Goal: Task Accomplishment & Management: Complete application form

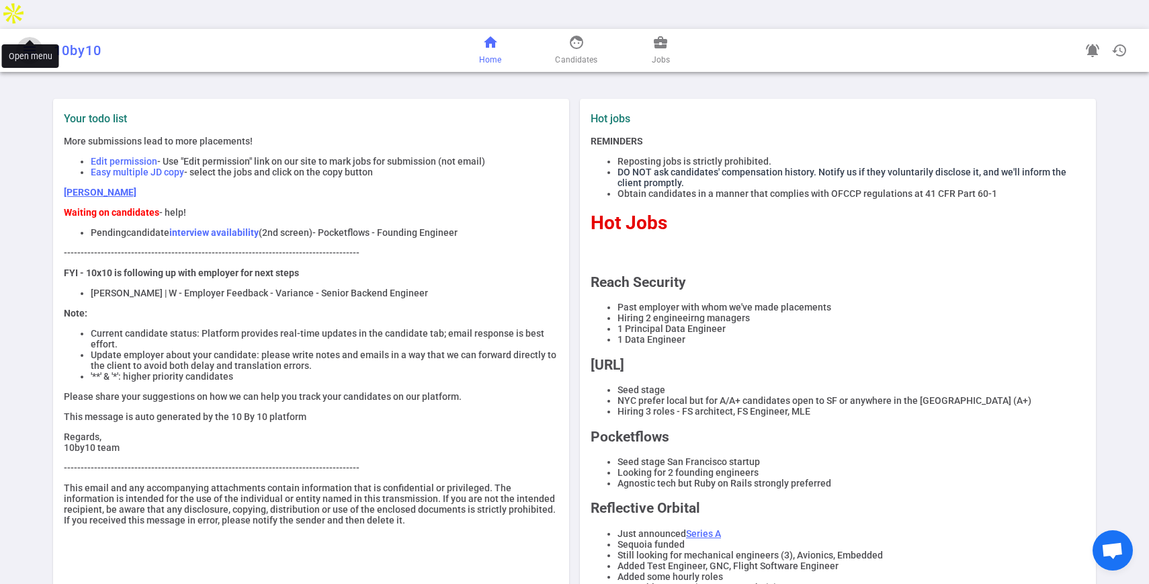
click at [25, 42] on span "menu" at bounding box center [30, 50] width 16 height 16
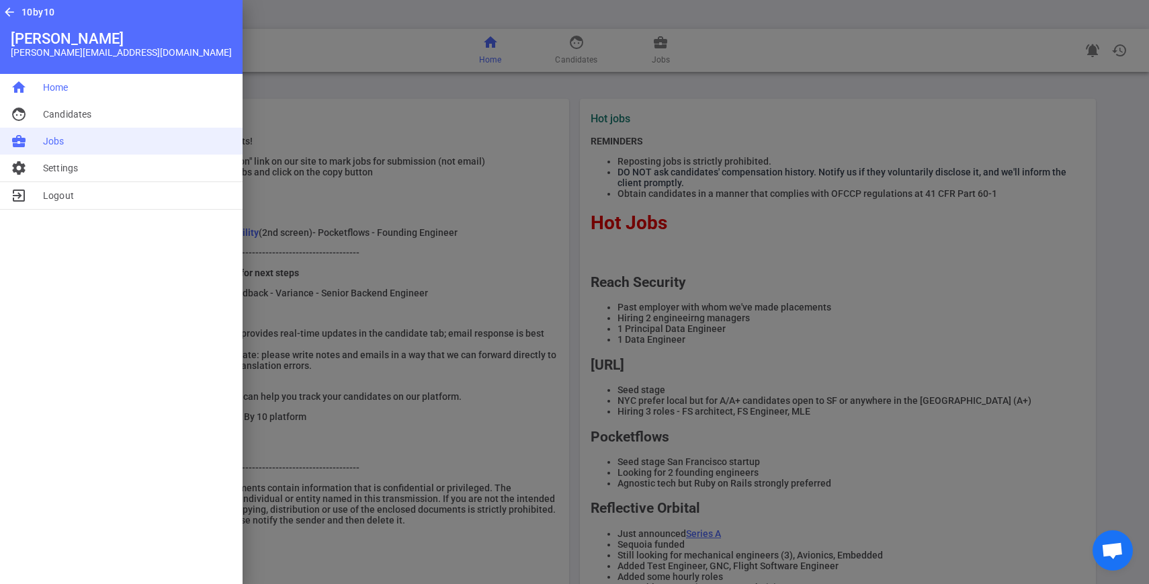
click at [42, 147] on li "business_center Jobs" at bounding box center [121, 141] width 243 height 27
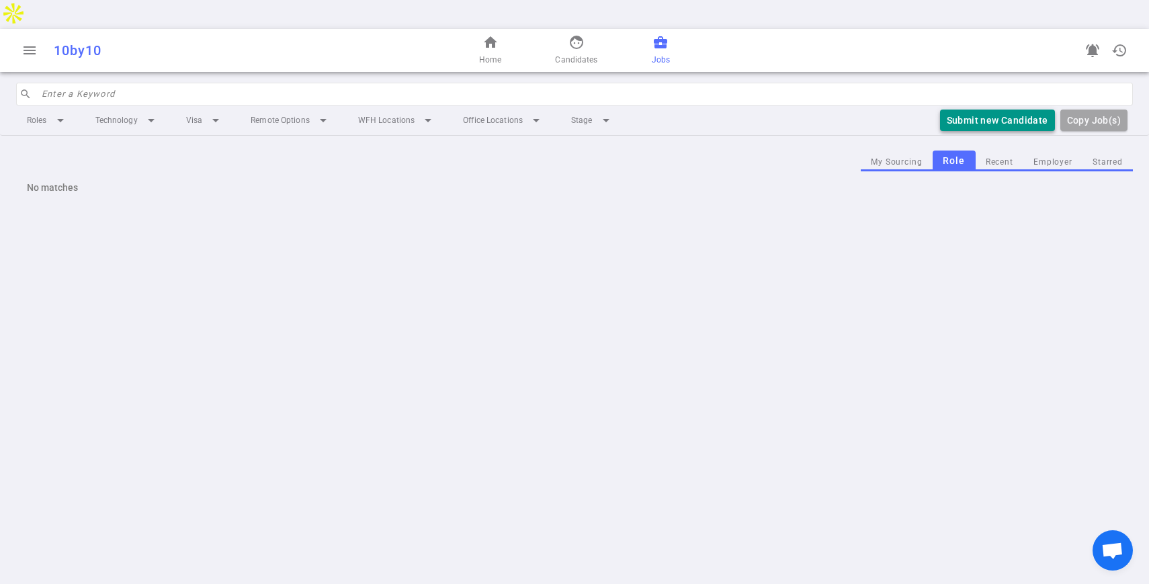
click at [983, 110] on button "Submit new Candidate" at bounding box center [997, 121] width 115 height 22
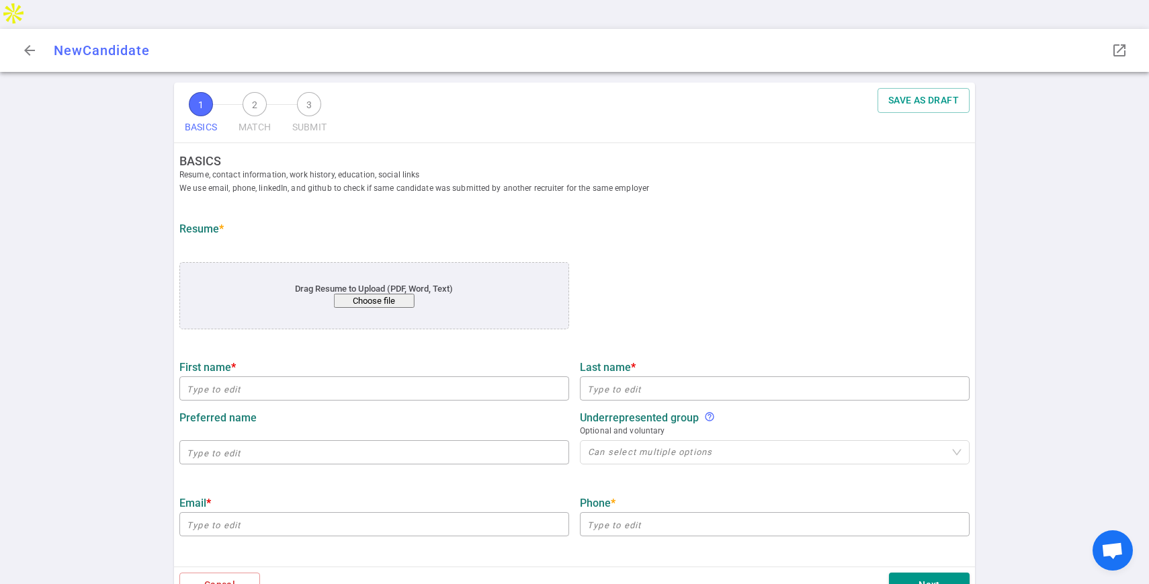
click at [370, 294] on button "Choose file" at bounding box center [374, 301] width 81 height 14
click at [366, 294] on button "Choose file" at bounding box center [374, 301] width 81 height 14
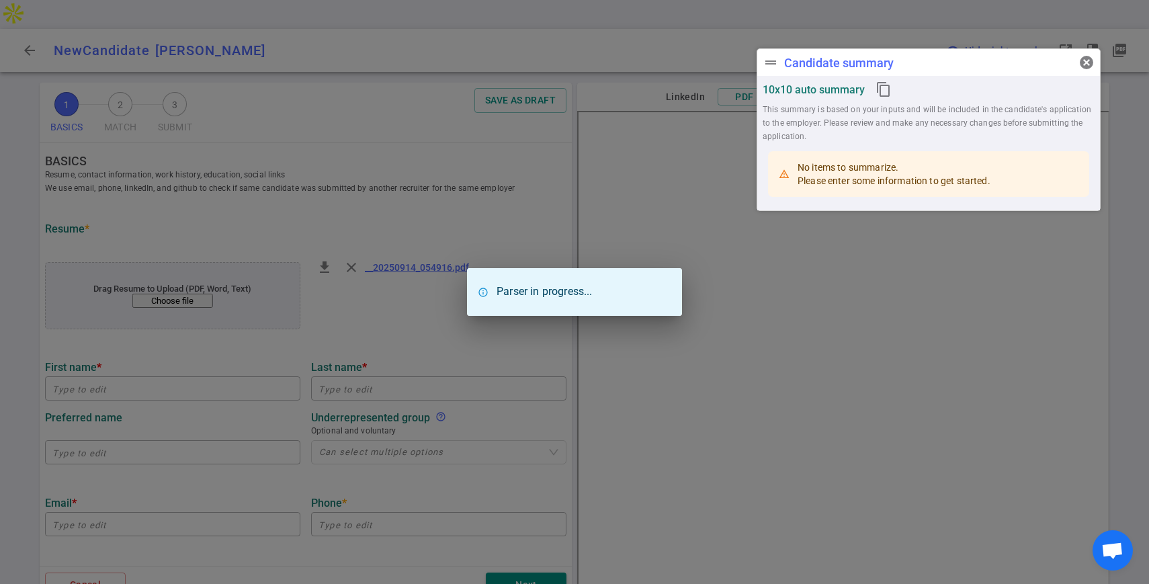
type input "Ashish"
type input "[PERSON_NAME]"
type input "[EMAIL_ADDRESS][DOMAIN_NAME]"
type input "[PHONE_NUMBER]"
type input "[URL][DOMAIN_NAME][PERSON_NAME]"
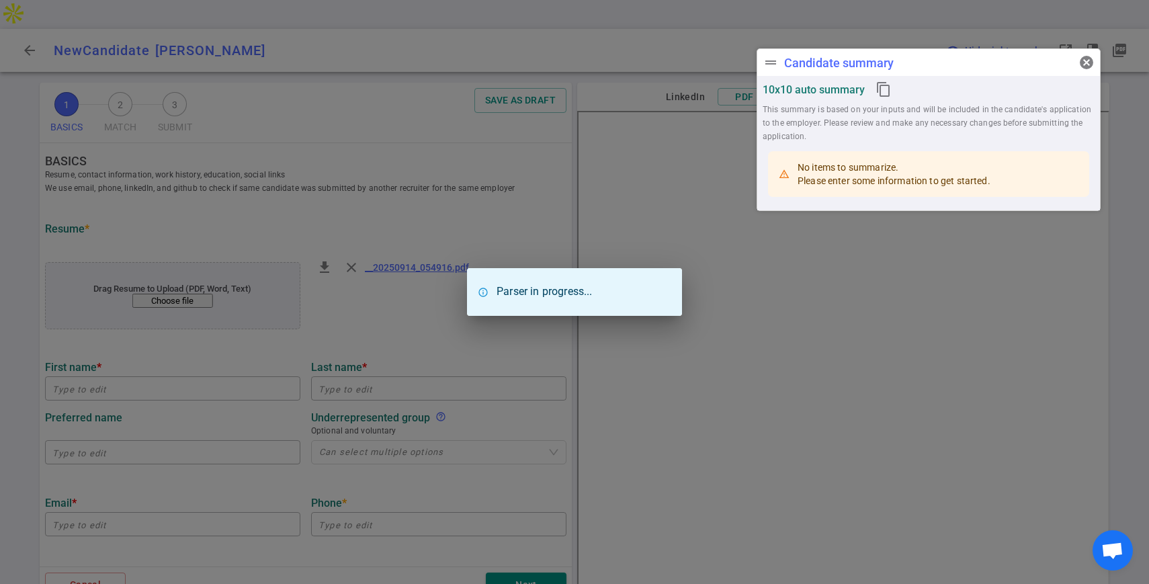
type input "[URL][DOMAIN_NAME][PERSON_NAME]"
type input "Amazon Web Services"
type textarea "Software Development Engineer Intern"
type input "1.3"
type input "[GEOGRAPHIC_DATA][US_STATE]"
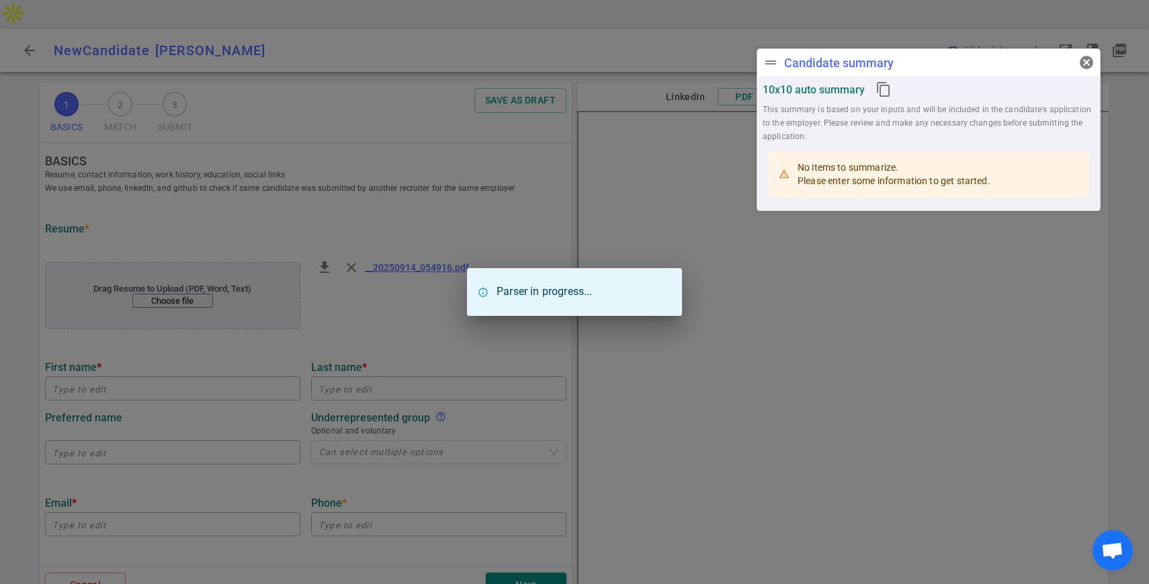
type input "Robot Learning and Artificial Intelligence"
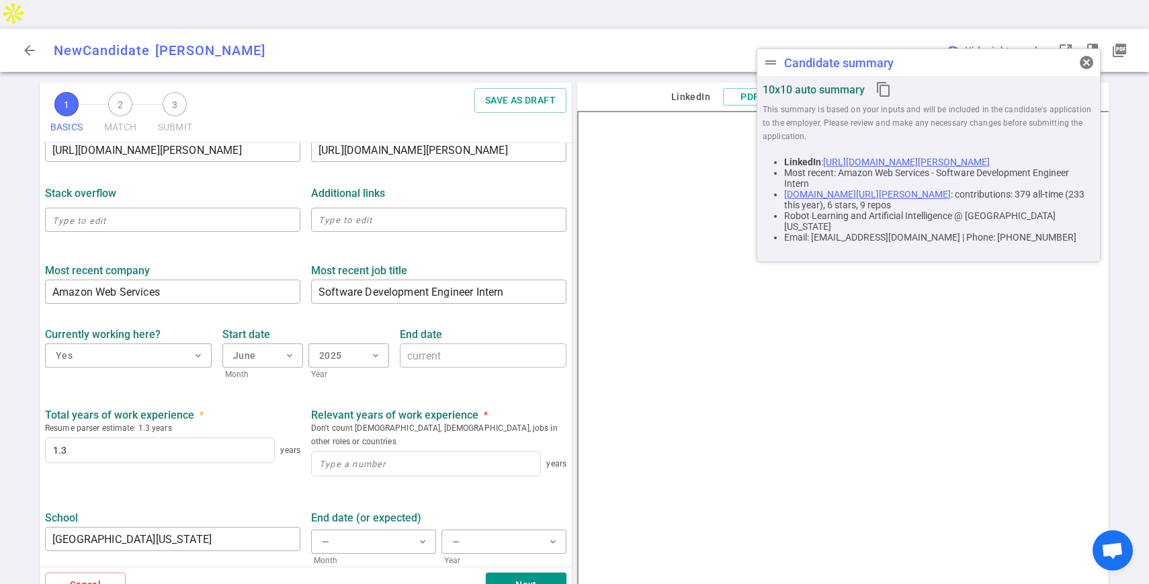
scroll to position [510, 0]
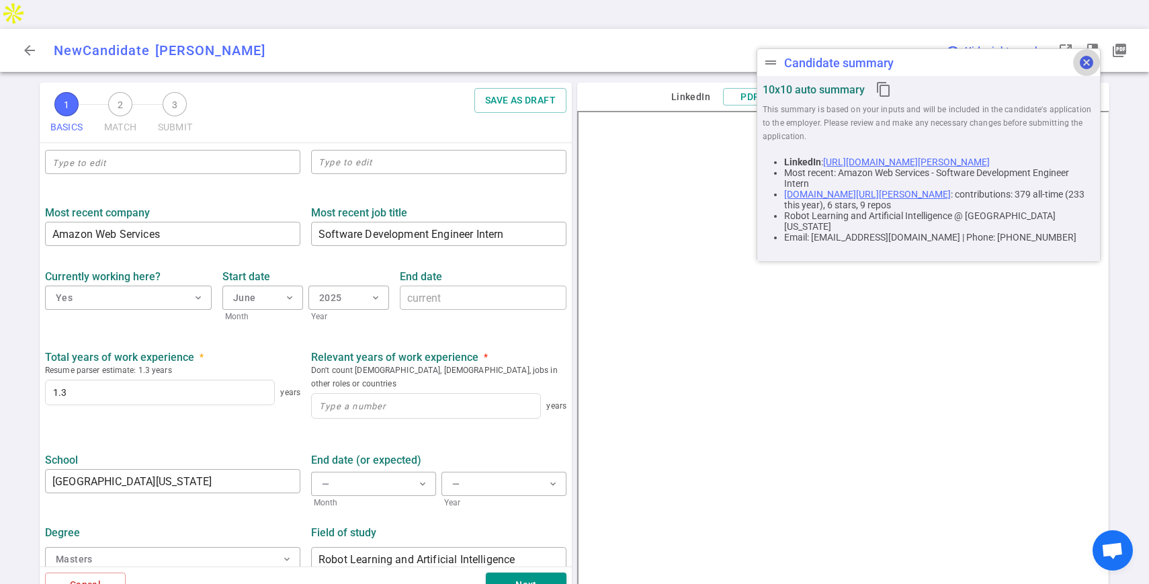
click at [1088, 60] on span "cancel" at bounding box center [1087, 62] width 16 height 16
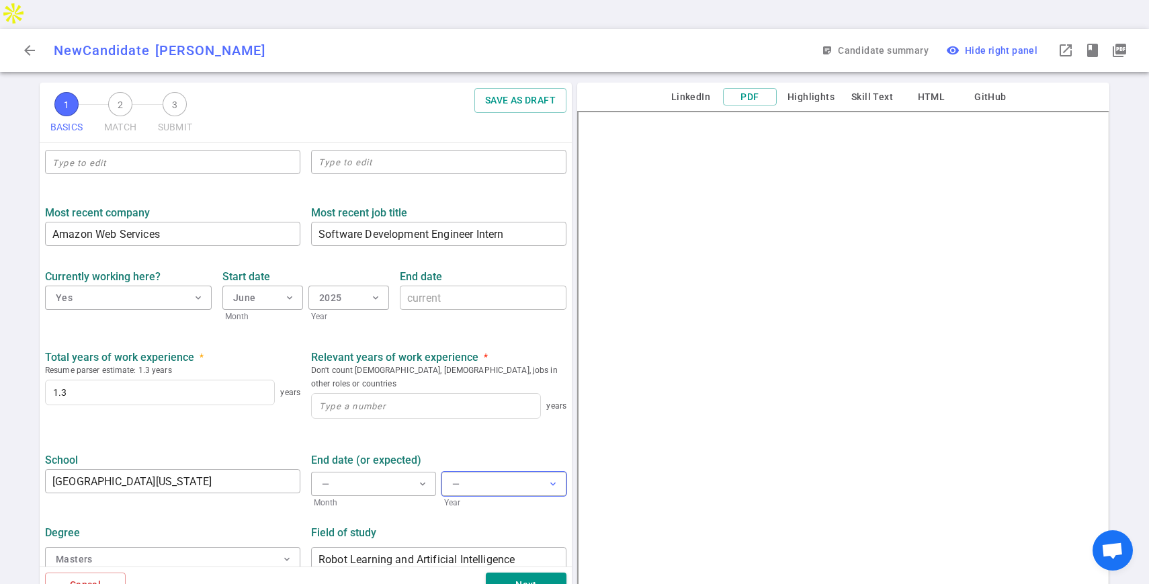
click at [475, 472] on button "— expand_more" at bounding box center [504, 484] width 125 height 24
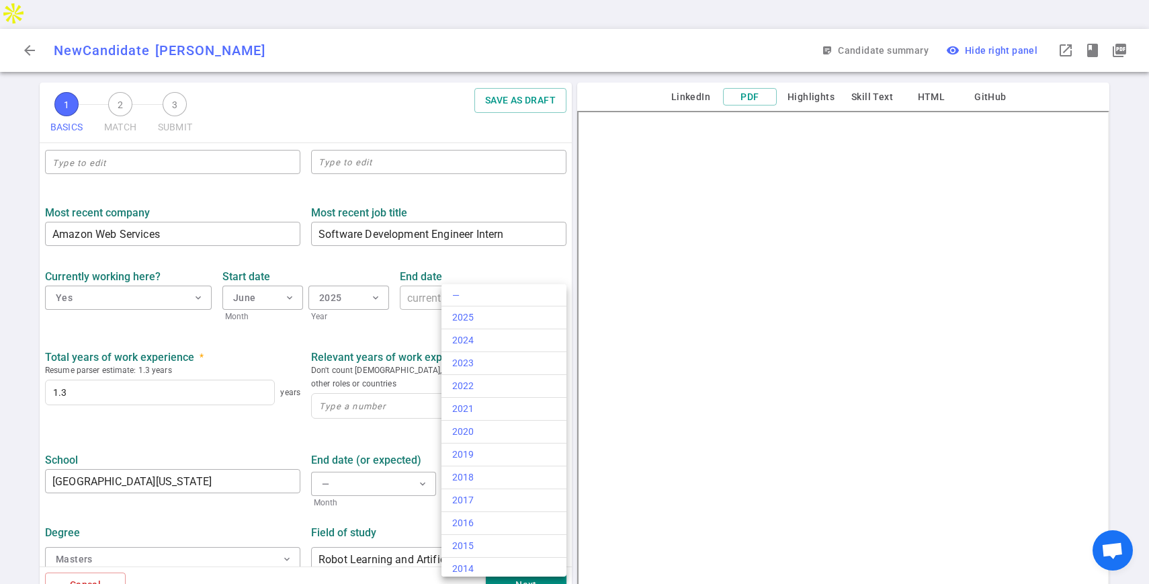
click at [377, 446] on div at bounding box center [574, 292] width 1149 height 584
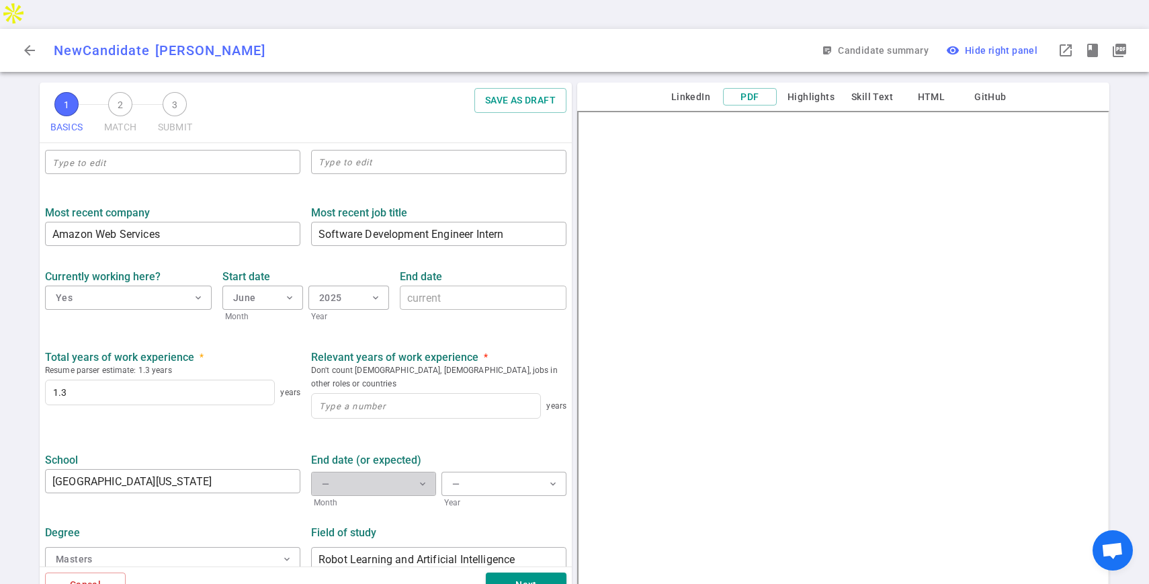
click at [377, 472] on button "— expand_more" at bounding box center [373, 484] width 125 height 24
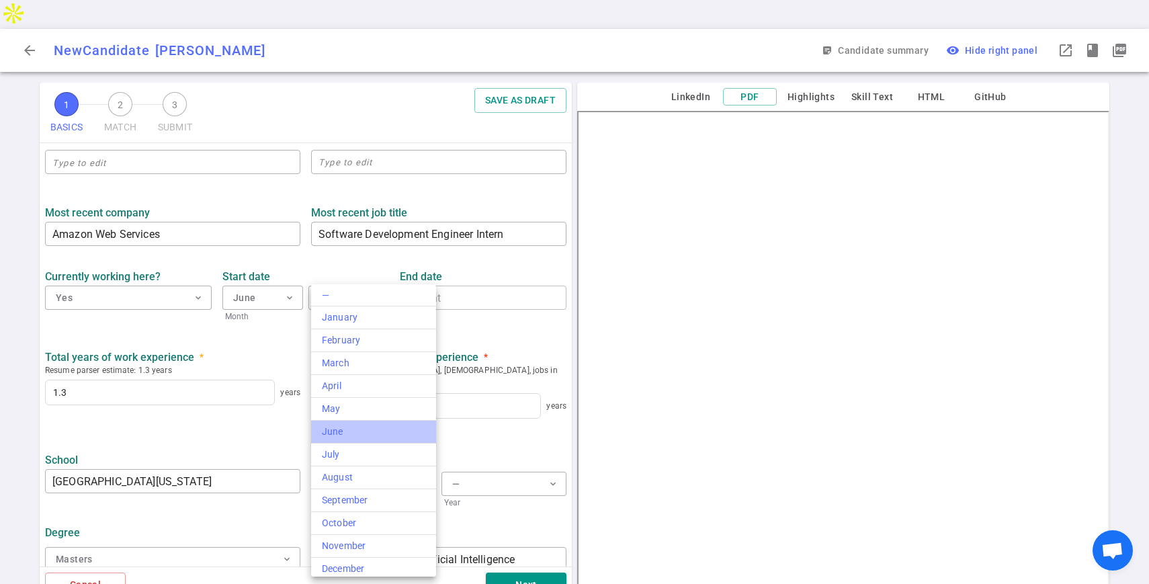
click at [377, 425] on div "June" at bounding box center [373, 432] width 103 height 14
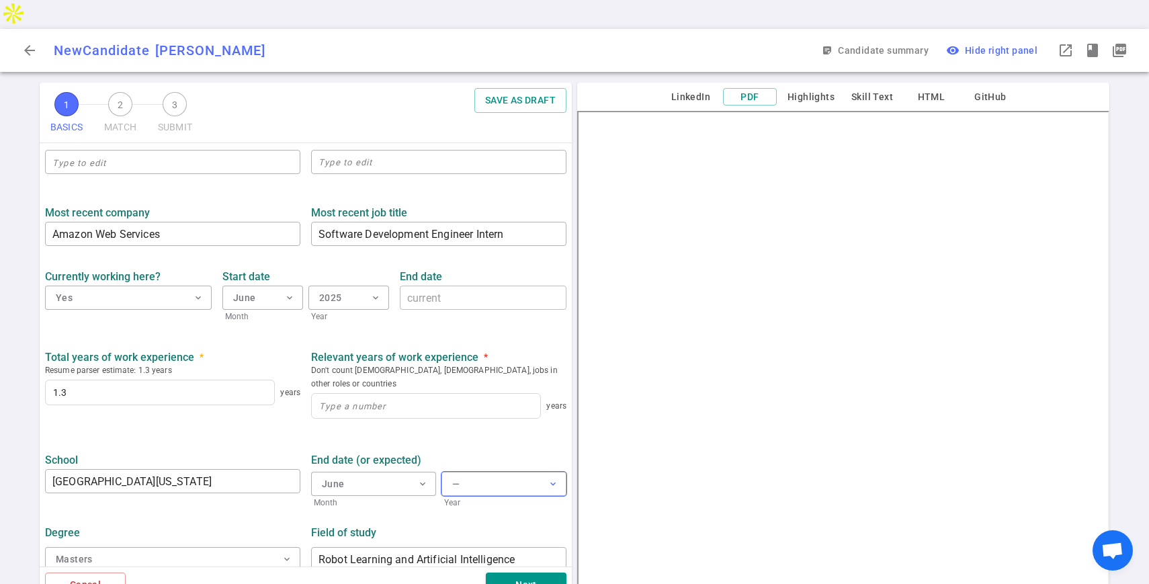
click at [497, 472] on button "— expand_more" at bounding box center [504, 484] width 125 height 24
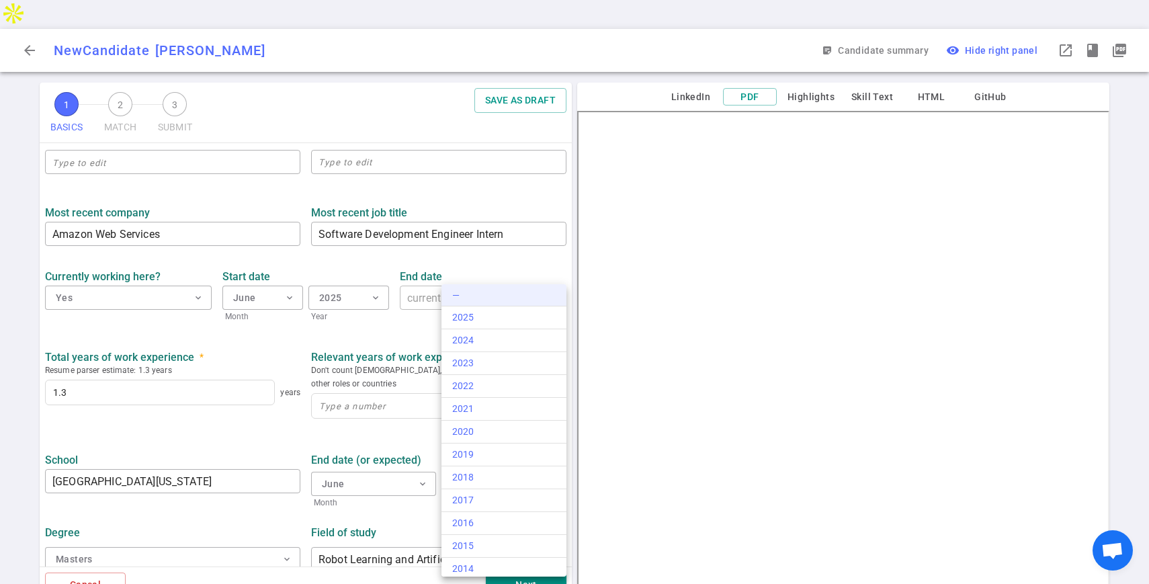
click at [523, 301] on li "—" at bounding box center [504, 295] width 125 height 22
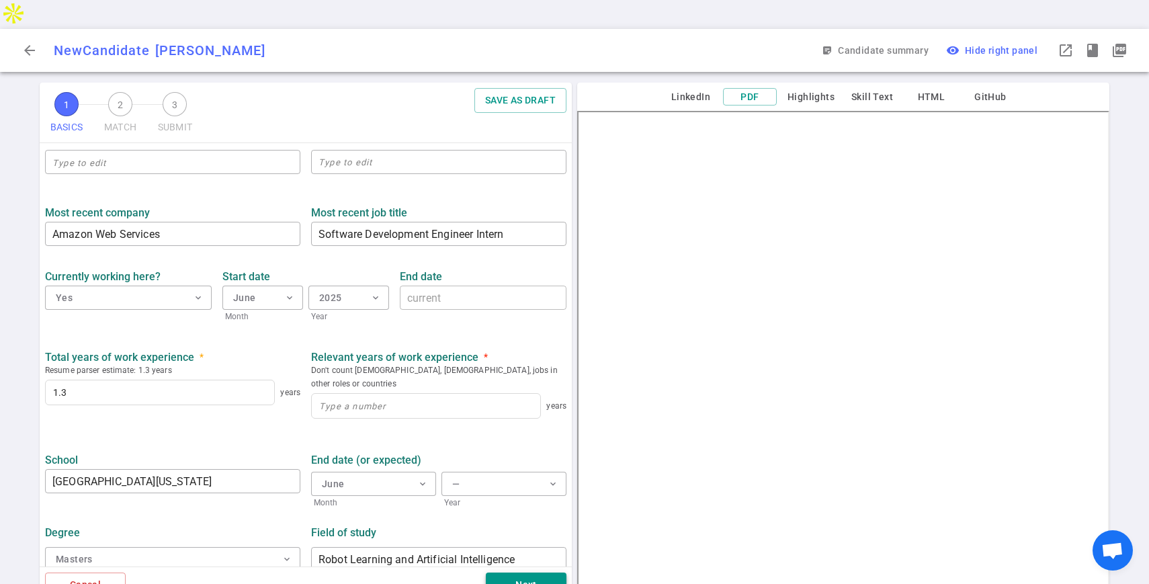
click at [504, 573] on button "Next" at bounding box center [526, 585] width 81 height 25
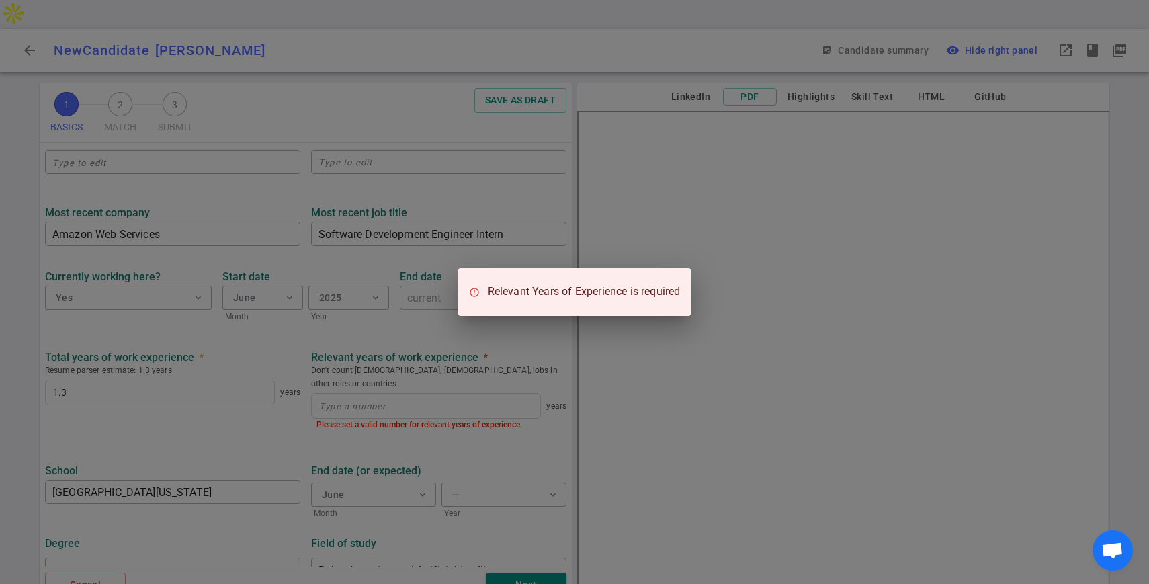
click at [497, 386] on div "Relevant Years of Experience is required" at bounding box center [574, 292] width 1149 height 584
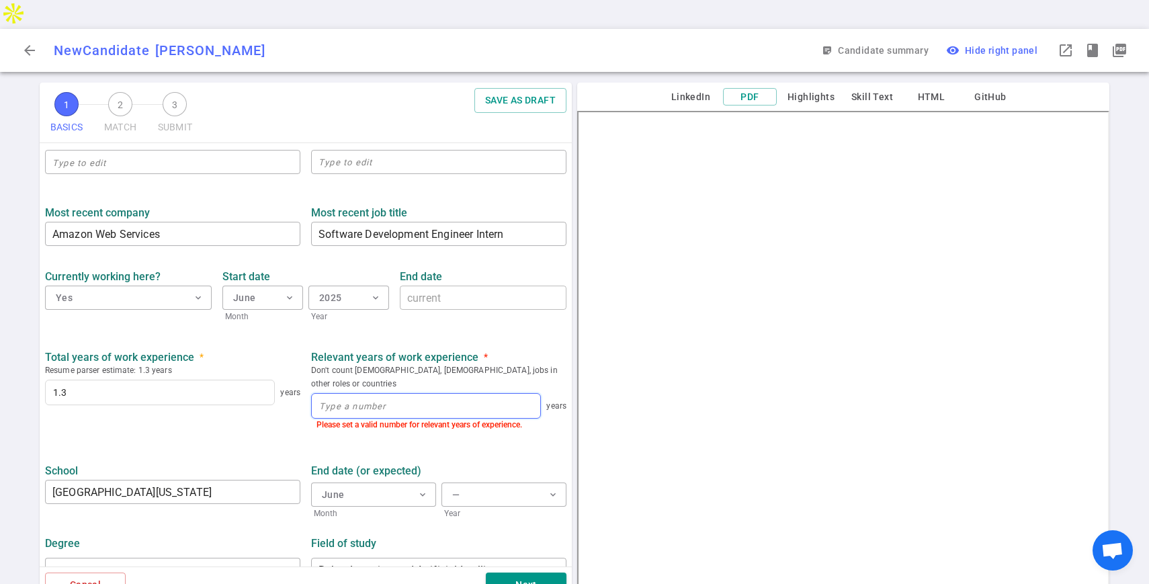
click at [481, 394] on input at bounding box center [426, 406] width 228 height 24
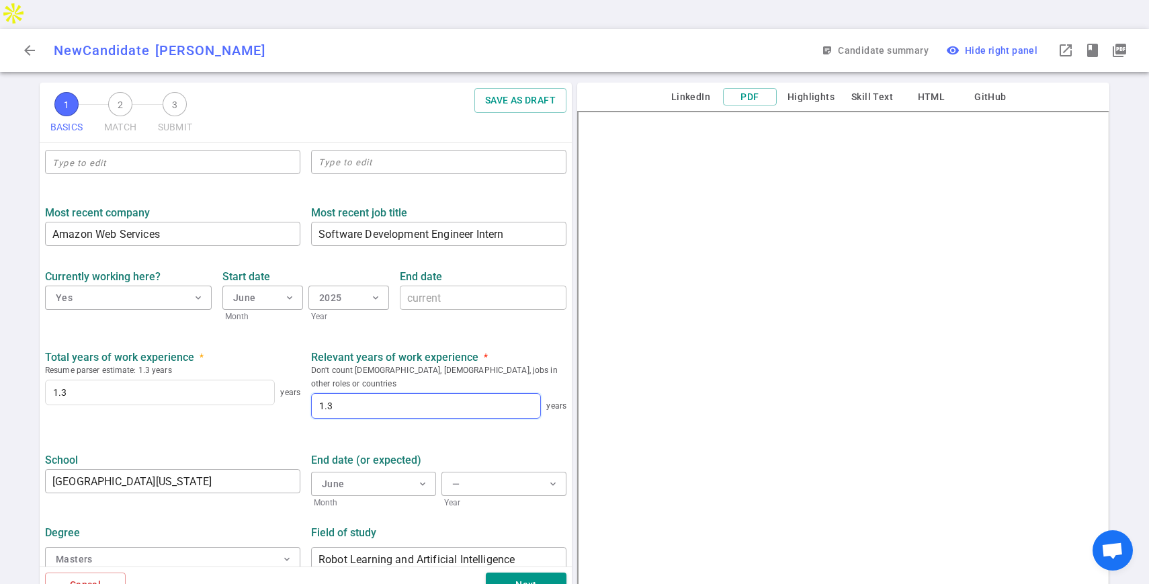
type input "1.3"
click at [510, 567] on div "Cancel Next" at bounding box center [306, 585] width 532 height 36
click at [505, 573] on button "Next" at bounding box center [526, 585] width 81 height 25
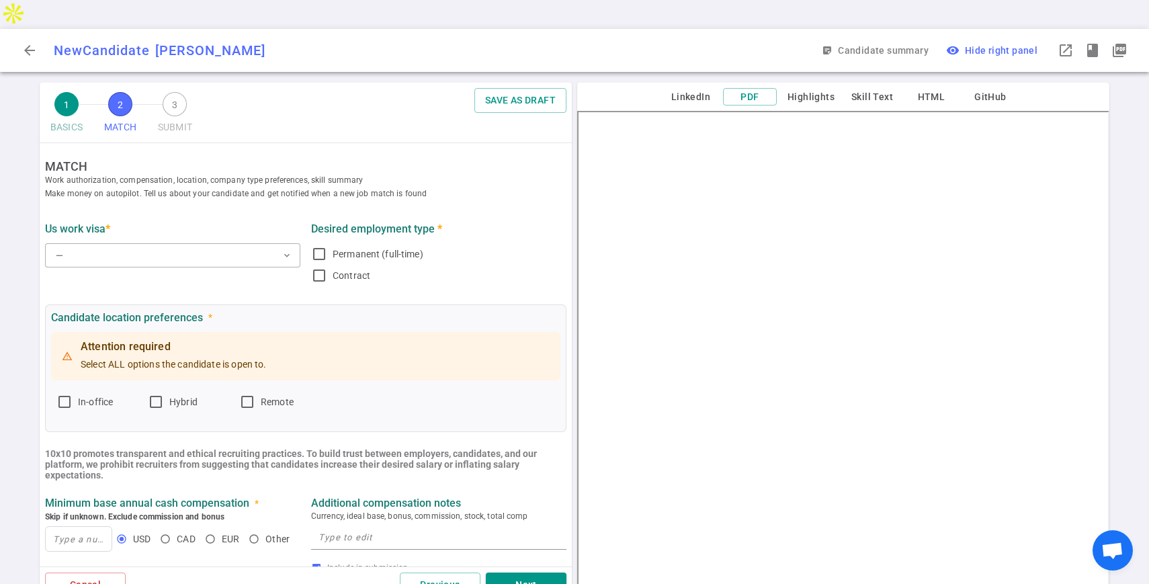
scroll to position [0, 0]
click at [165, 243] on button "— expand_more" at bounding box center [172, 255] width 255 height 24
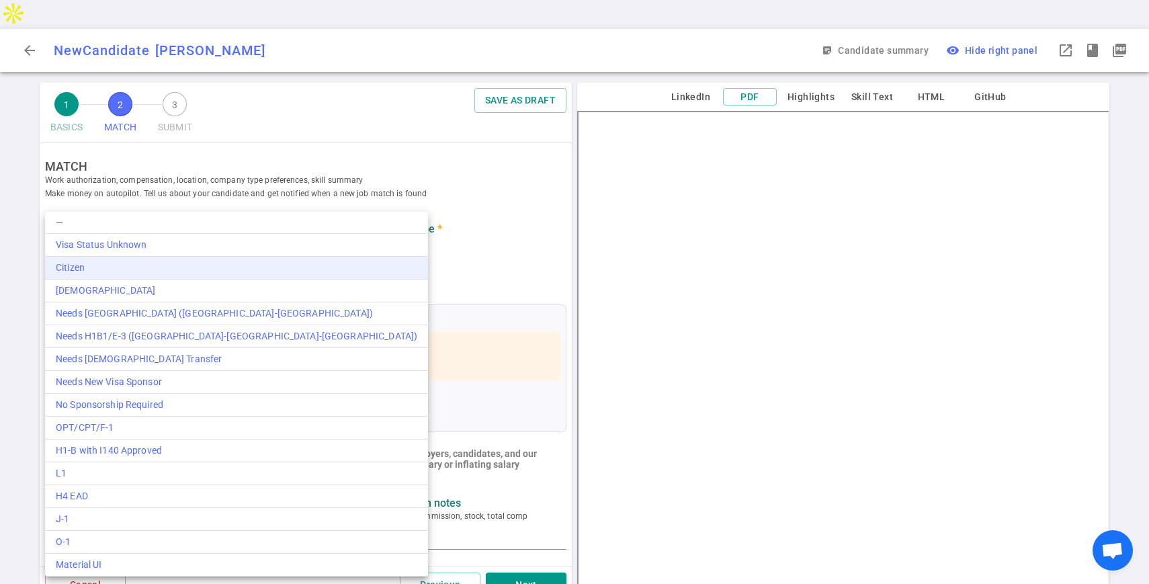
click at [142, 263] on div "Citizen" at bounding box center [237, 268] width 362 height 14
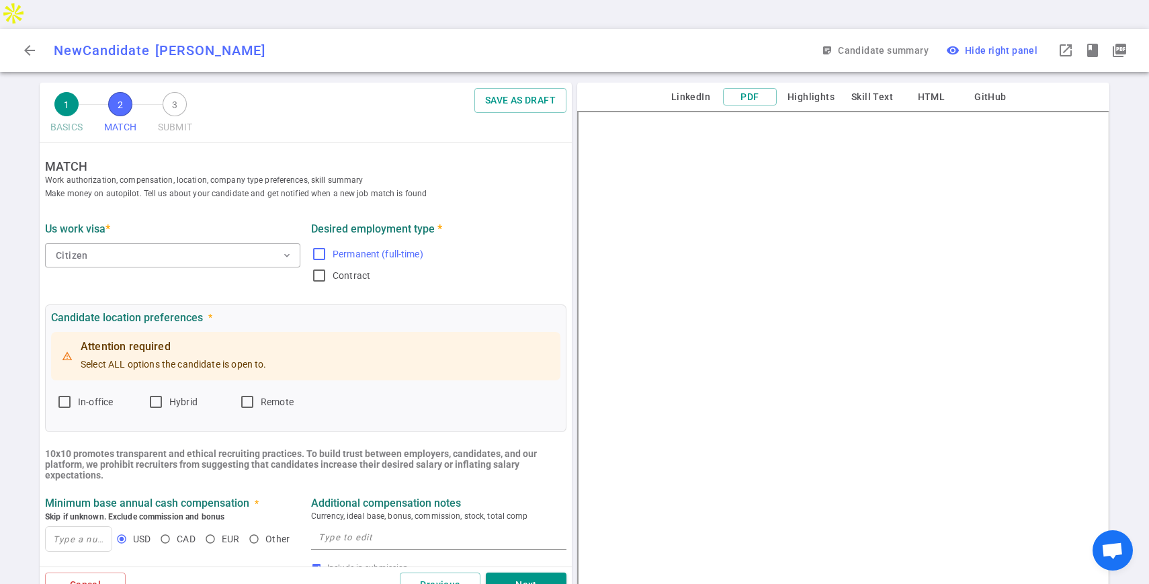
click at [327, 243] on label "Permanent (full-time)" at bounding box center [436, 254] width 250 height 22
click at [327, 246] on input "Permanent (full-time)" at bounding box center [319, 254] width 16 height 16
checkbox input "true"
click at [60, 394] on input "In-office" at bounding box center [64, 402] width 16 height 16
checkbox input "true"
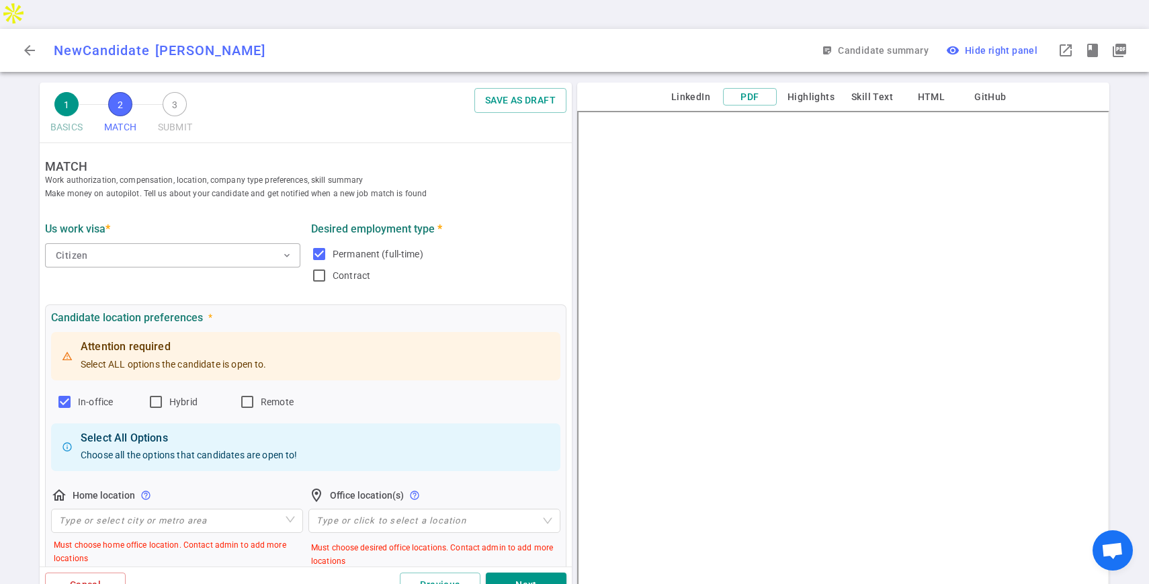
click at [146, 391] on div "In-office Hybrid Remote" at bounding box center [305, 402] width 499 height 22
click at [157, 394] on input "Hybrid" at bounding box center [156, 402] width 16 height 16
checkbox input "true"
click at [251, 394] on input "Remote" at bounding box center [247, 402] width 16 height 16
checkbox input "true"
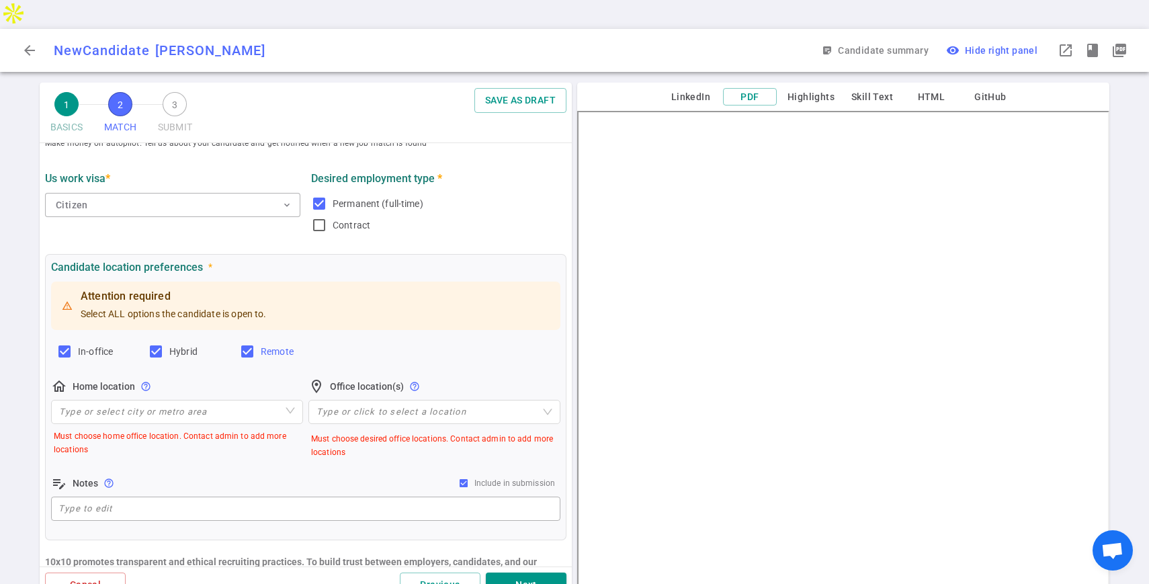
scroll to position [67, 0]
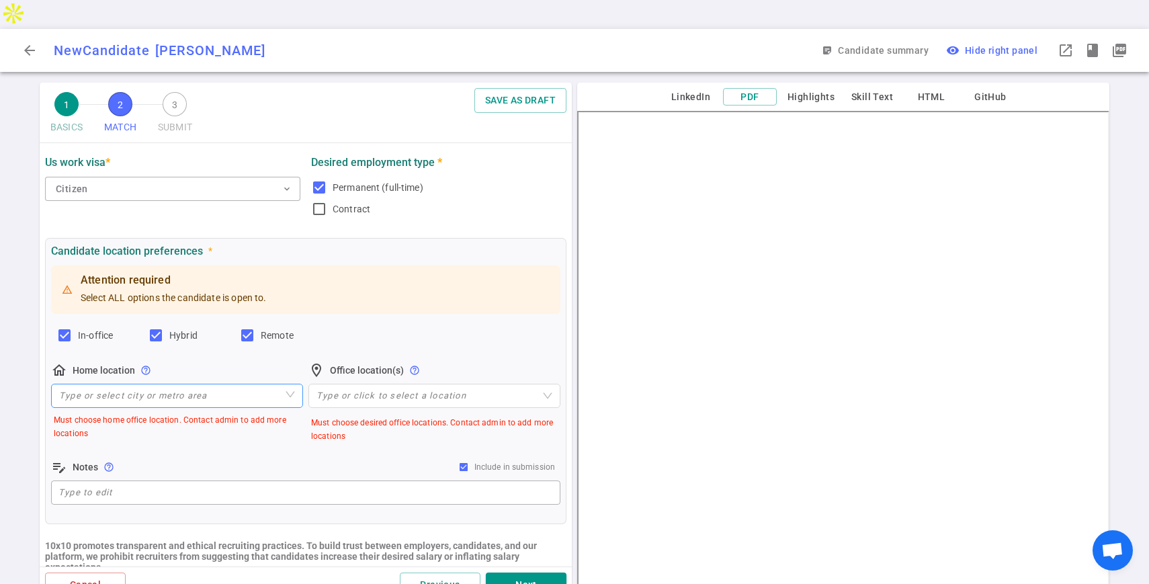
click at [161, 384] on input "search" at bounding box center [177, 395] width 236 height 23
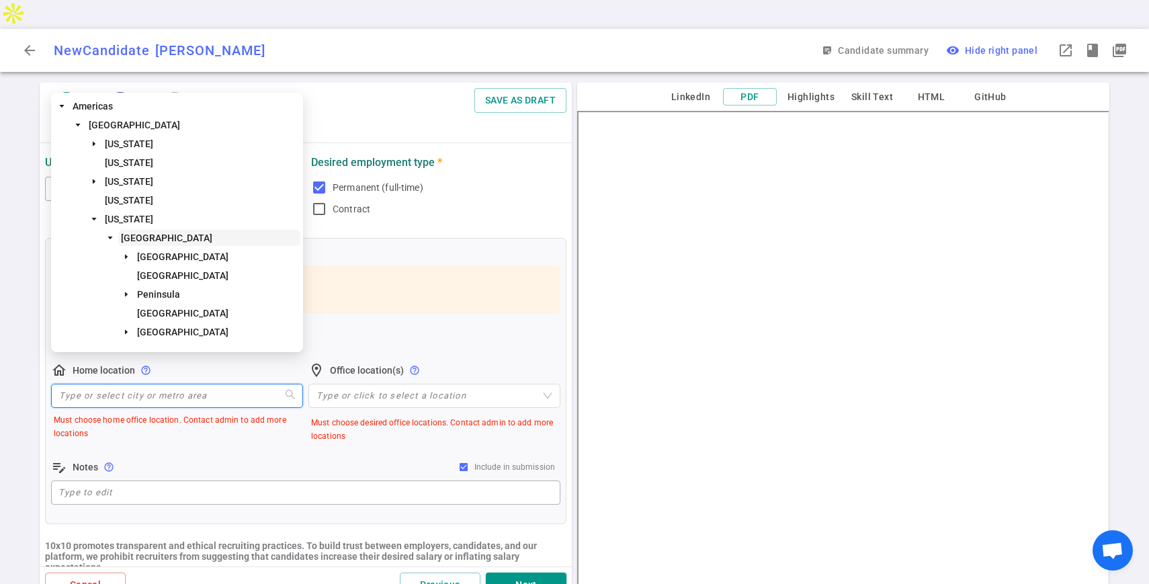
click at [159, 241] on span "[GEOGRAPHIC_DATA]" at bounding box center [166, 238] width 91 height 11
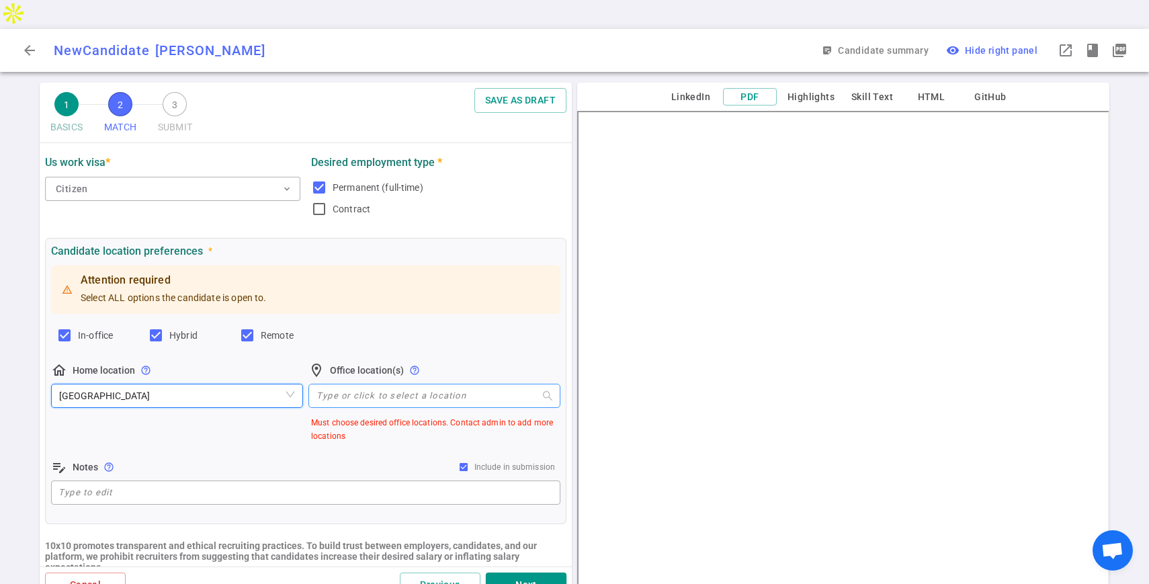
click at [370, 384] on div "Type or click to select a location" at bounding box center [434, 396] width 252 height 24
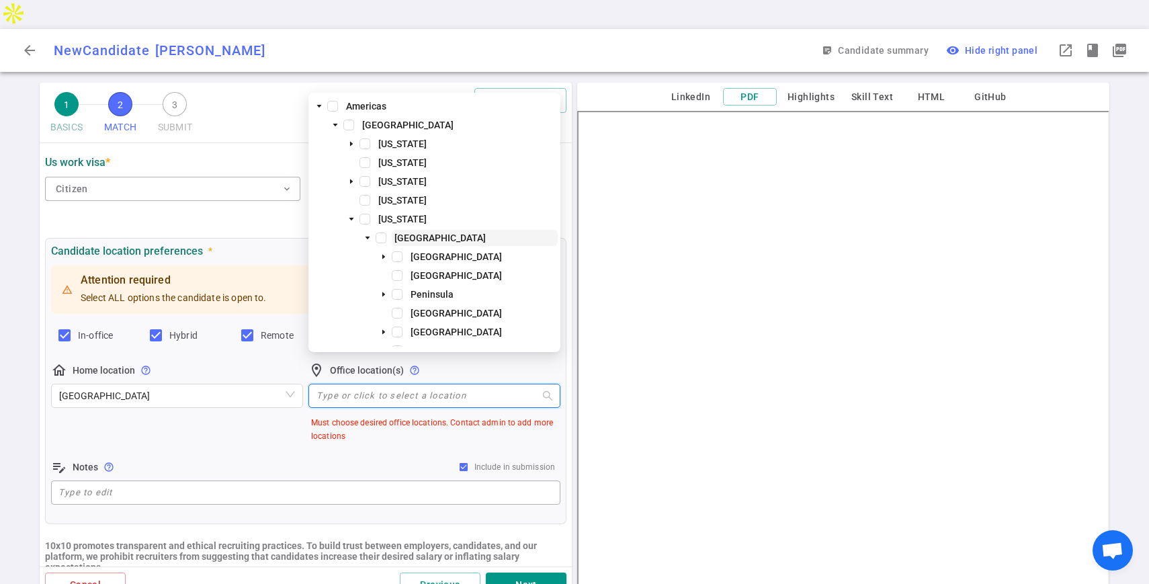
click at [454, 237] on span "[GEOGRAPHIC_DATA]" at bounding box center [439, 238] width 91 height 11
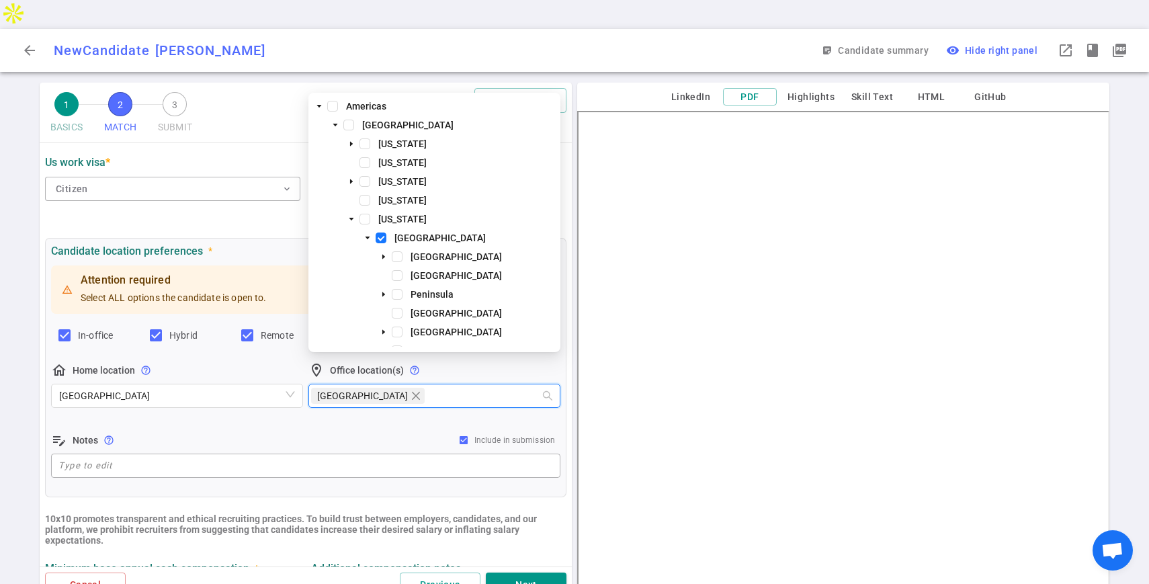
click at [130, 513] on b "10x10 promotes transparent and ethical recruiting practices. To build trust bet…" at bounding box center [291, 529] width 492 height 32
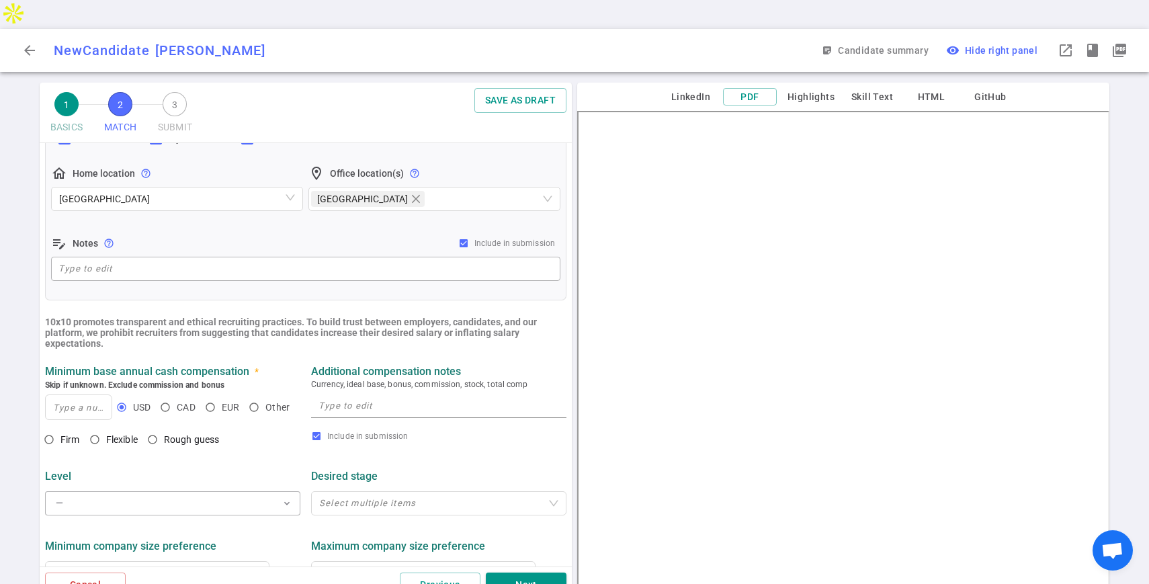
scroll to position [271, 0]
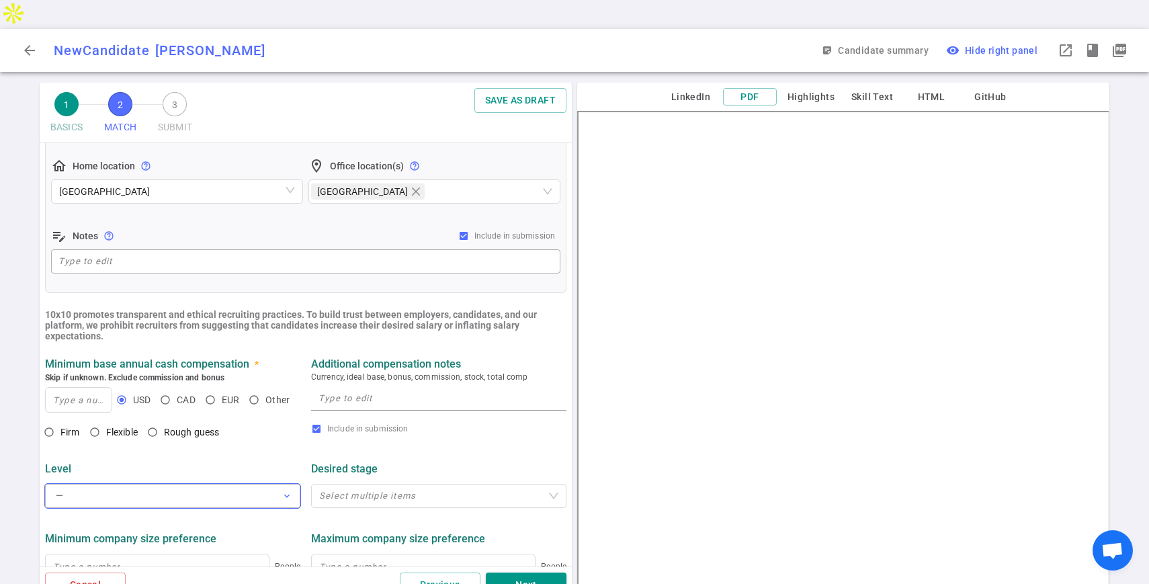
click at [136, 484] on button "— expand_more" at bounding box center [172, 496] width 255 height 24
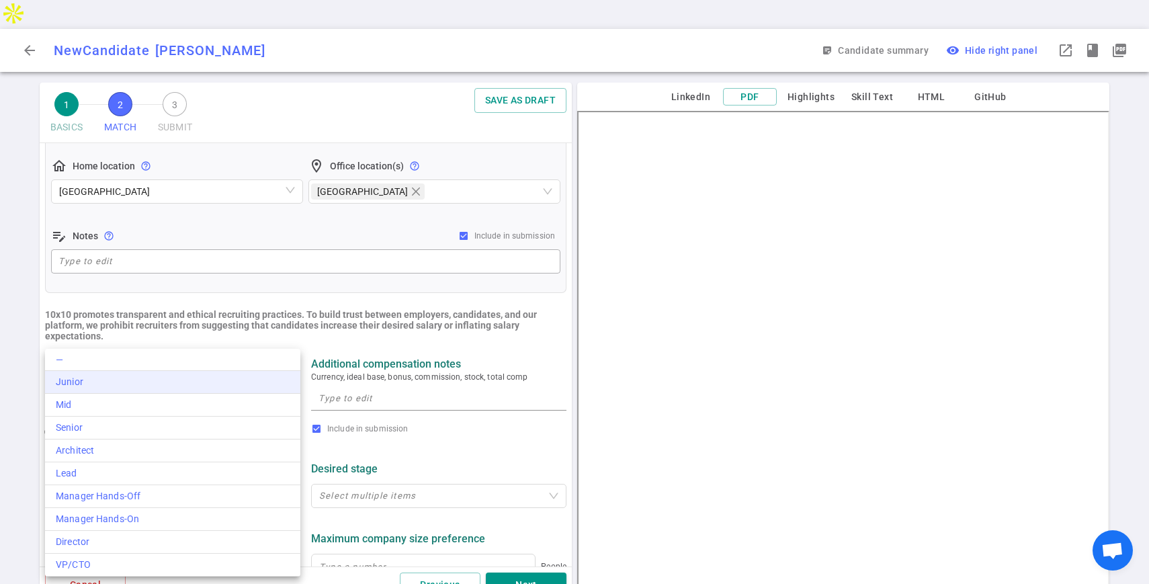
click at [164, 384] on div "Junior" at bounding box center [173, 382] width 234 height 14
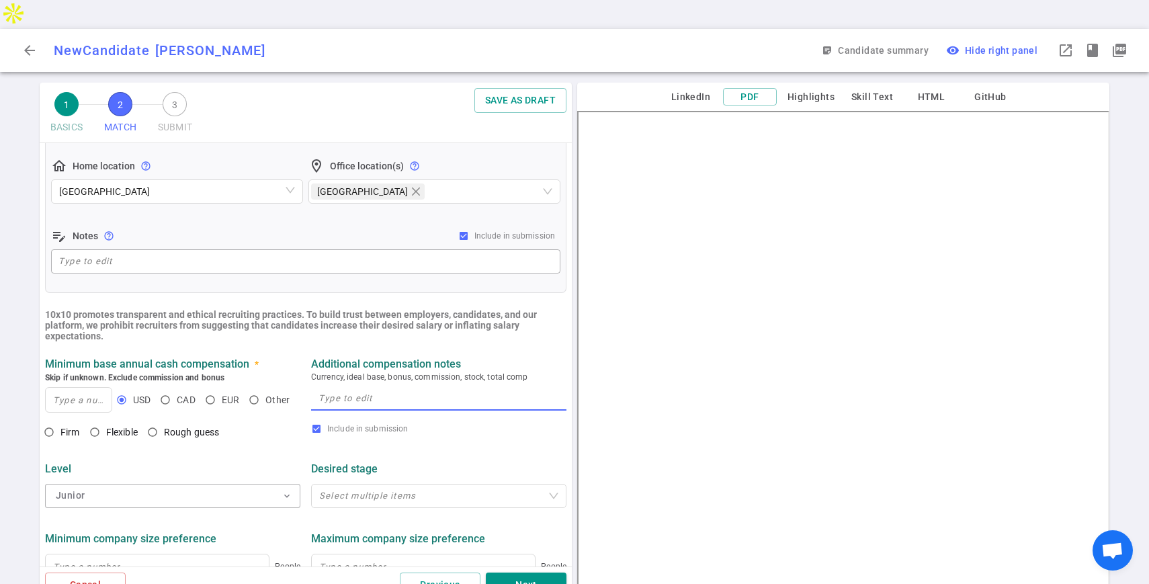
click at [388, 390] on textarea at bounding box center [439, 397] width 241 height 15
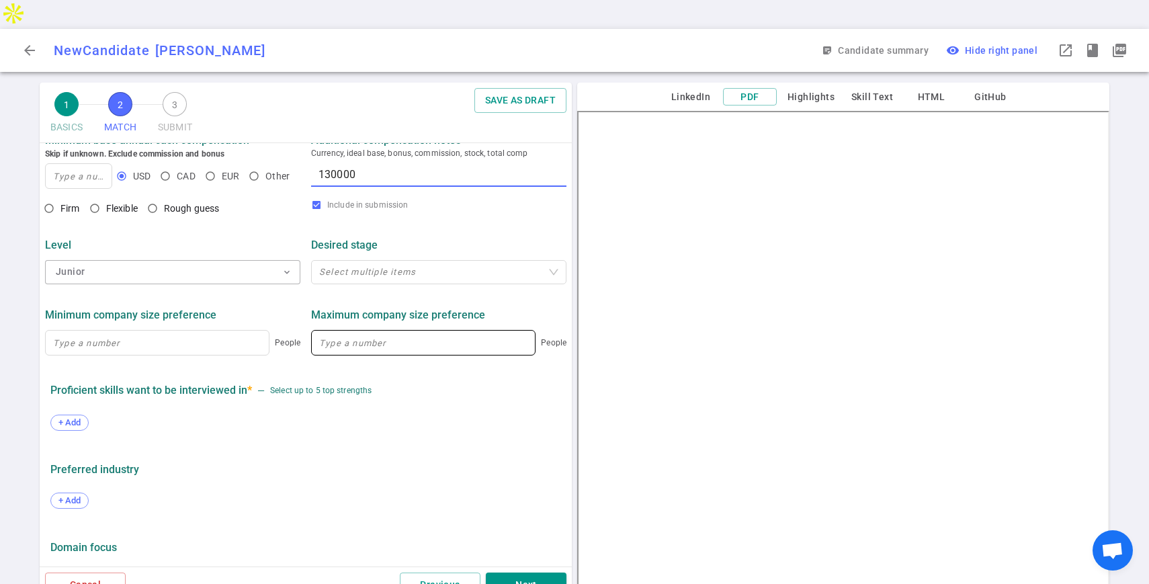
scroll to position [495, 0]
type textarea "130000"
click at [378, 330] on input at bounding box center [423, 342] width 223 height 24
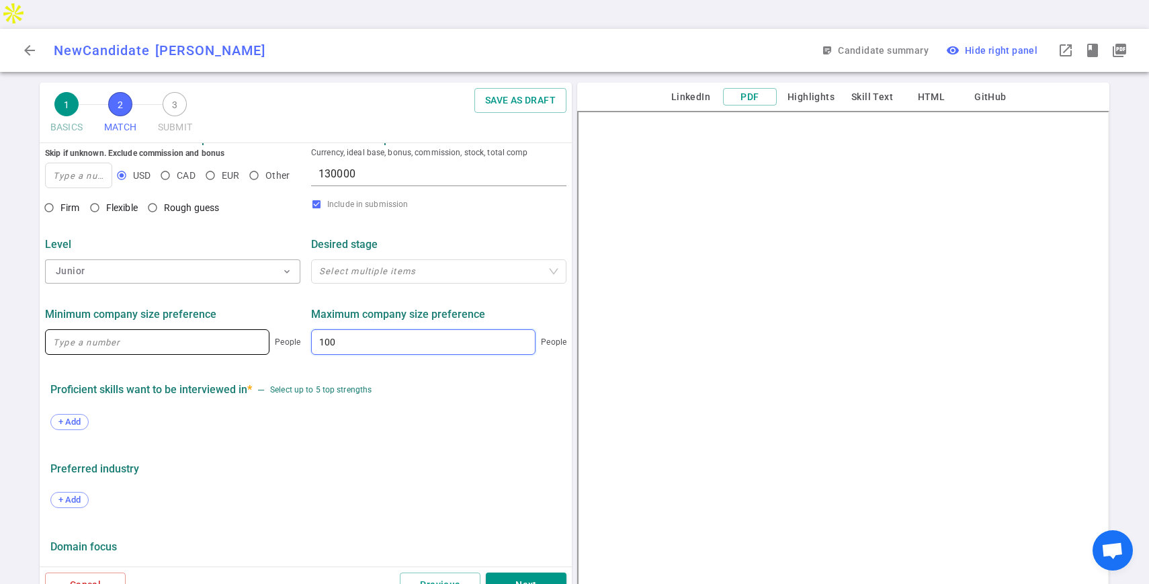
type input "100"
click at [258, 330] on input at bounding box center [157, 342] width 223 height 24
type input "2"
click at [78, 417] on span "+ Add" at bounding box center [70, 422] width 32 height 10
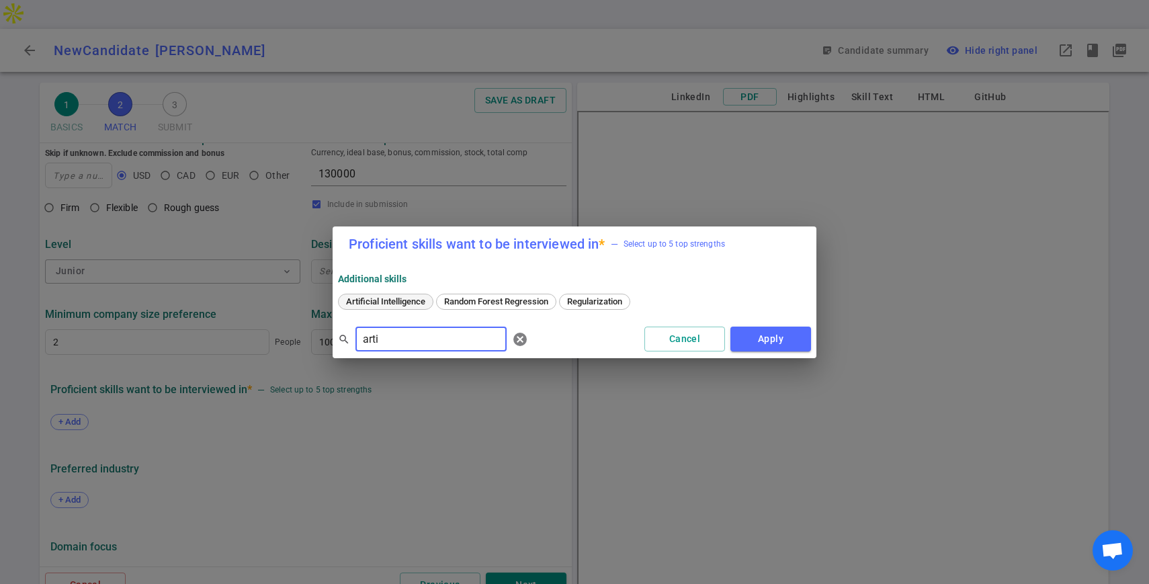
type input "arti"
click at [367, 294] on div "Artificial Intelligence" at bounding box center [385, 302] width 95 height 16
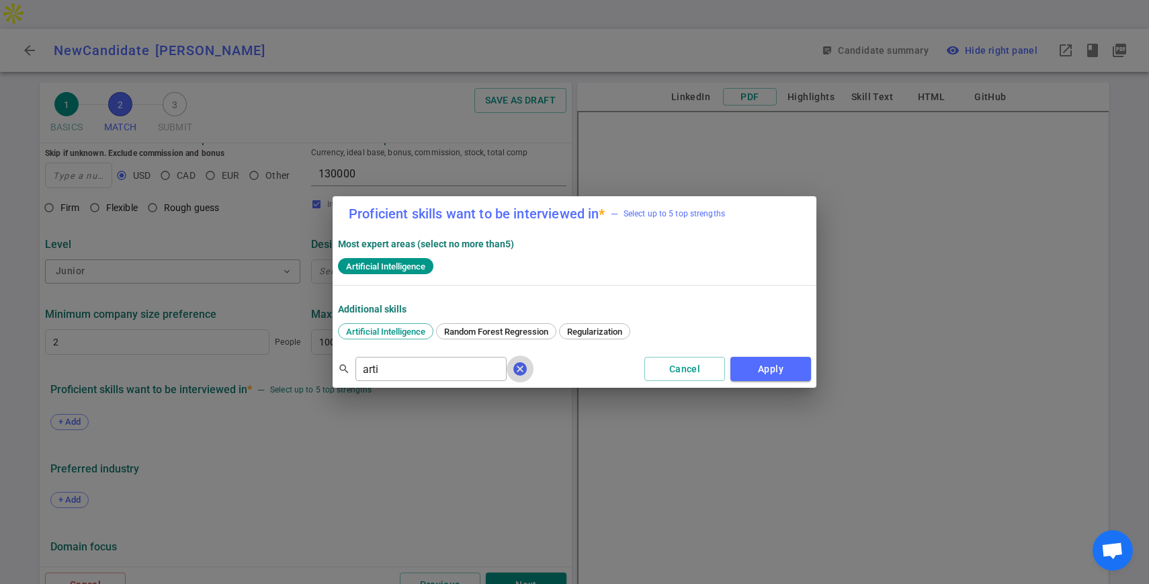
click at [507, 378] on button "cancel" at bounding box center [520, 369] width 27 height 27
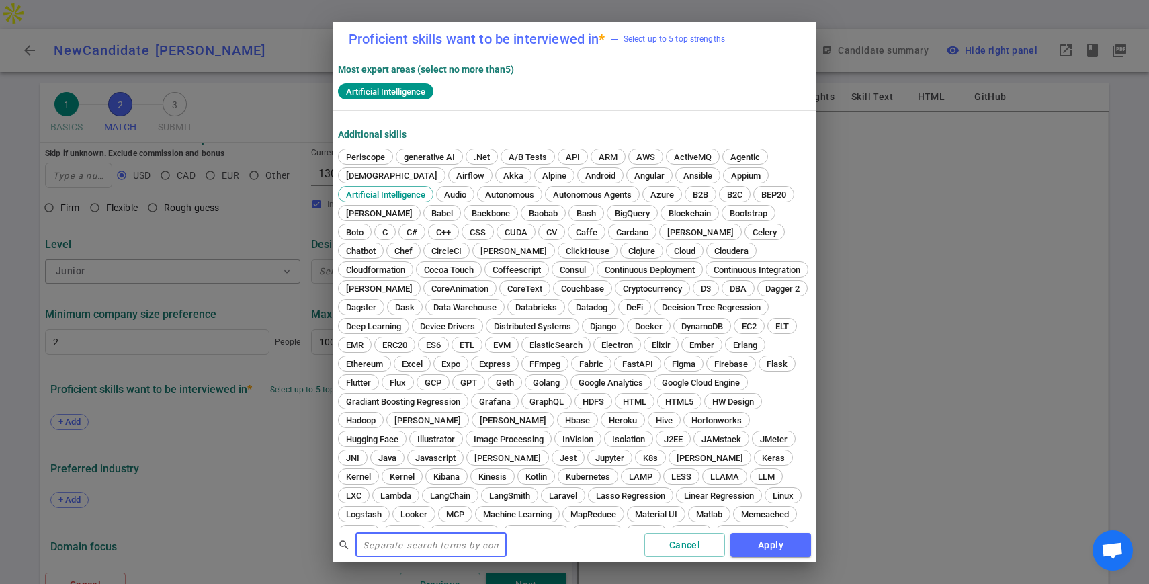
click at [412, 551] on input "text" at bounding box center [431, 545] width 151 height 22
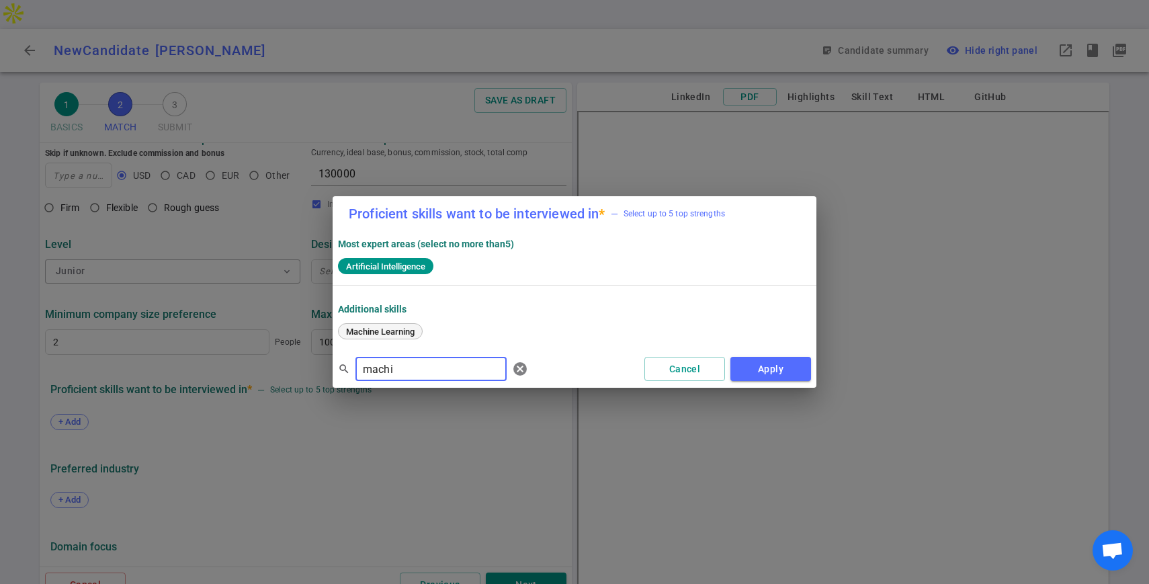
click at [405, 331] on span "Machine Learning" at bounding box center [380, 332] width 78 height 10
click at [407, 369] on input "machi" at bounding box center [431, 369] width 151 height 22
click at [374, 327] on span "TypeScript" at bounding box center [366, 332] width 51 height 10
click at [388, 364] on input "type" at bounding box center [431, 369] width 151 height 22
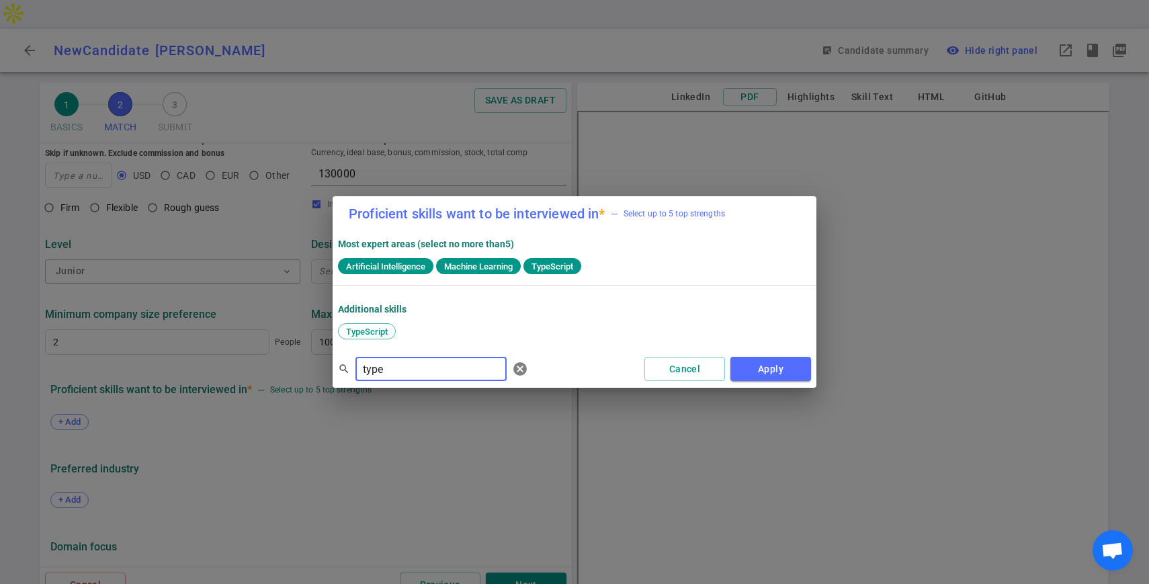
click at [388, 364] on input "type" at bounding box center [431, 369] width 151 height 22
type input "pyth"
click at [415, 327] on span "Python" at bounding box center [410, 332] width 36 height 10
click at [396, 365] on input "pyth" at bounding box center [431, 369] width 151 height 22
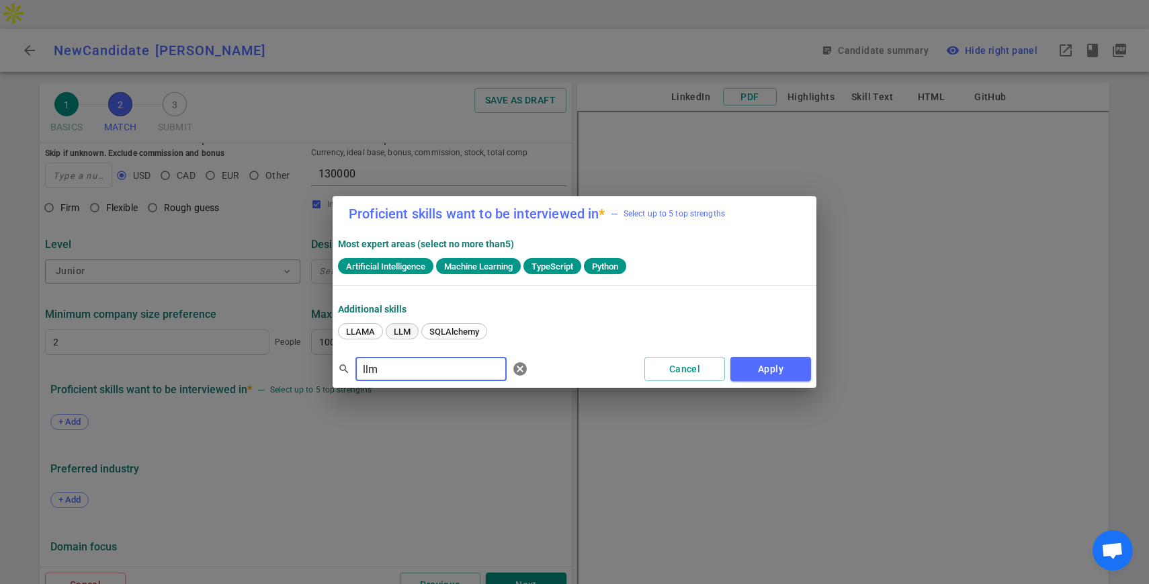
type input "llm"
click at [394, 336] on span "LLM" at bounding box center [402, 332] width 26 height 10
click at [797, 375] on button "Apply" at bounding box center [771, 369] width 81 height 25
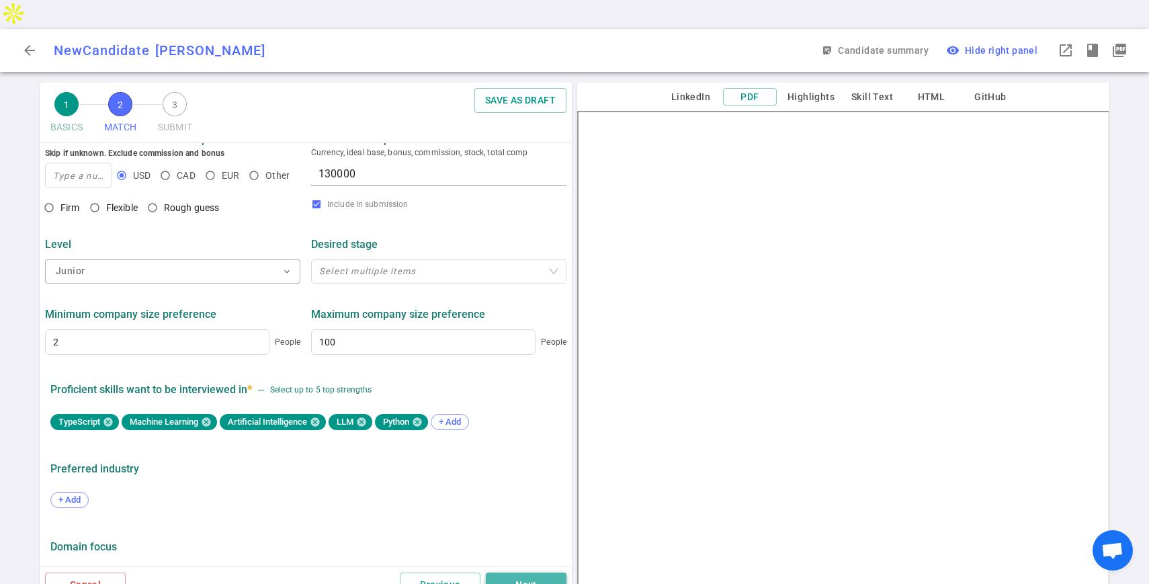
click at [534, 573] on button "Next" at bounding box center [526, 585] width 81 height 25
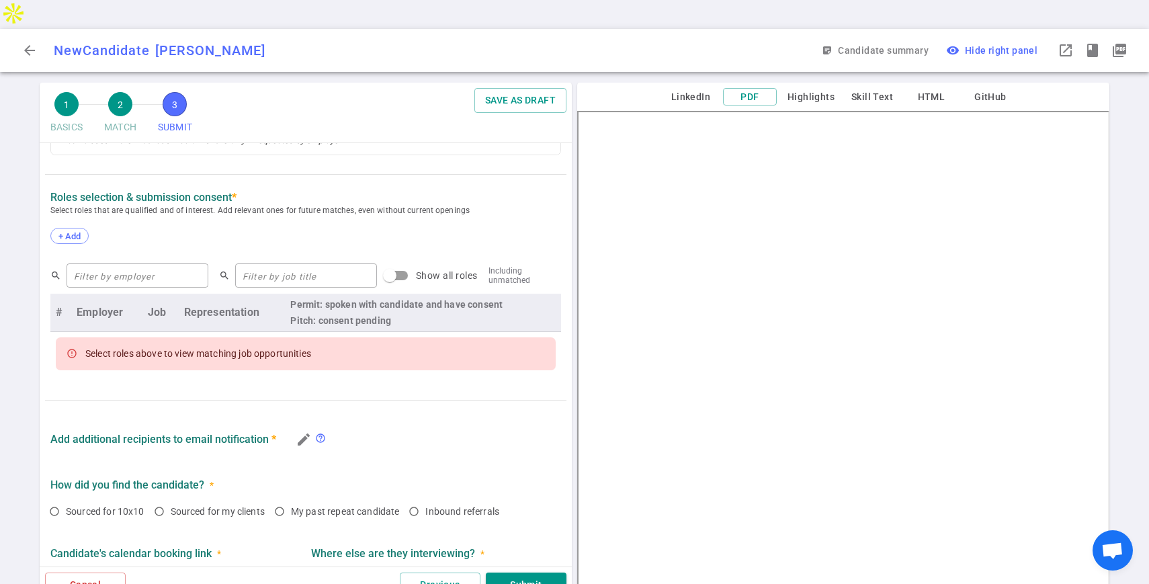
scroll to position [467, 0]
click at [141, 263] on input "text" at bounding box center [138, 274] width 142 height 22
type input "variance"
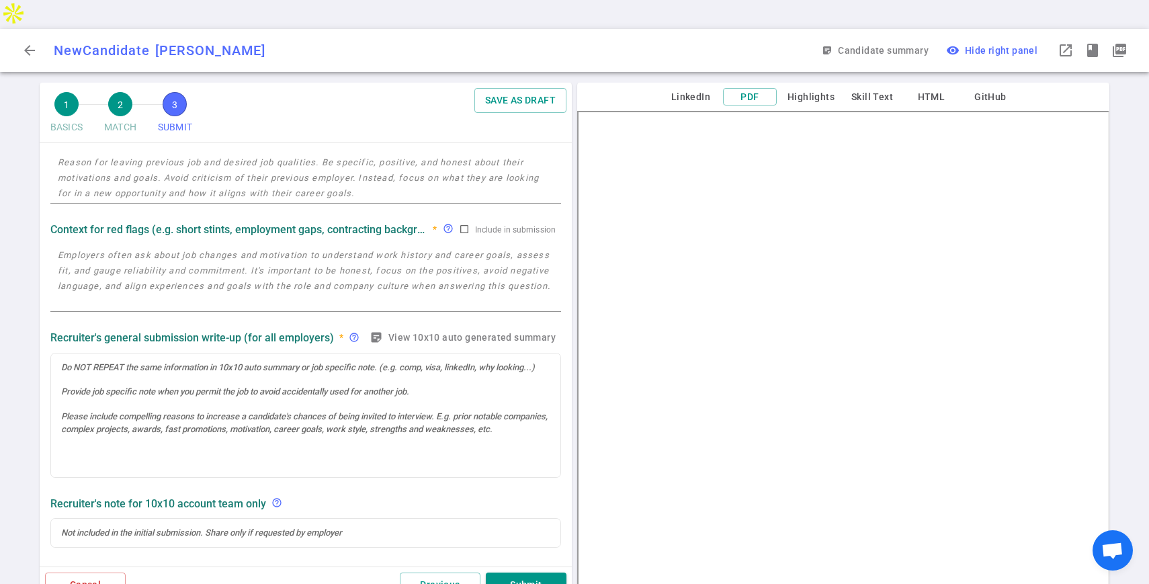
scroll to position [0, 0]
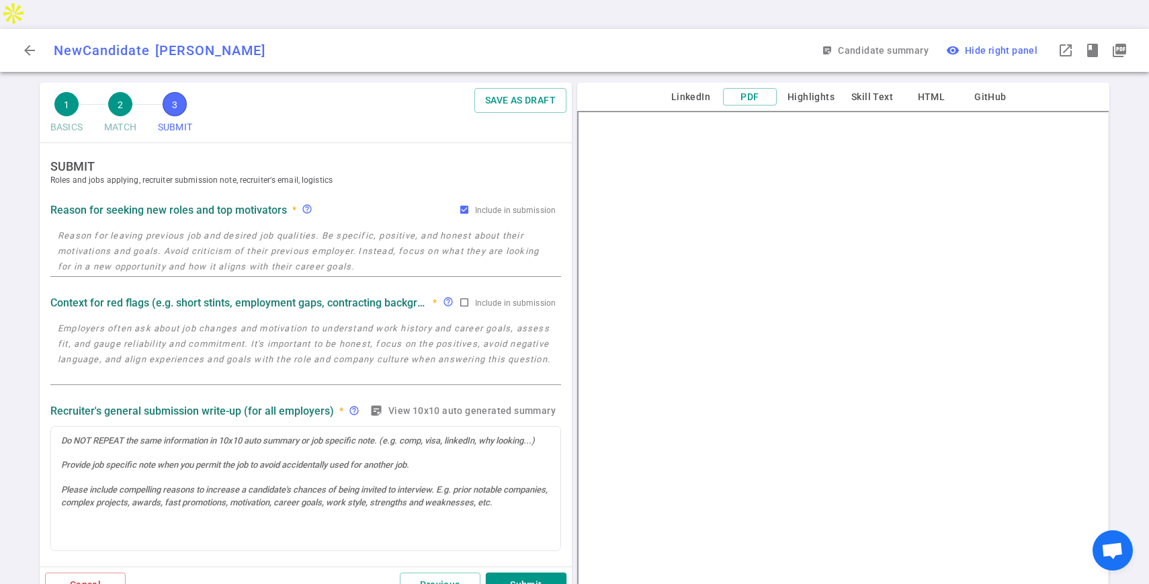
click at [298, 228] on textarea at bounding box center [306, 251] width 496 height 46
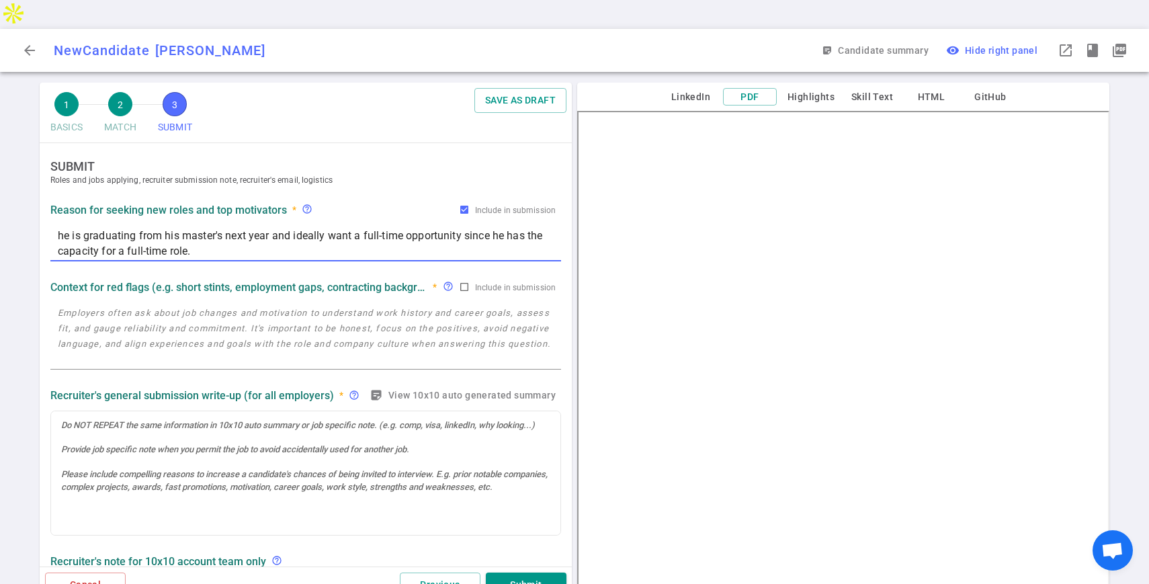
type textarea "he is graduating from his master's next year and ideally want a full-time oppor…"
click at [230, 305] on textarea at bounding box center [306, 336] width 496 height 62
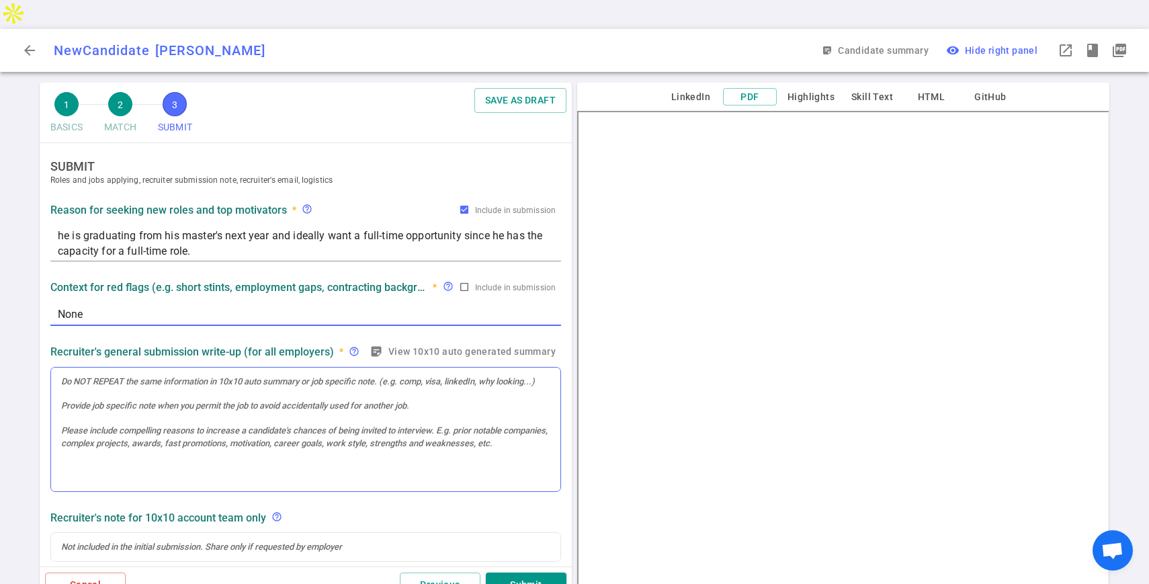
type textarea "None"
click at [179, 379] on div at bounding box center [305, 430] width 509 height 124
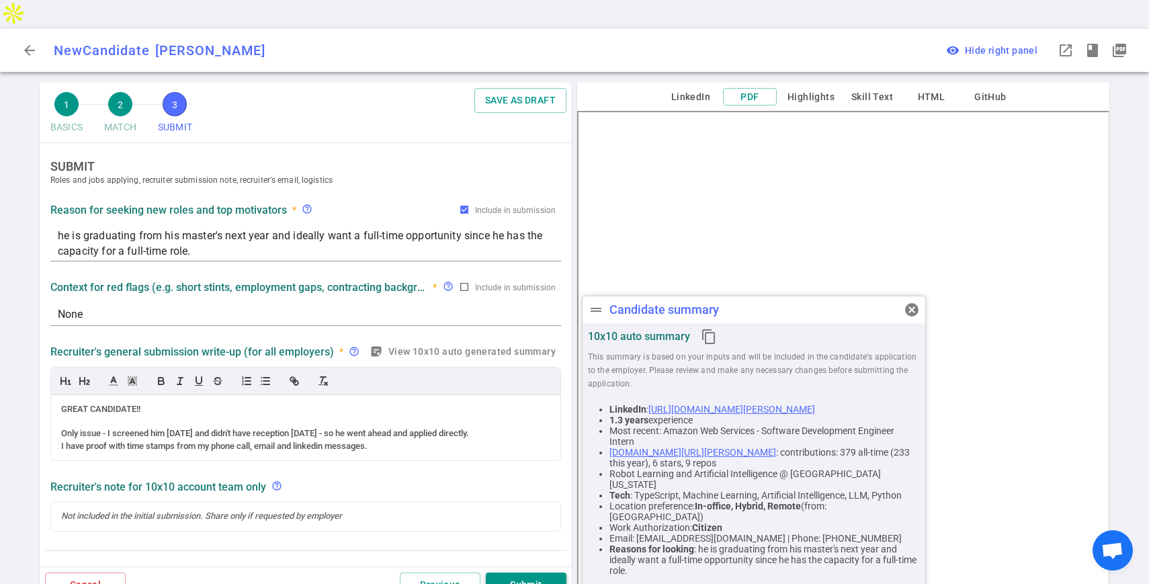
click at [503, 573] on button "Submit" at bounding box center [526, 585] width 81 height 25
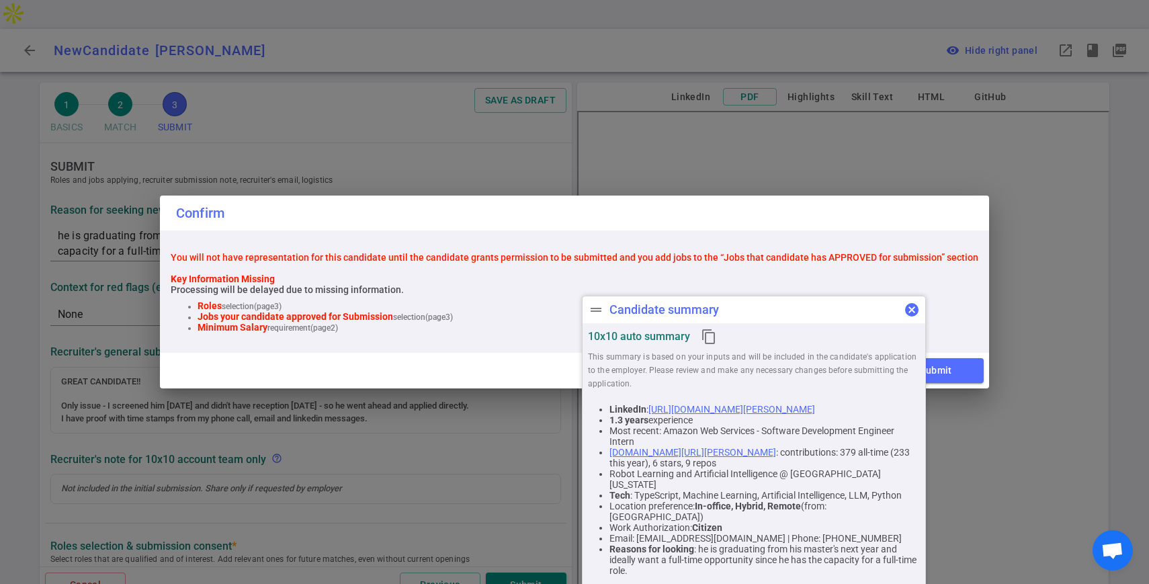
click at [912, 304] on span "cancel" at bounding box center [912, 310] width 16 height 16
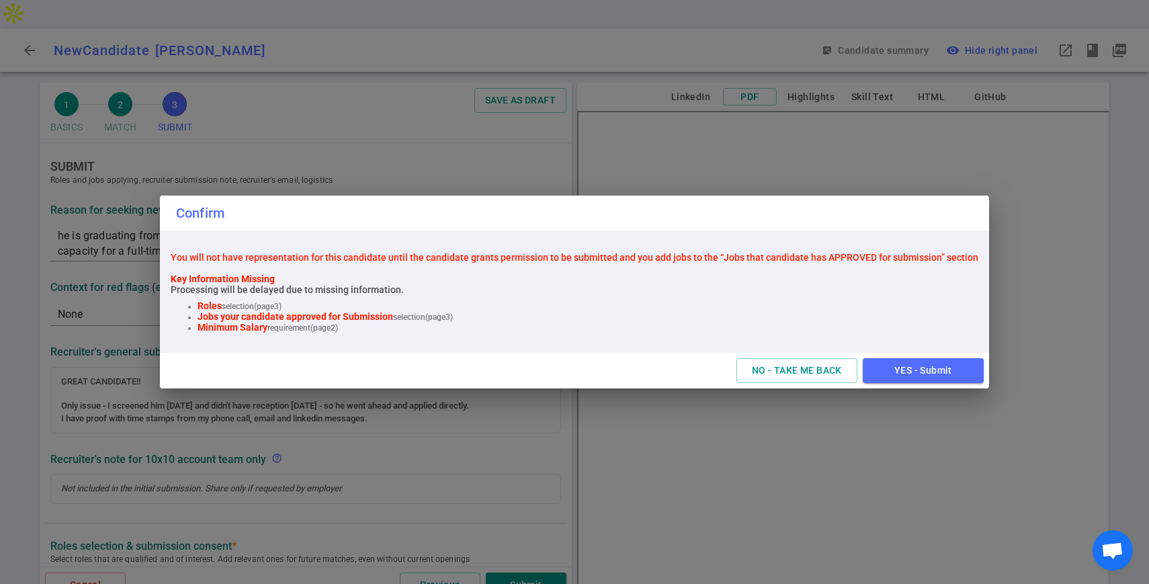
click at [543, 454] on div "Confirm You will not have representation for this candidate until the candidate…" at bounding box center [574, 292] width 1149 height 584
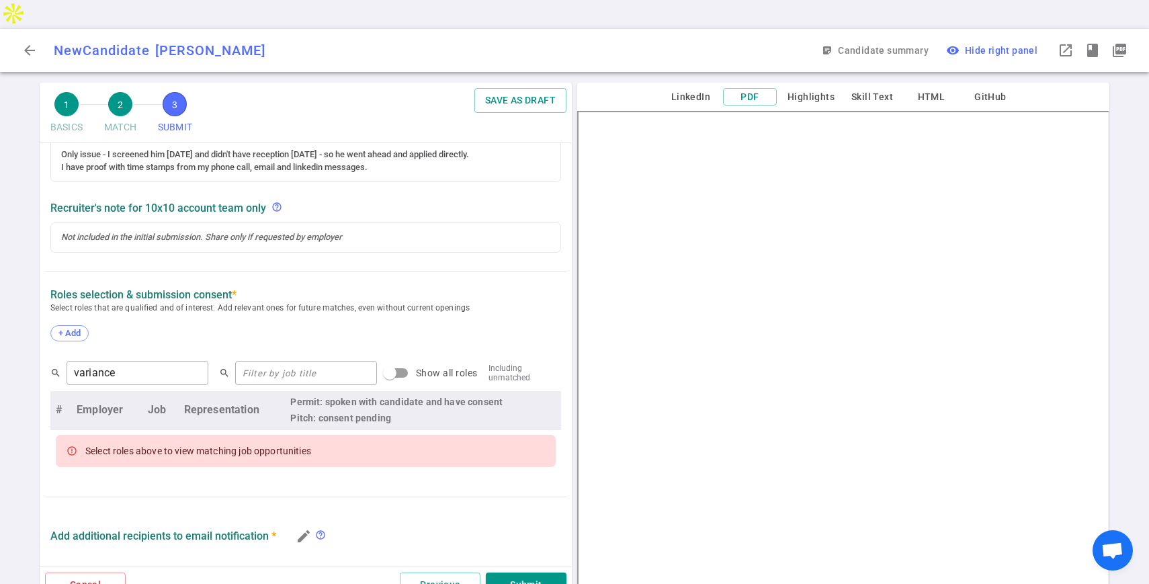
scroll to position [136, 0]
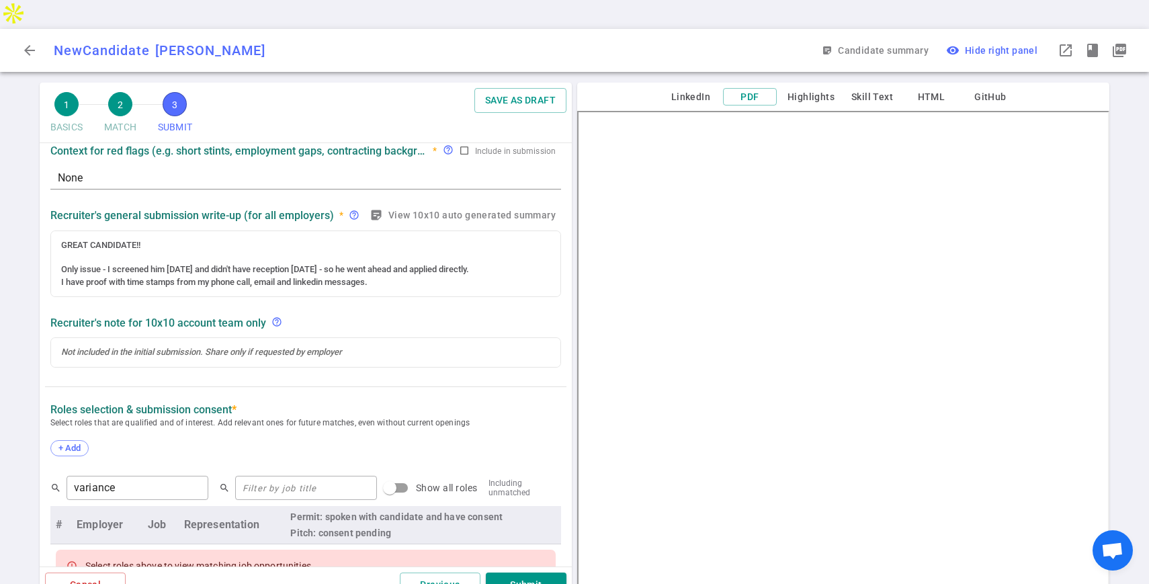
click at [48, 421] on div "Roles Selection & Submission Consent * Select roles that are qualified and of i…" at bounding box center [306, 435] width 522 height 64
click at [53, 440] on div "+ Add" at bounding box center [69, 448] width 38 height 16
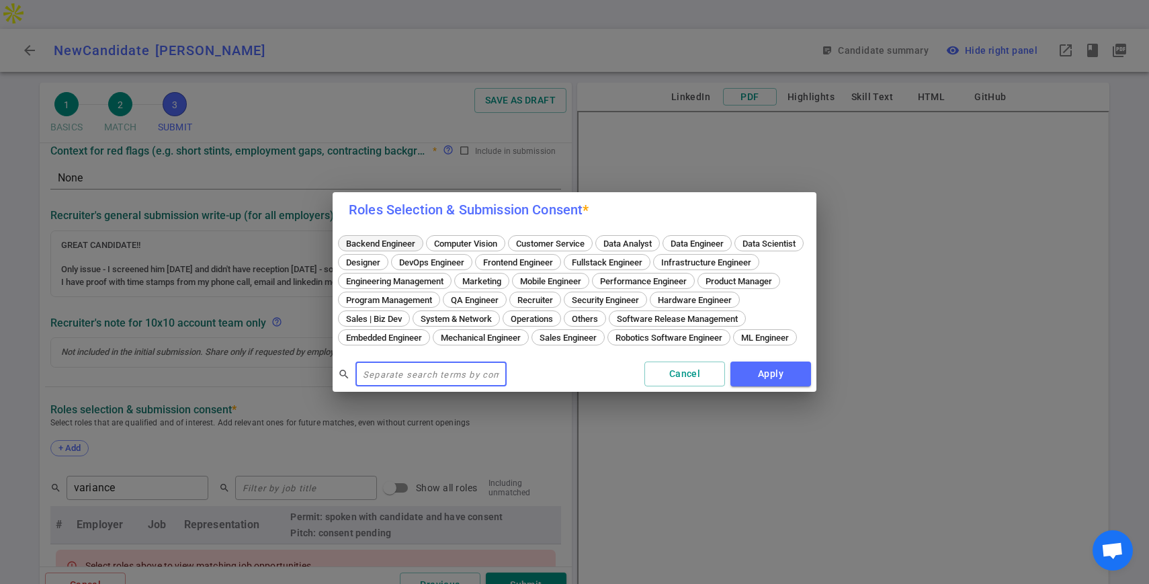
click at [397, 239] on span "Backend Engineer" at bounding box center [380, 244] width 79 height 10
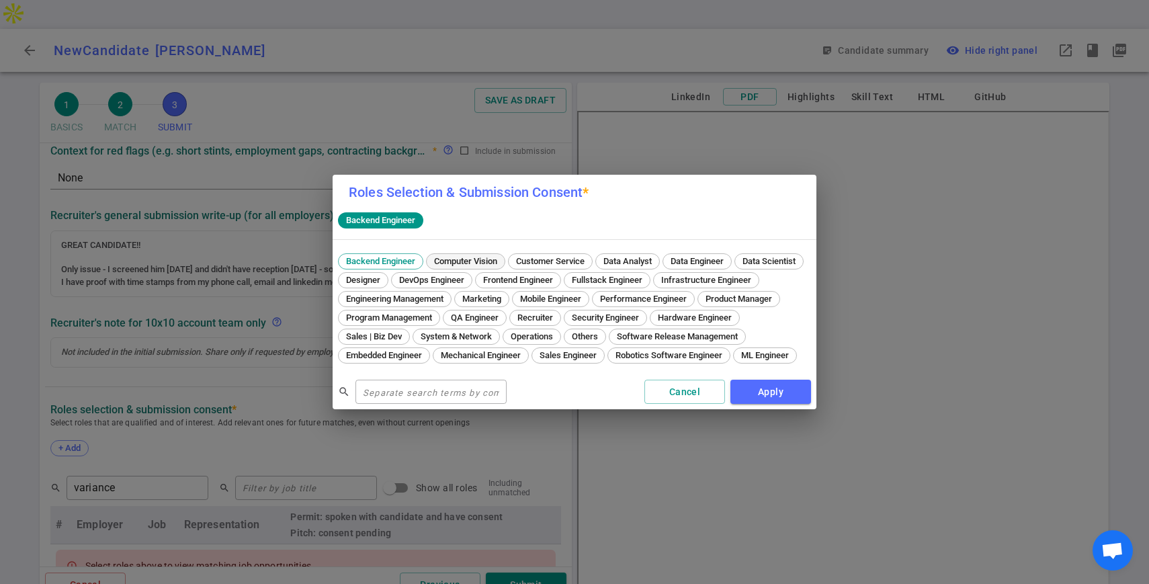
click at [488, 256] on span "Computer Vision" at bounding box center [465, 261] width 73 height 10
click at [737, 360] on span "ML Engineer" at bounding box center [765, 355] width 57 height 10
click at [759, 395] on button "Apply" at bounding box center [771, 392] width 81 height 25
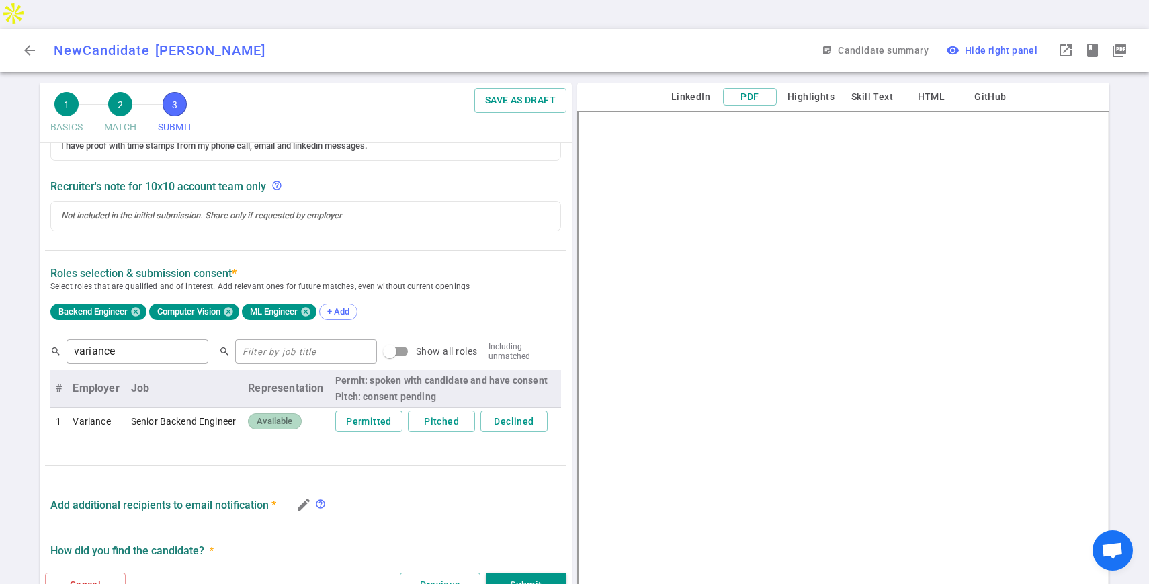
scroll to position [361, 0]
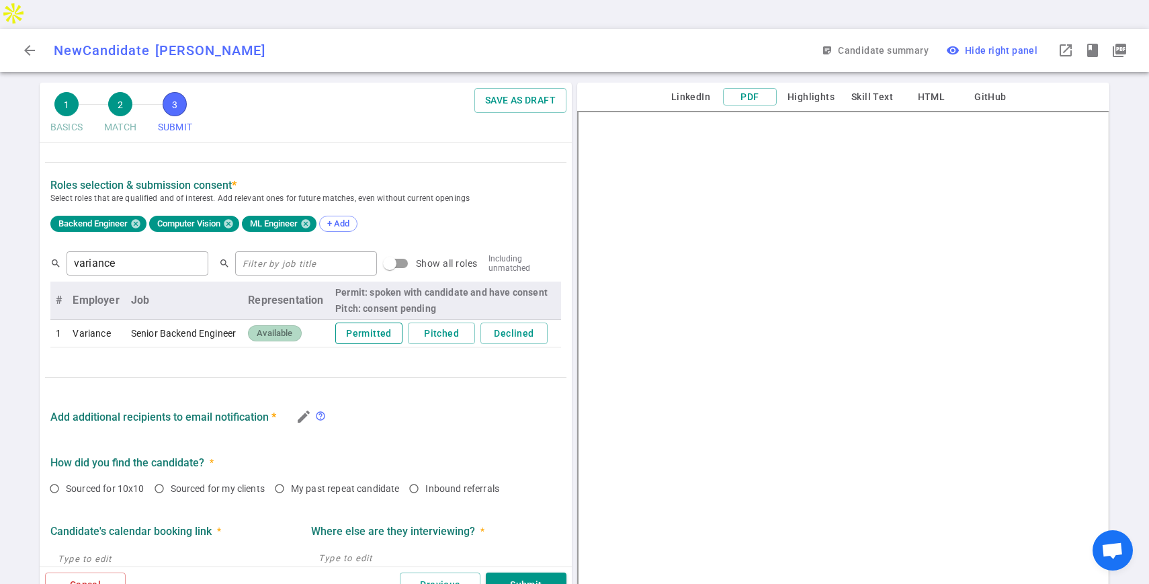
click at [370, 323] on button "Permitted" at bounding box center [368, 334] width 67 height 22
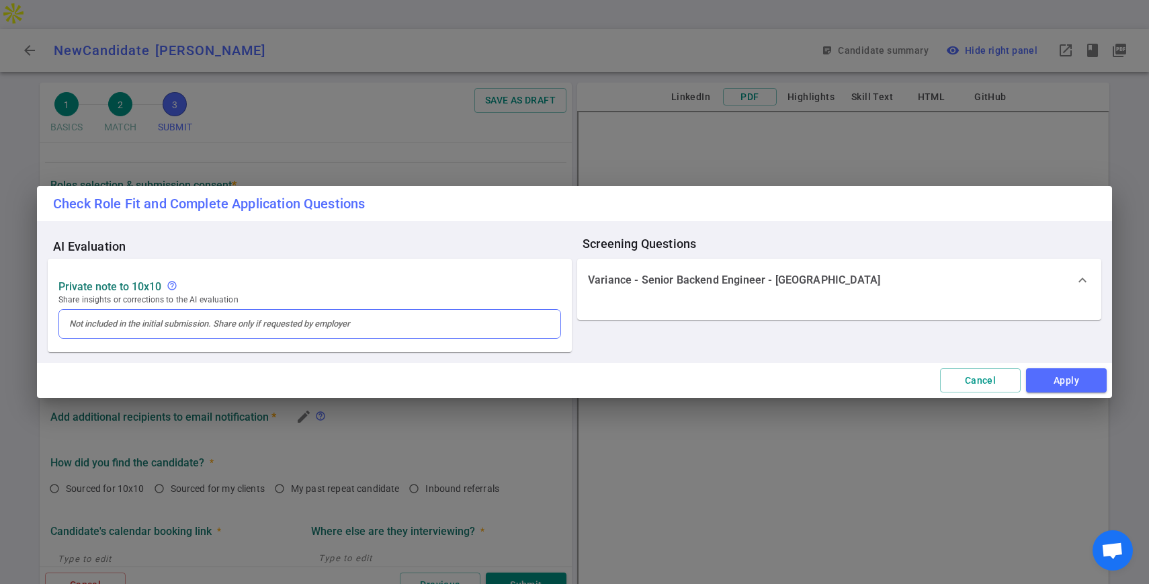
click at [445, 313] on div at bounding box center [309, 324] width 501 height 28
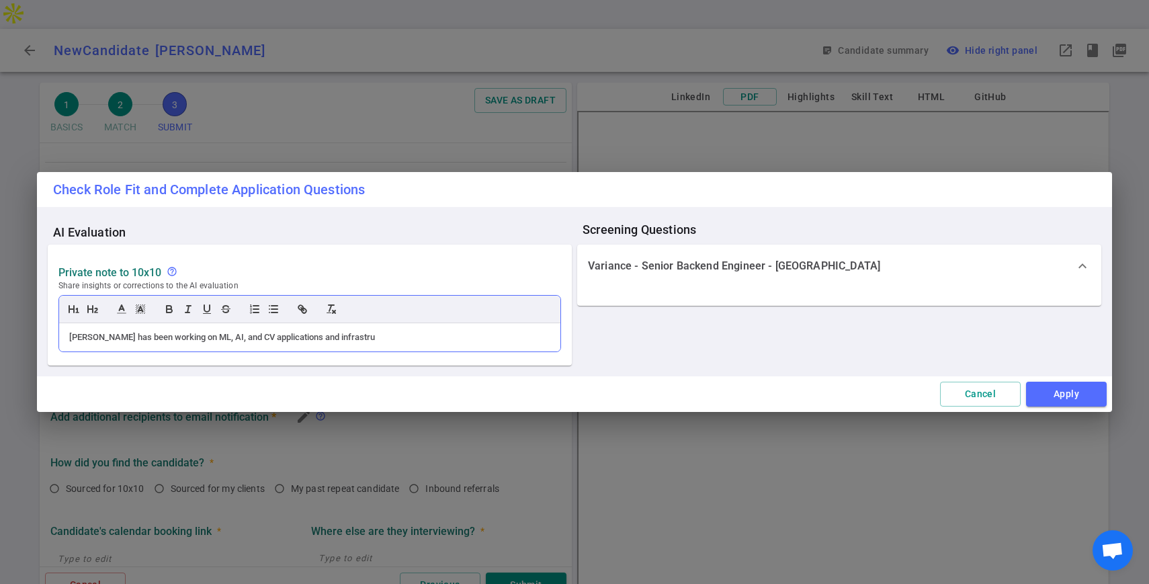
click at [442, 316] on div "[PERSON_NAME] has been working on ML, AI, and CV applications and infrastru" at bounding box center [309, 323] width 503 height 57
click at [435, 335] on div "[PERSON_NAME] has been working on ML, AI, and CV applications and infrastru" at bounding box center [309, 337] width 481 height 12
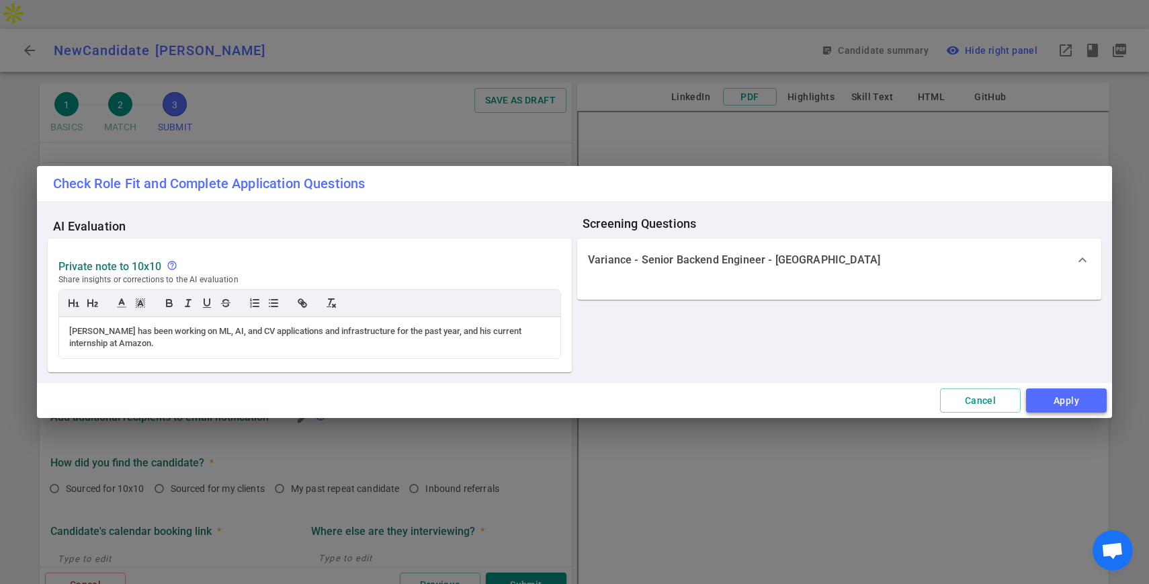
click at [1062, 405] on button "Apply" at bounding box center [1066, 400] width 81 height 25
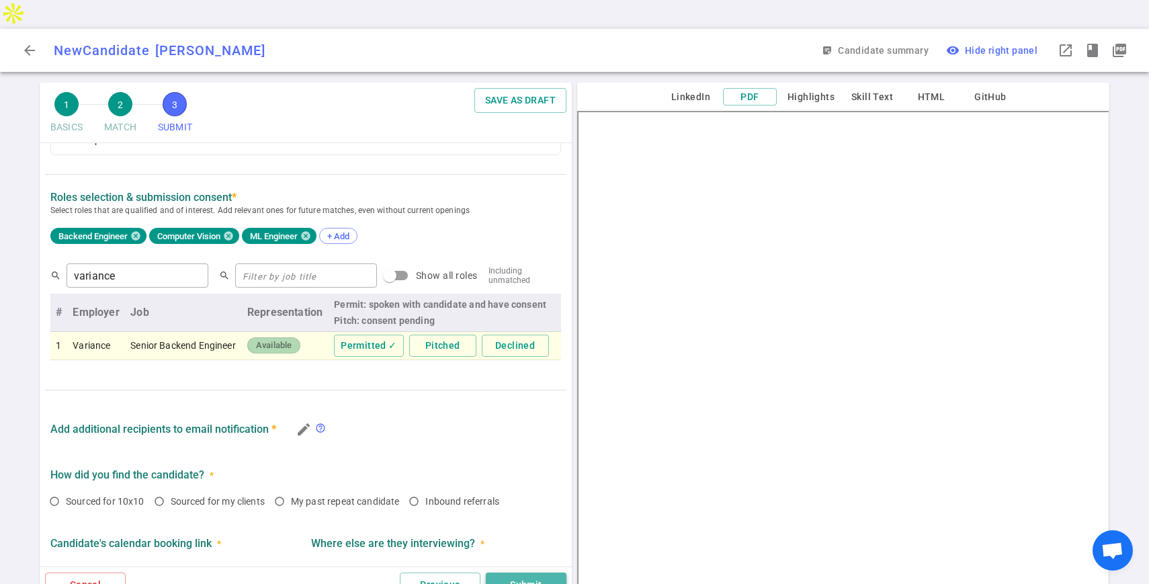
click at [518, 573] on button "Submit" at bounding box center [526, 585] width 81 height 25
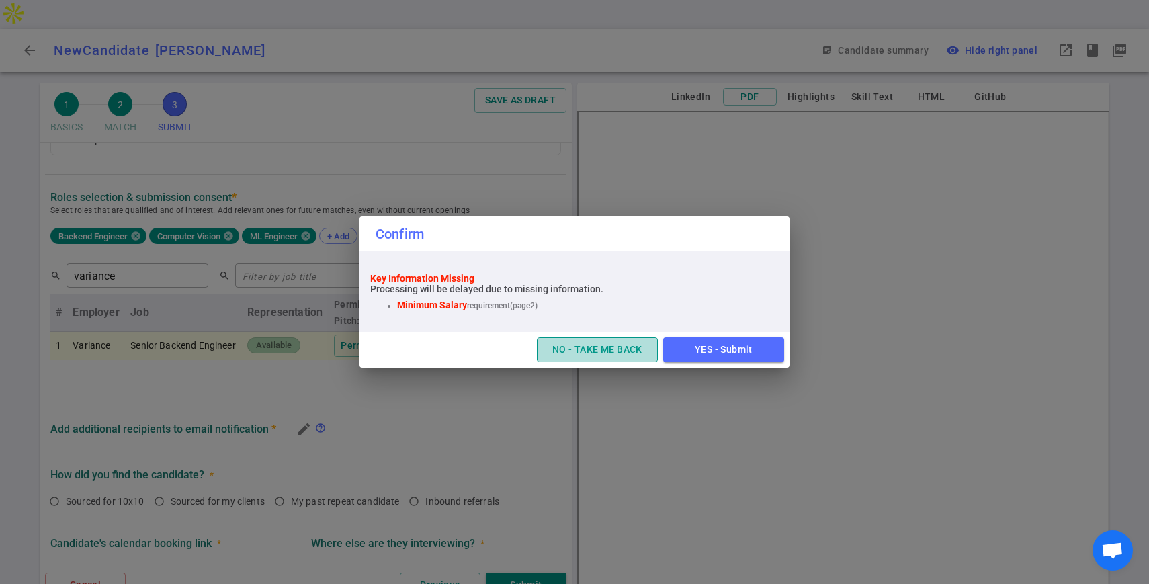
click at [587, 348] on button "NO - TAKE ME BACK" at bounding box center [597, 349] width 121 height 25
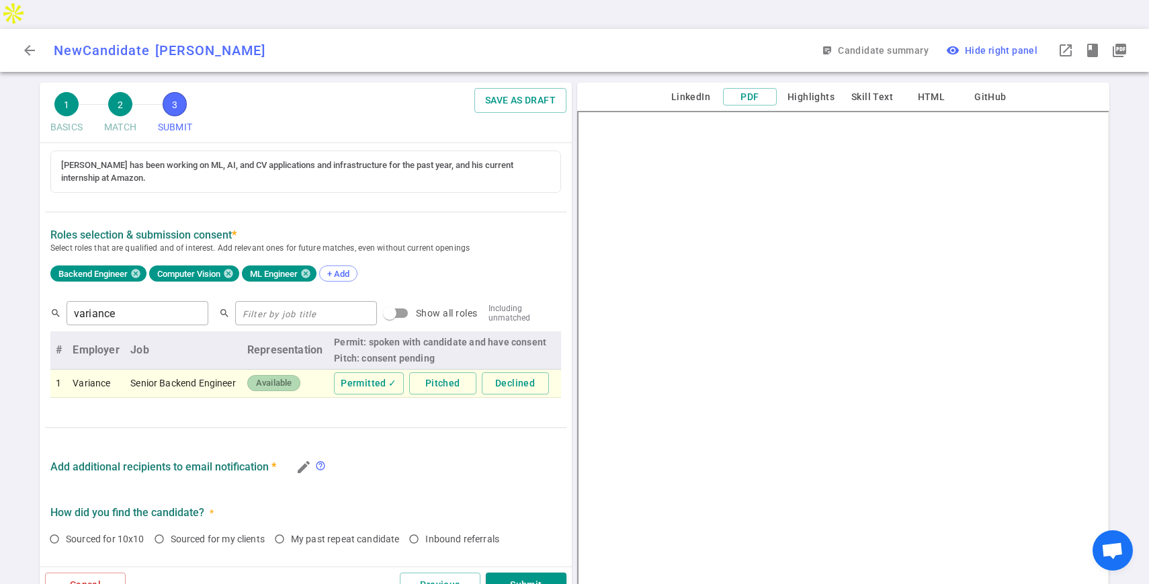
scroll to position [0, 0]
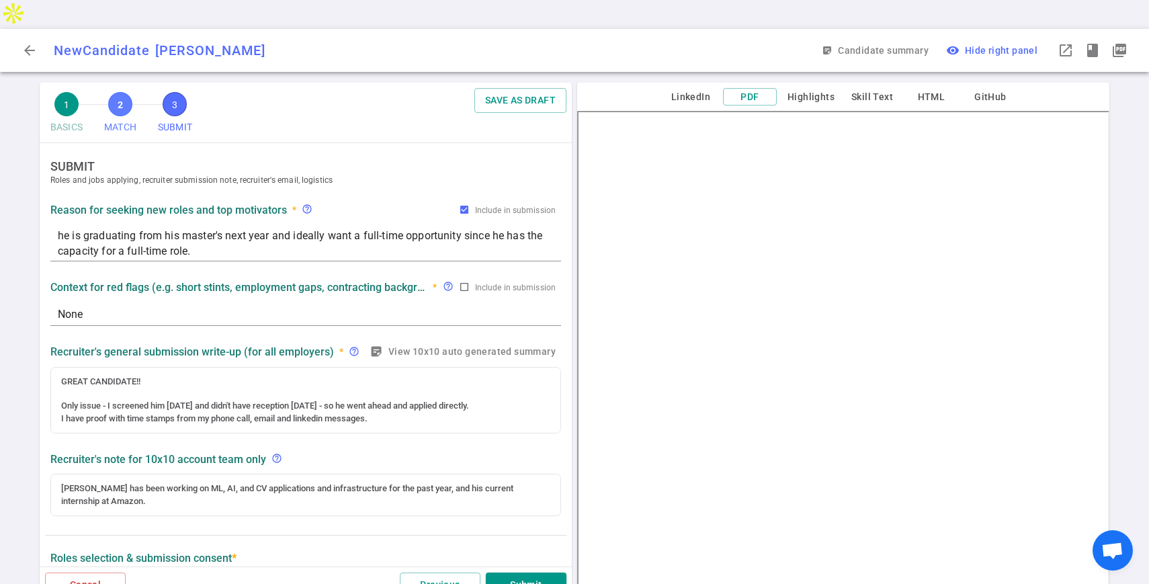
click at [124, 92] on span "2" at bounding box center [120, 104] width 24 height 24
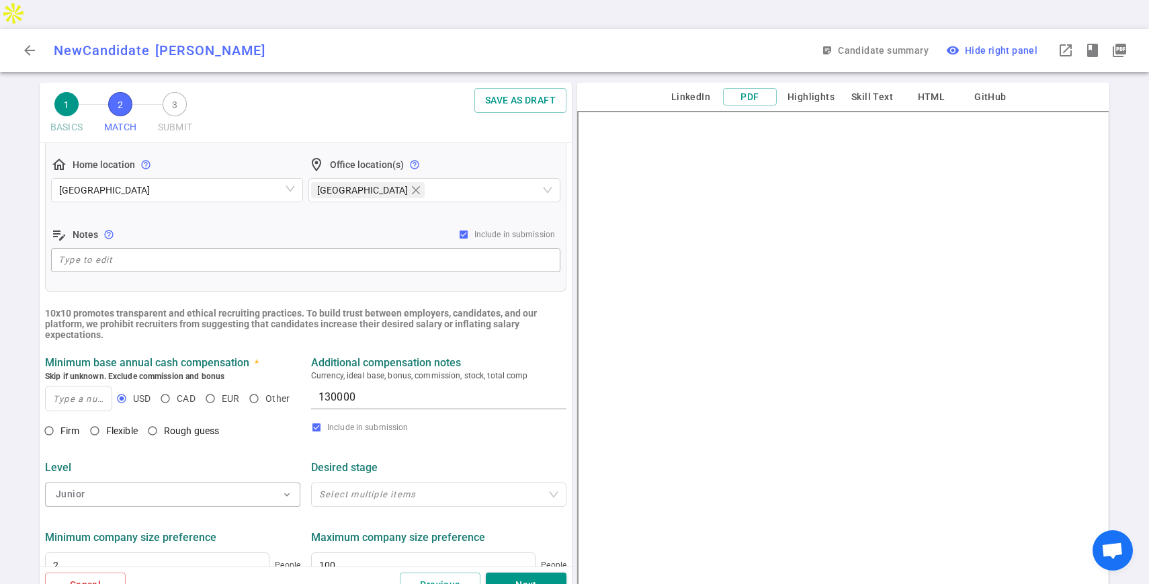
scroll to position [273, 0]
click at [341, 388] on textarea "130000" at bounding box center [439, 395] width 241 height 15
click at [88, 386] on input at bounding box center [79, 398] width 66 height 24
paste input "130,000"
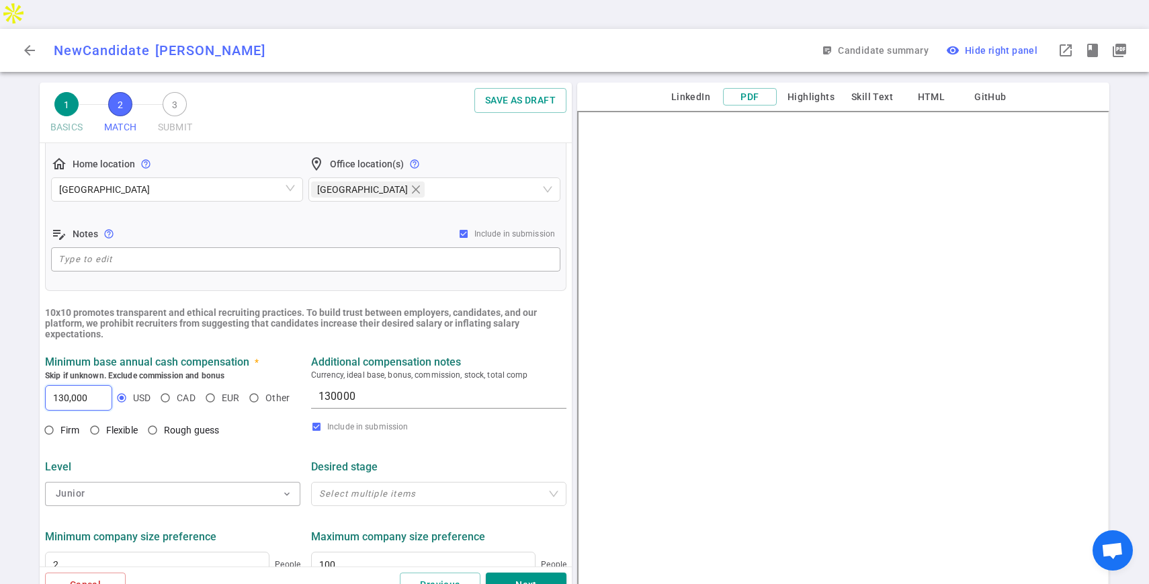
type input "130,000"
click at [341, 388] on textarea "130000" at bounding box center [439, 395] width 241 height 15
click at [544, 573] on button "Next" at bounding box center [526, 585] width 81 height 25
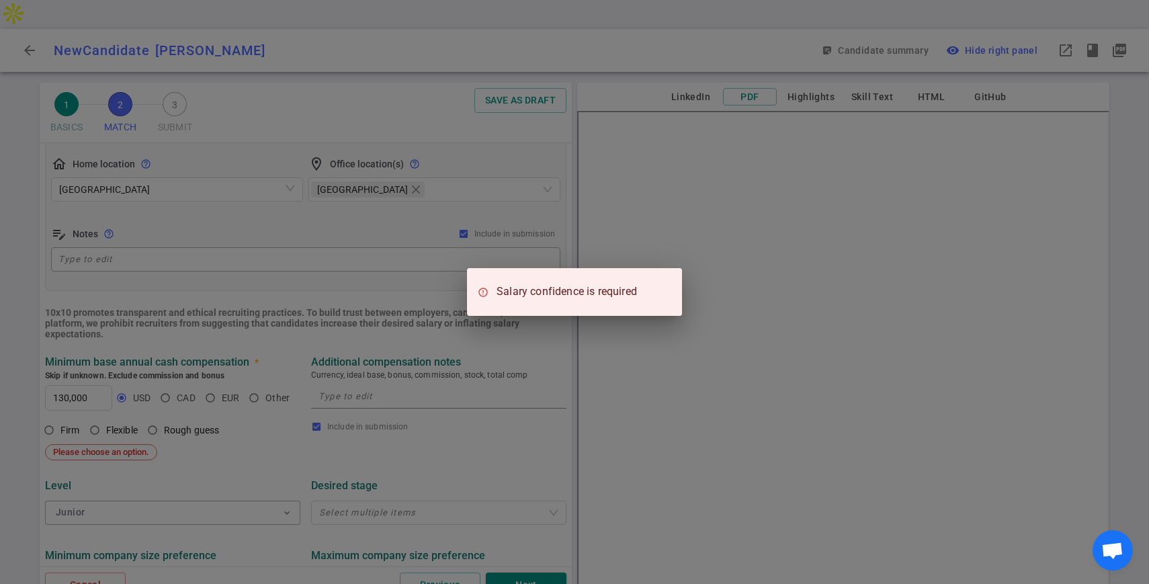
click at [329, 386] on div "Salary confidence is required" at bounding box center [574, 292] width 1149 height 584
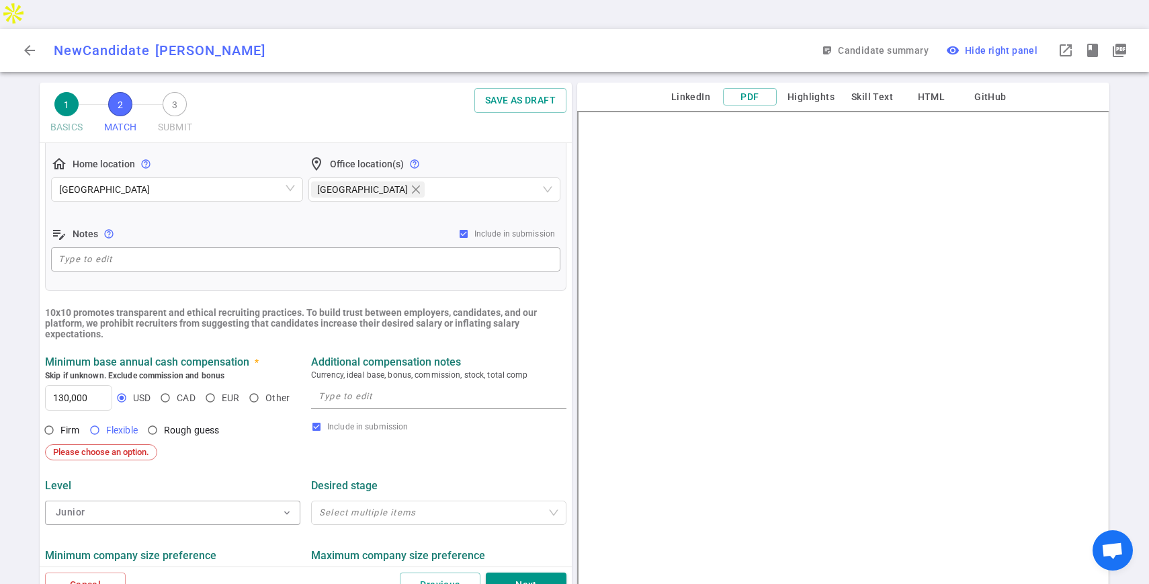
click at [103, 419] on input "Flexible" at bounding box center [94, 430] width 23 height 23
radio input "true"
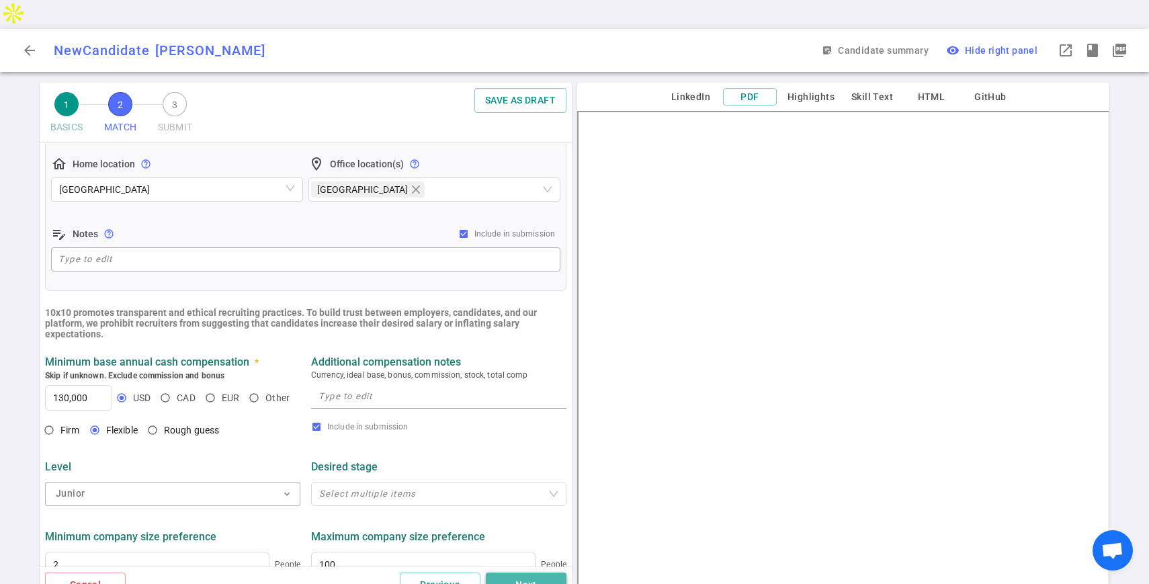
click at [522, 573] on button "Next" at bounding box center [526, 585] width 81 height 25
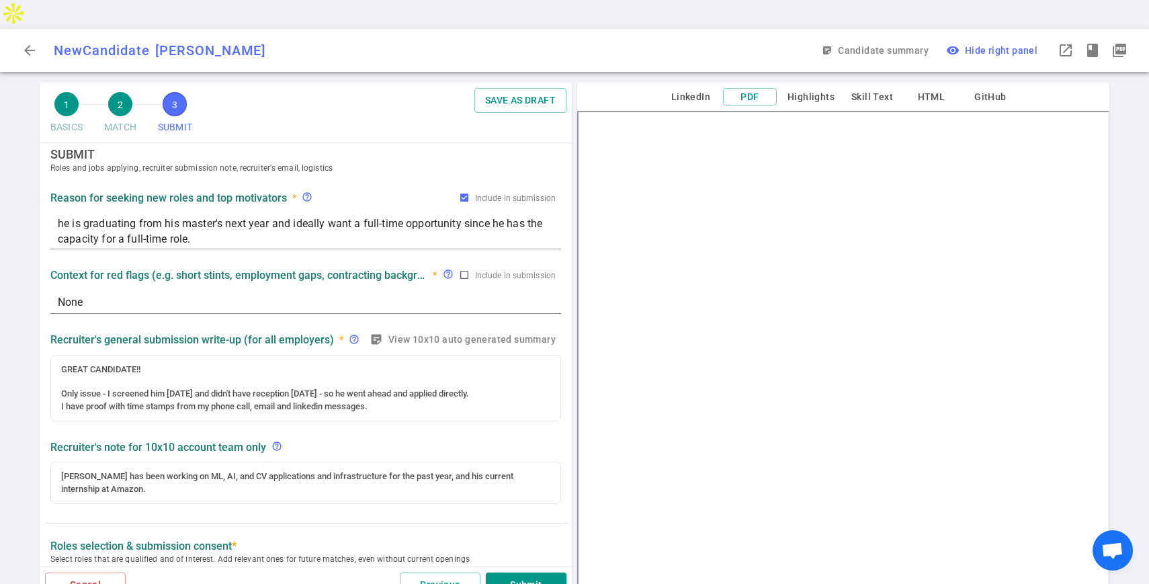
scroll to position [0, 0]
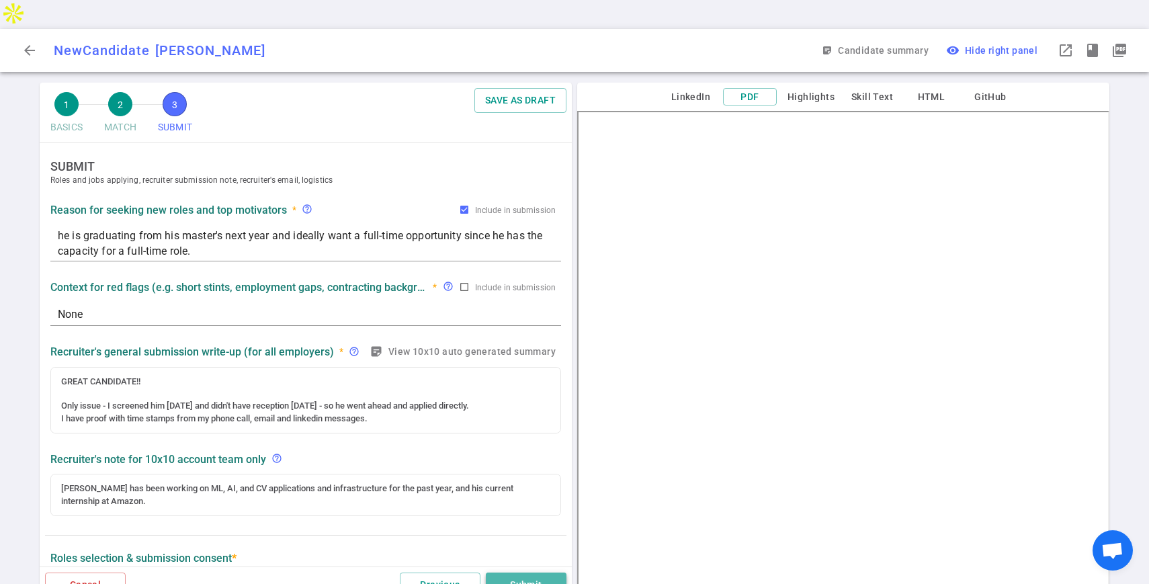
click at [509, 573] on button "Submit" at bounding box center [526, 585] width 81 height 25
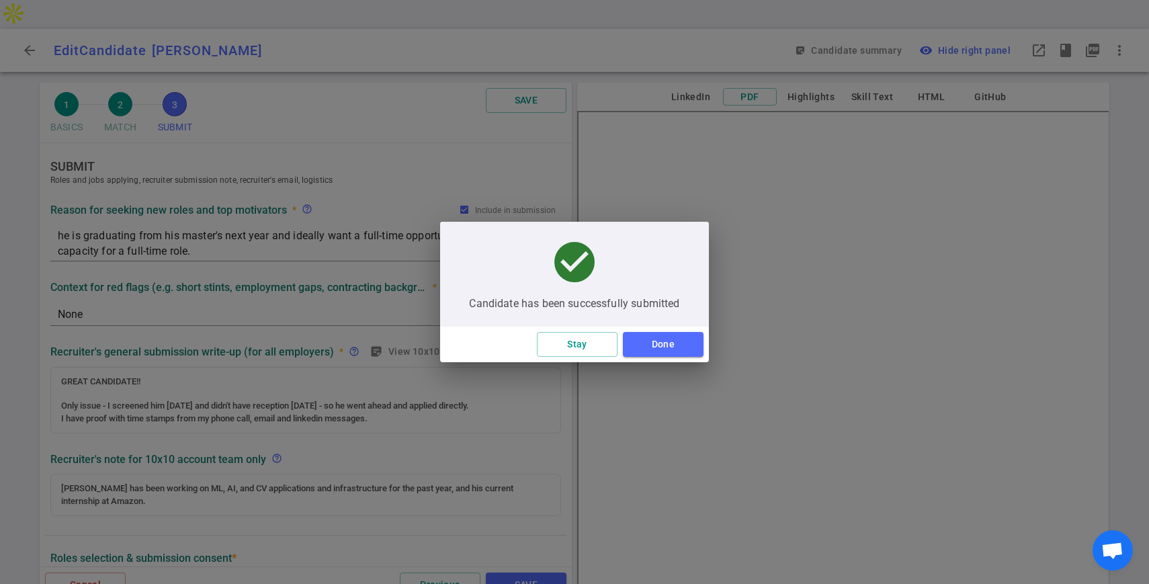
click at [664, 330] on div "Stay Done" at bounding box center [574, 345] width 269 height 36
click at [665, 345] on button "Done" at bounding box center [663, 344] width 81 height 25
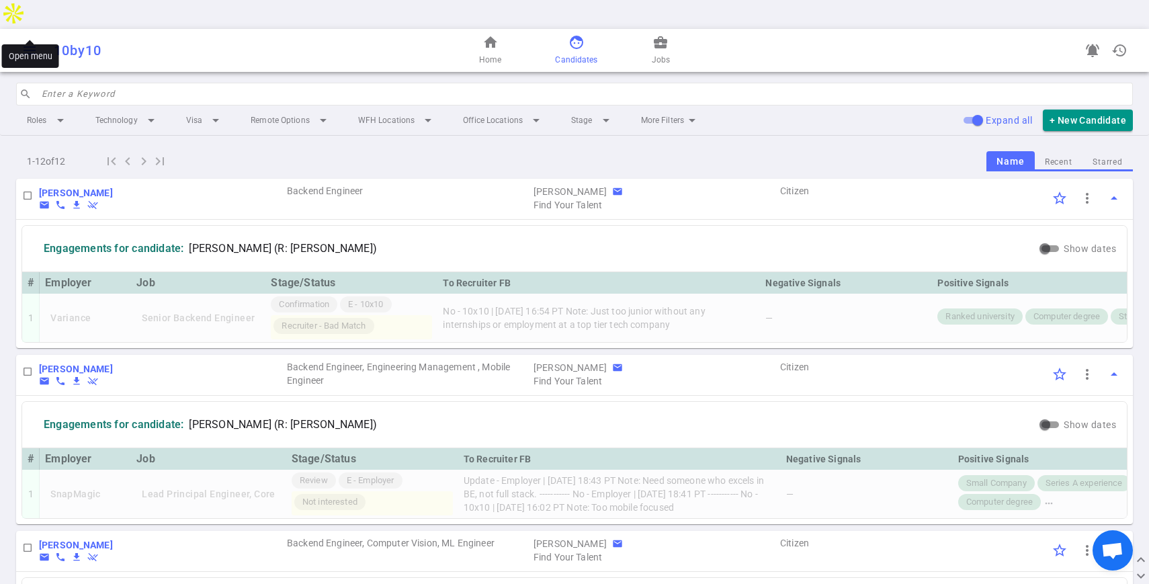
click at [24, 42] on span "menu" at bounding box center [30, 50] width 16 height 16
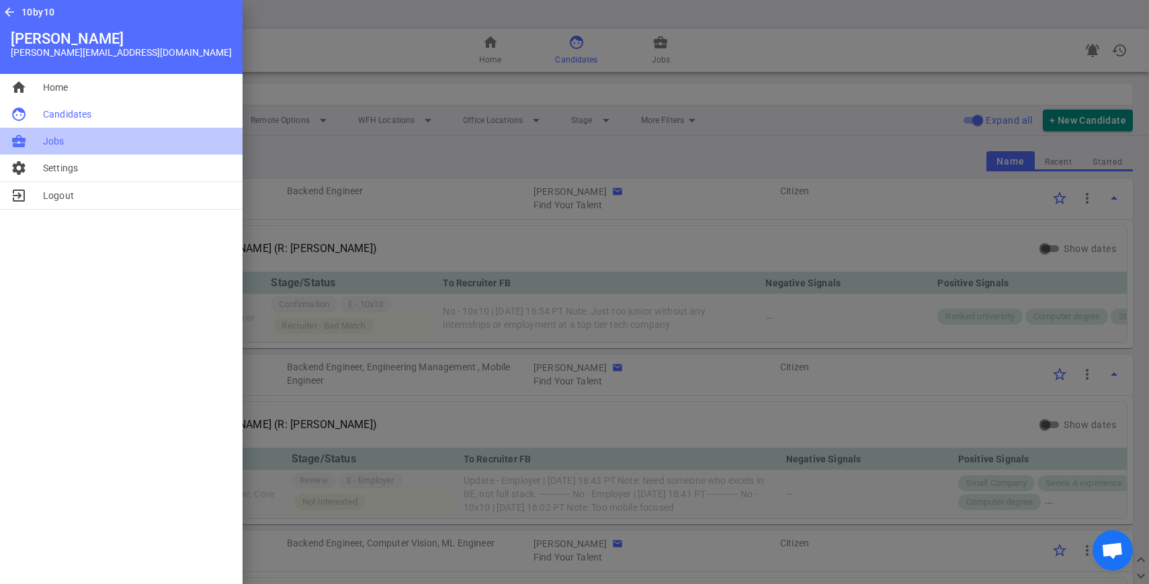
click at [32, 138] on li "business_center Jobs" at bounding box center [121, 141] width 243 height 27
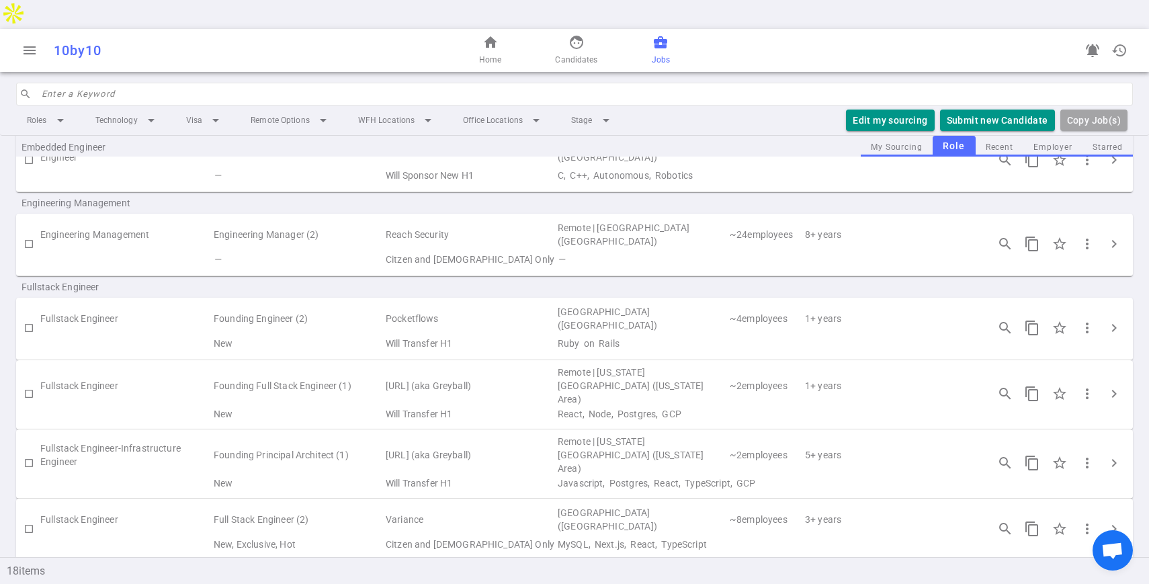
scroll to position [421, 0]
click at [24, 315] on input "checkbox" at bounding box center [28, 326] width 23 height 23
checkbox input "true"
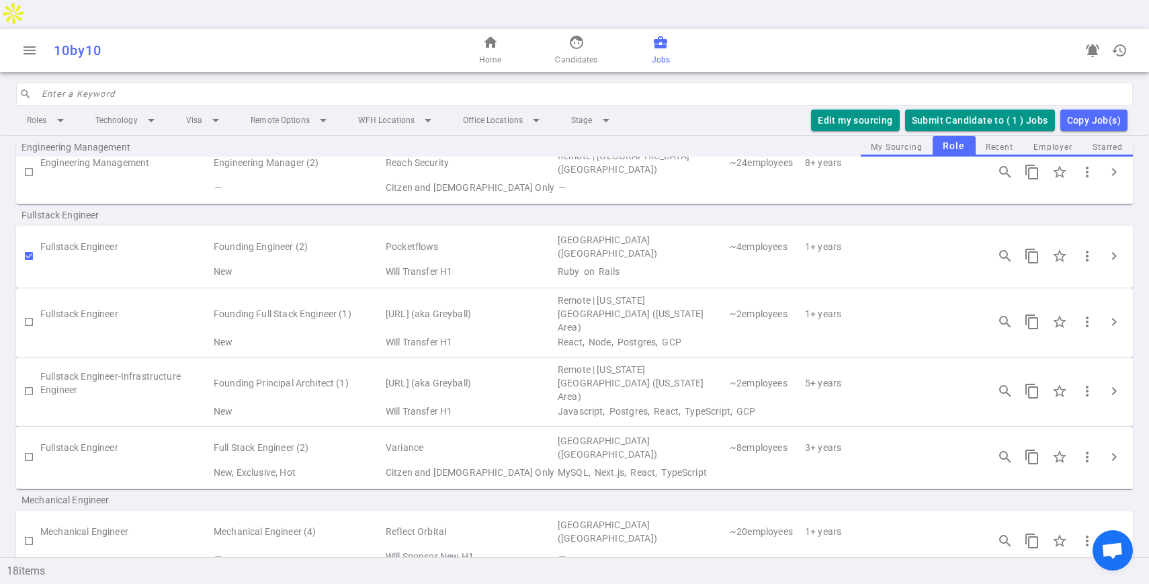
scroll to position [495, 0]
click at [32, 306] on input "checkbox" at bounding box center [28, 317] width 23 height 23
checkbox input "true"
click at [969, 110] on button "Submit Candidate to ( 2 ) Jobs" at bounding box center [980, 121] width 150 height 22
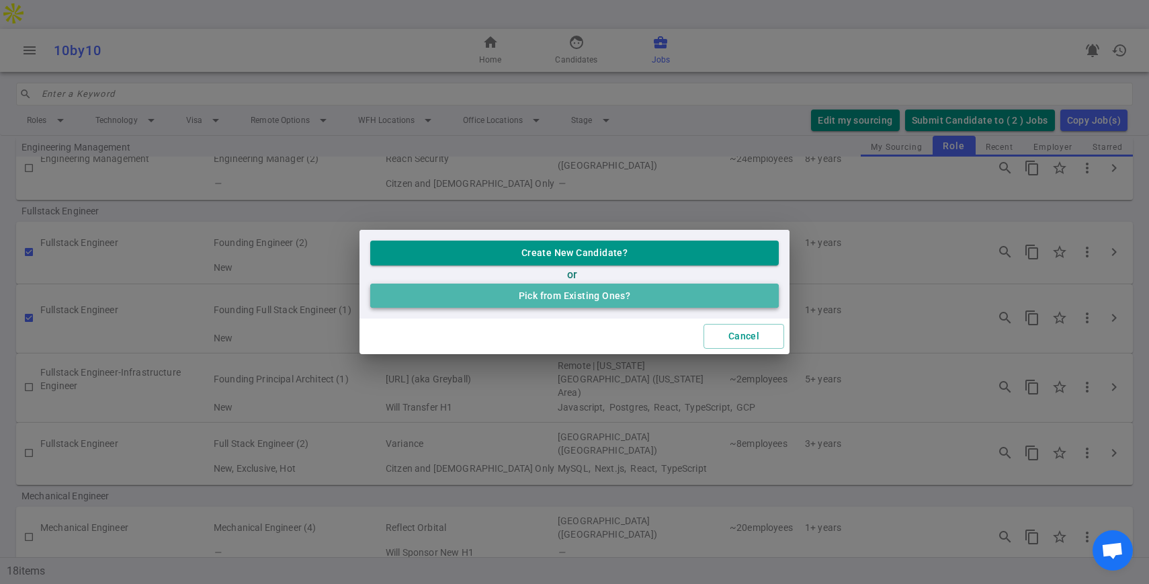
click at [584, 293] on button "Pick from Existing Ones?" at bounding box center [574, 296] width 409 height 25
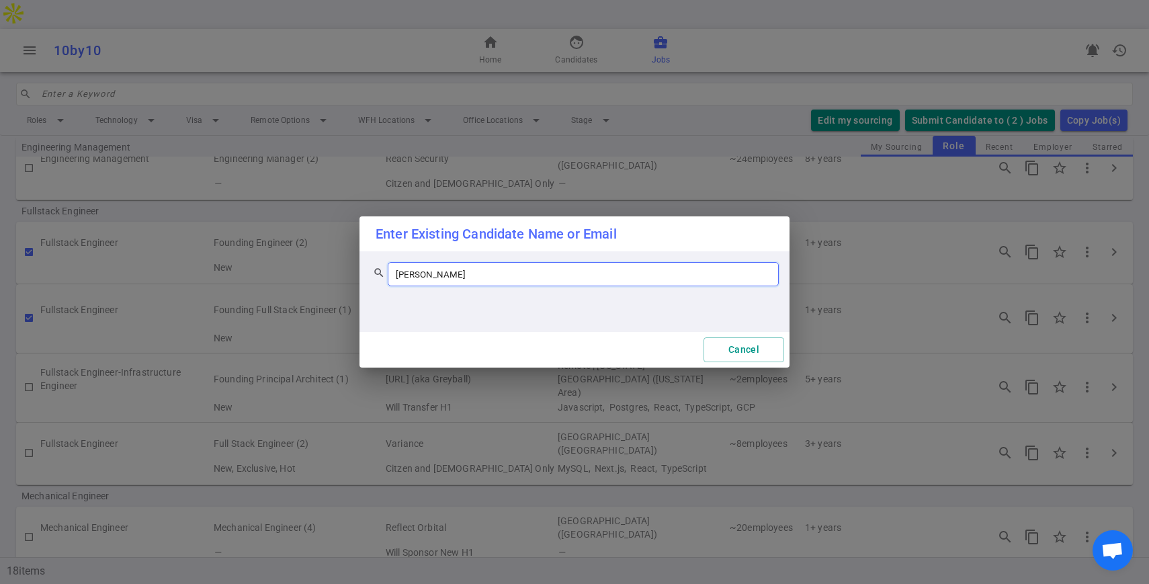
type input "ashish"
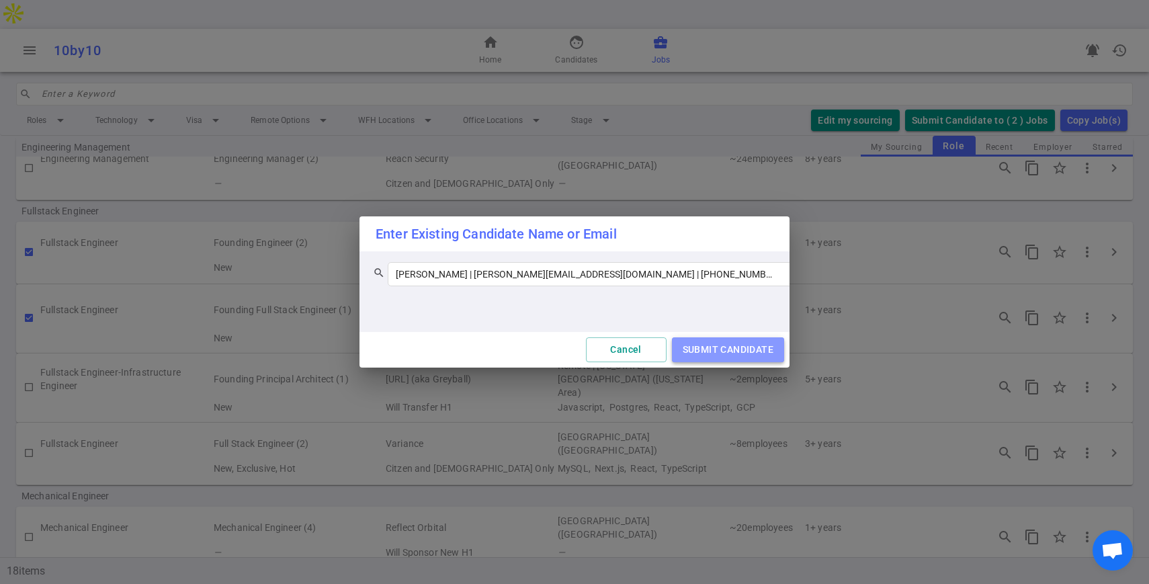
click at [698, 347] on button "SUBMIT CANDIDATE" at bounding box center [728, 349] width 112 height 25
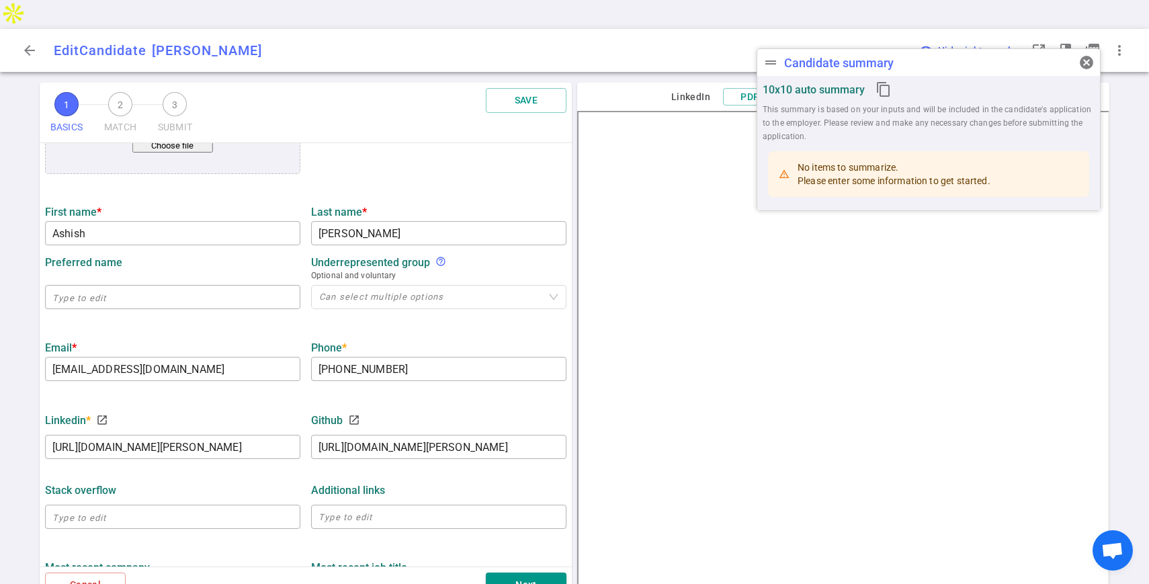
scroll to position [510, 0]
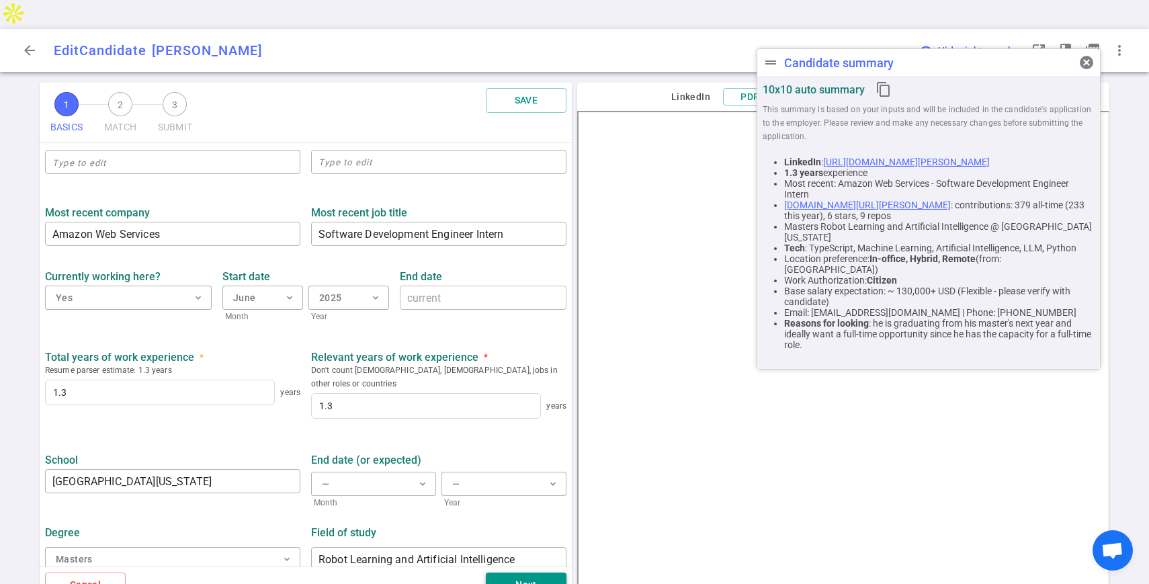
click at [521, 573] on button "Next" at bounding box center [526, 585] width 81 height 25
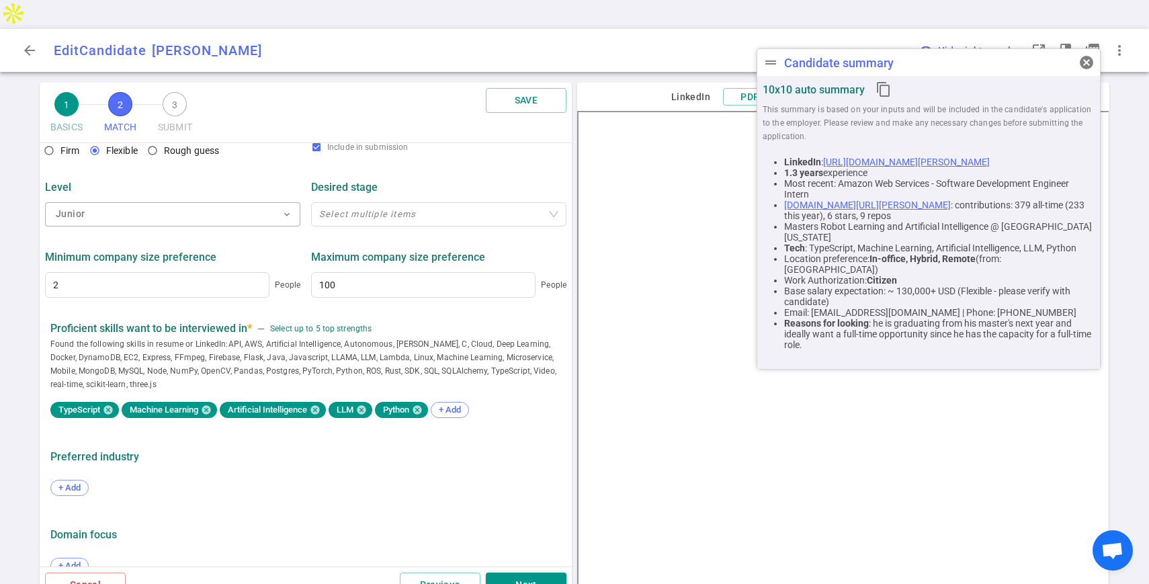
scroll to position [553, 0]
click at [528, 573] on button "Next" at bounding box center [526, 585] width 81 height 25
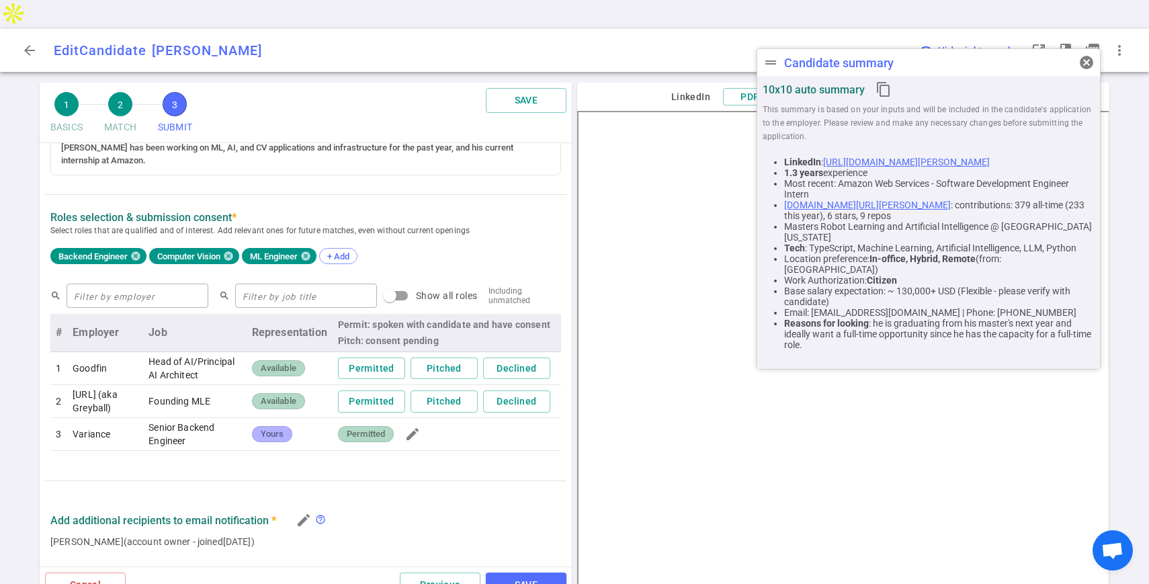
scroll to position [374, 0]
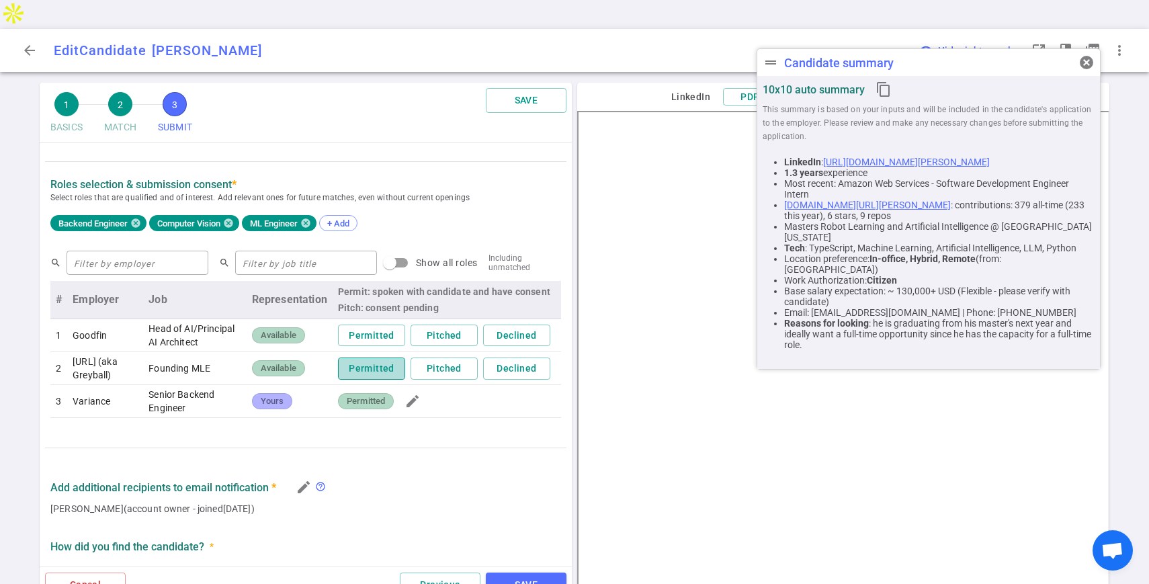
click at [366, 358] on button "Permitted" at bounding box center [371, 369] width 67 height 22
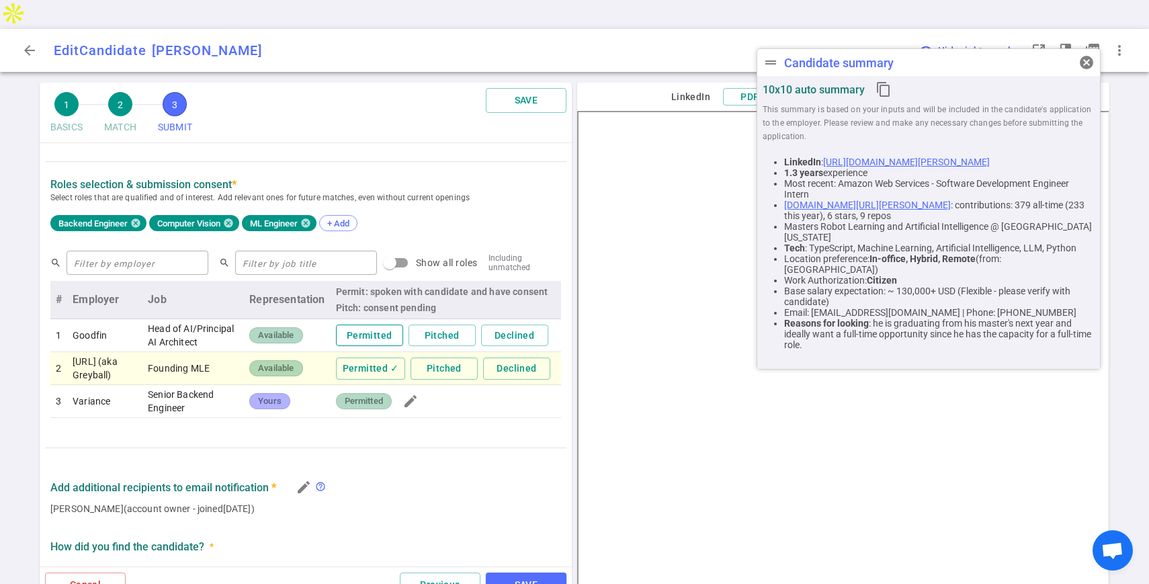
click at [370, 323] on body "arrow_back Edit Candidate [PERSON_NAME] AB drag_handle Candidate summary cancel…" at bounding box center [574, 306] width 1149 height 613
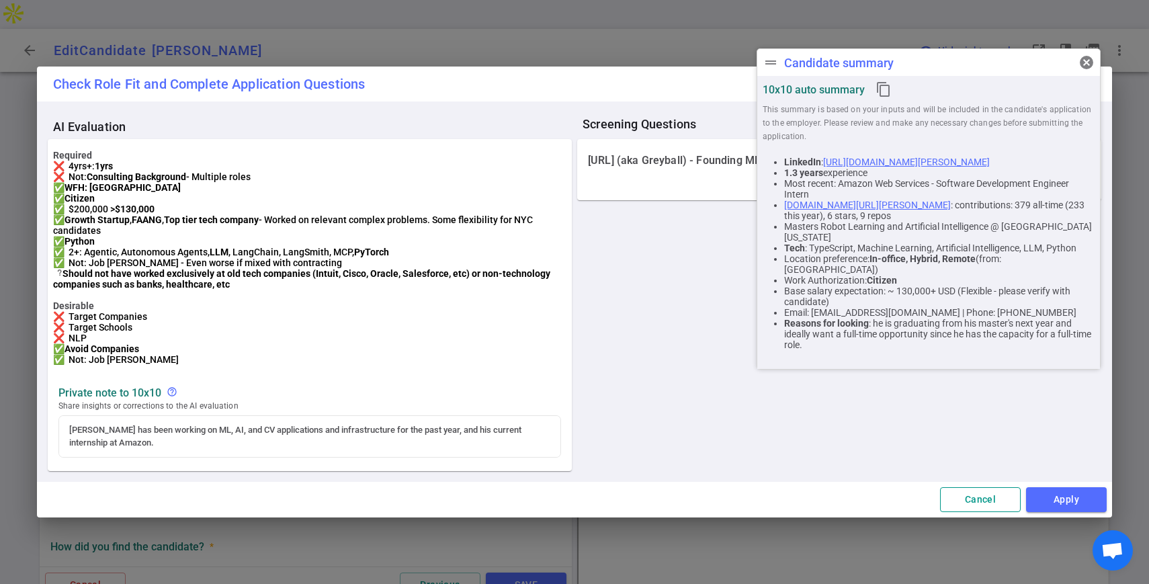
click at [966, 503] on button "Cancel" at bounding box center [980, 499] width 81 height 25
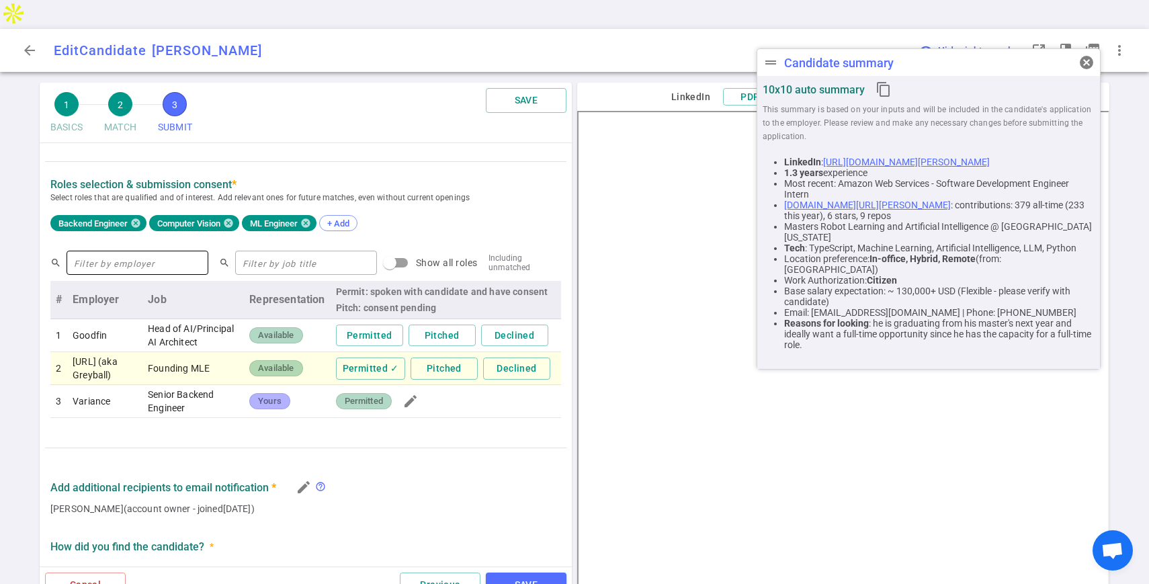
click at [140, 252] on input "text" at bounding box center [138, 263] width 142 height 22
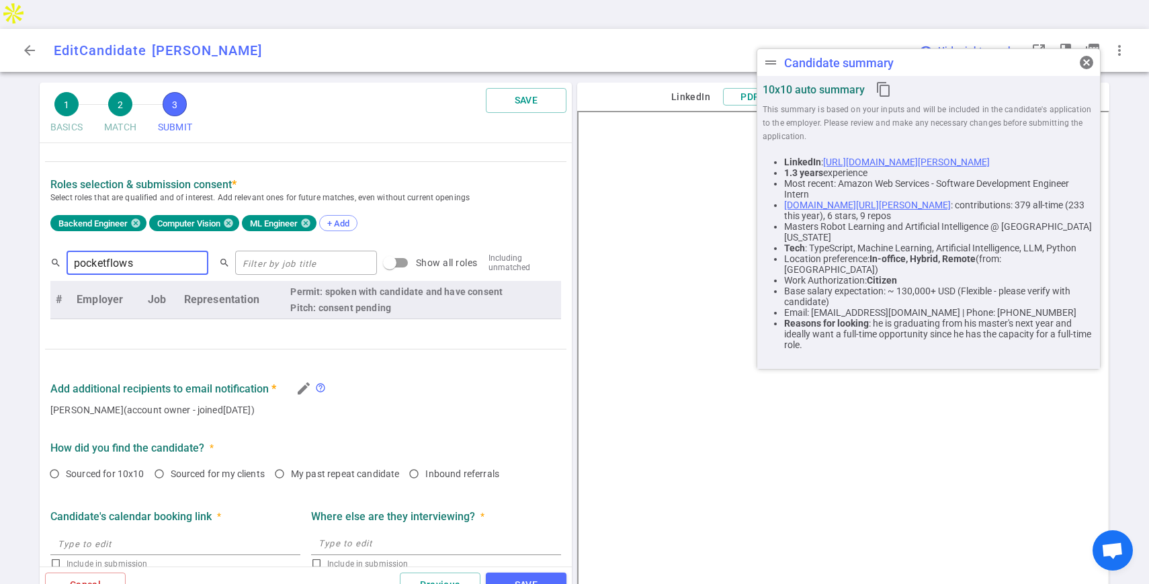
type input "pocketflows"
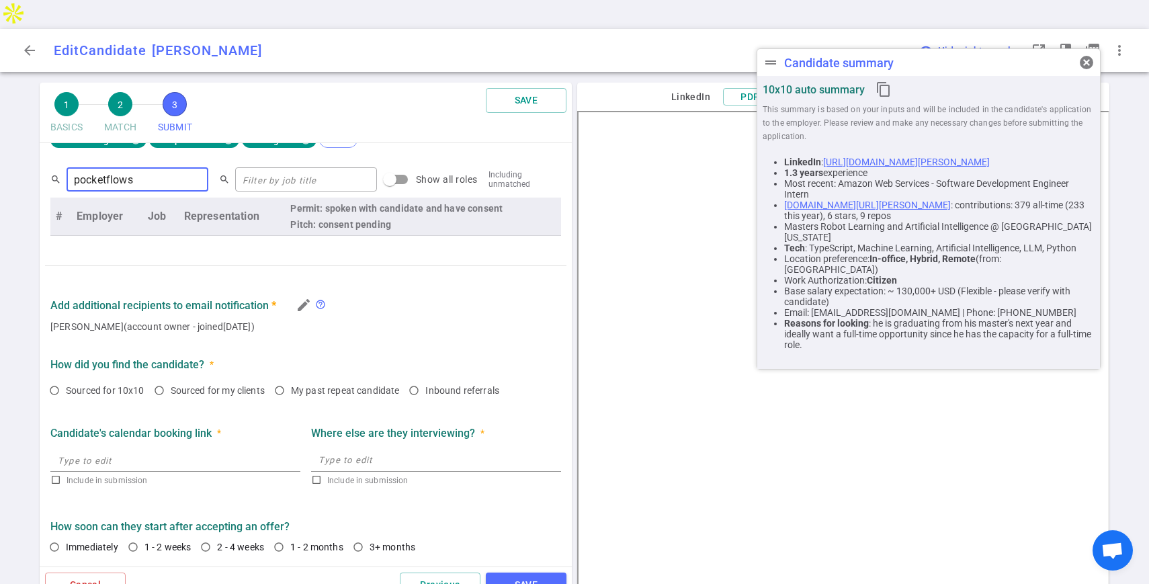
click at [159, 169] on input "pocketflows" at bounding box center [138, 180] width 142 height 22
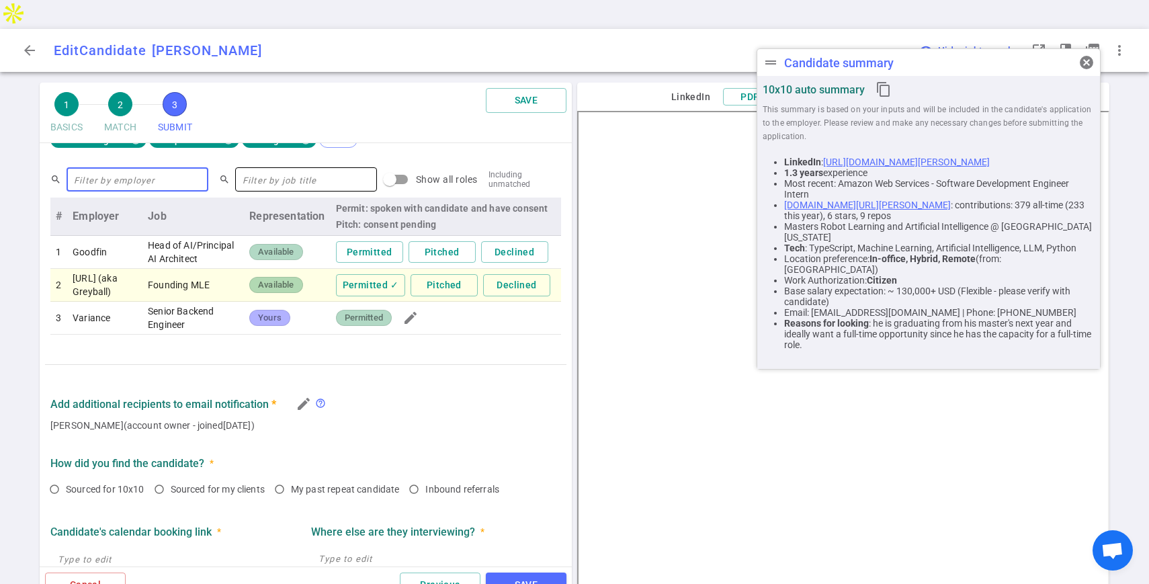
click at [257, 169] on input "text" at bounding box center [306, 180] width 142 height 22
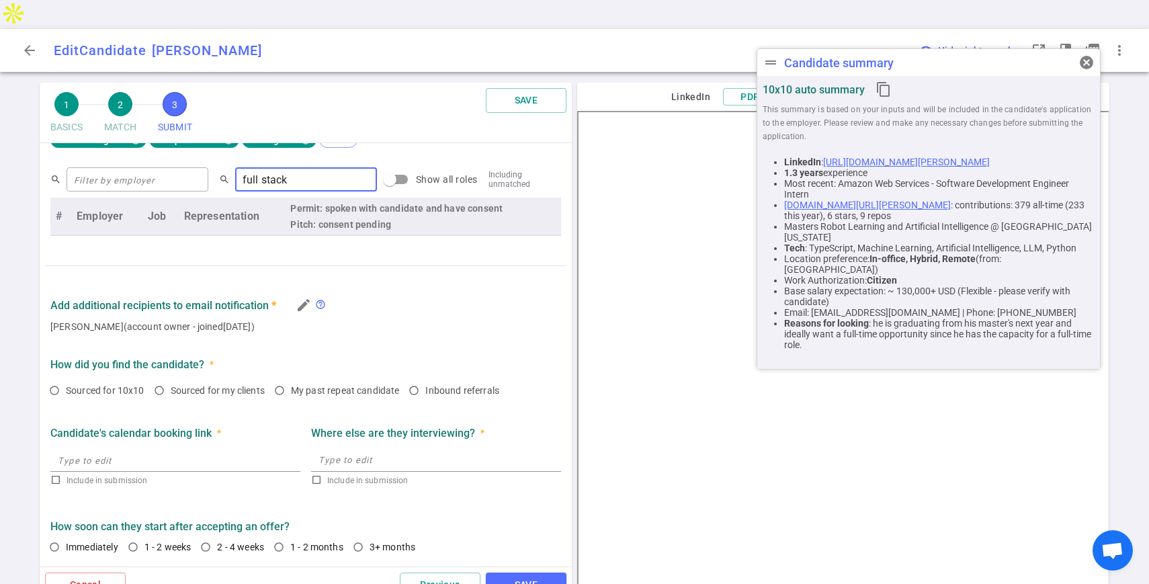
type input "full stack"
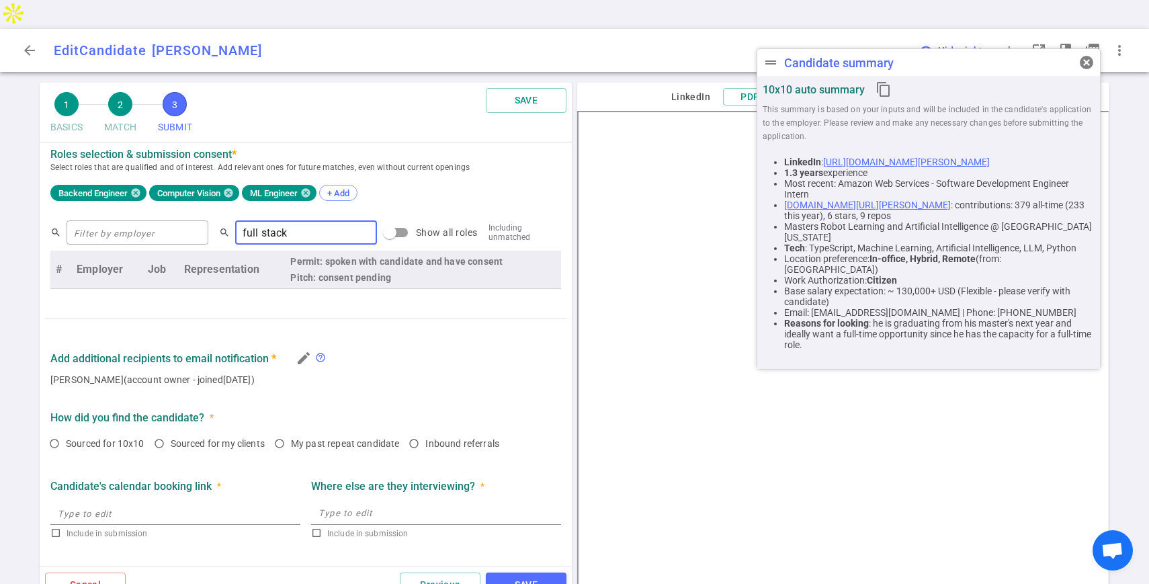
scroll to position [401, 0]
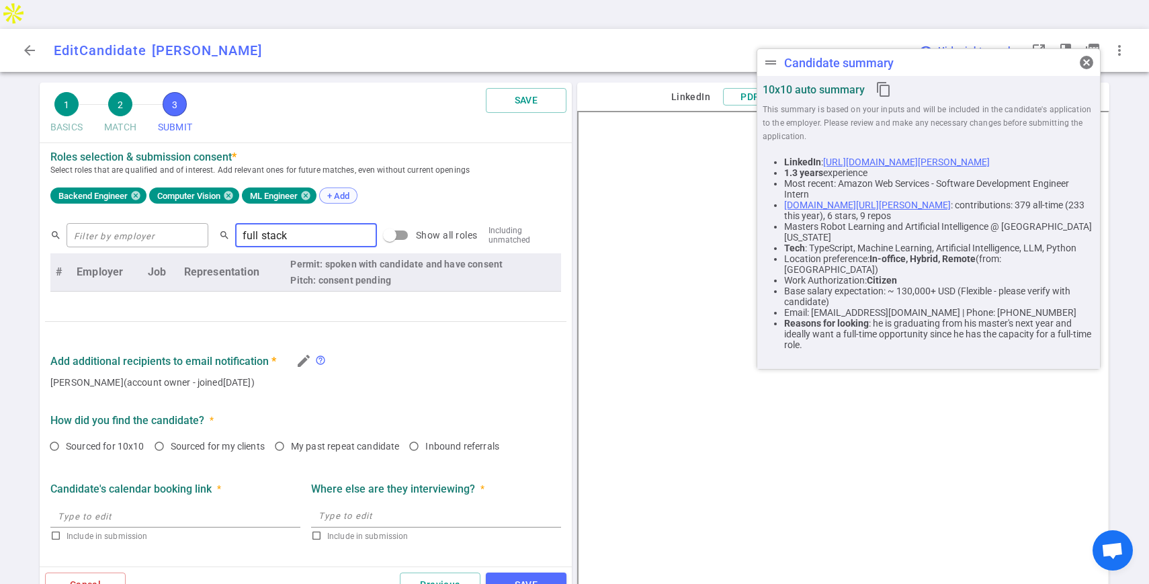
click at [341, 191] on span "+ Add" at bounding box center [339, 196] width 32 height 10
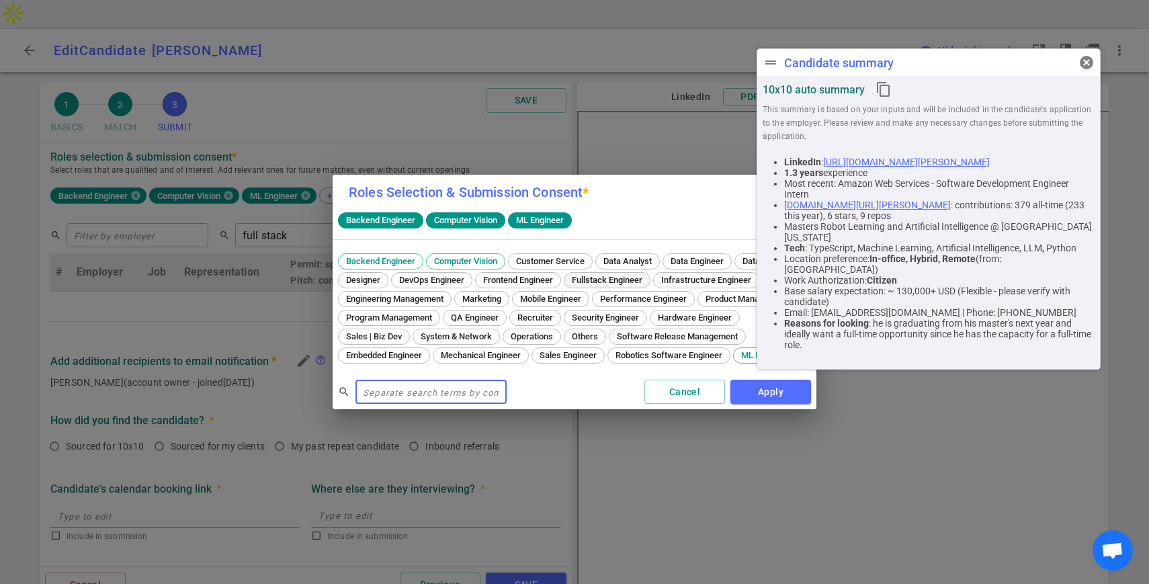
click at [647, 275] on span "Fullstack Engineer" at bounding box center [607, 280] width 80 height 10
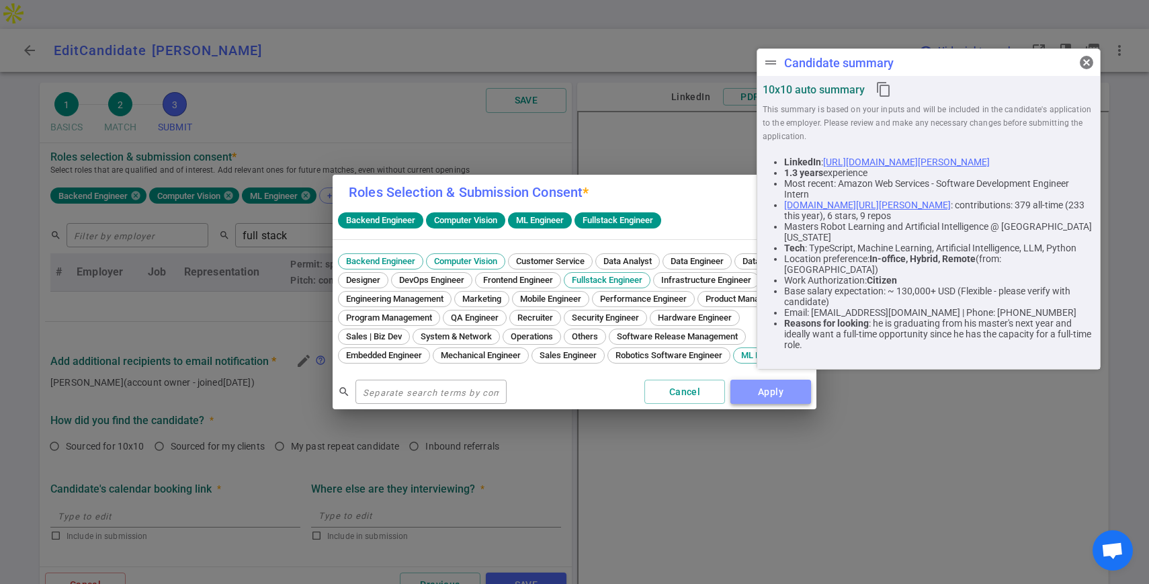
click at [795, 405] on button "Apply" at bounding box center [771, 392] width 81 height 25
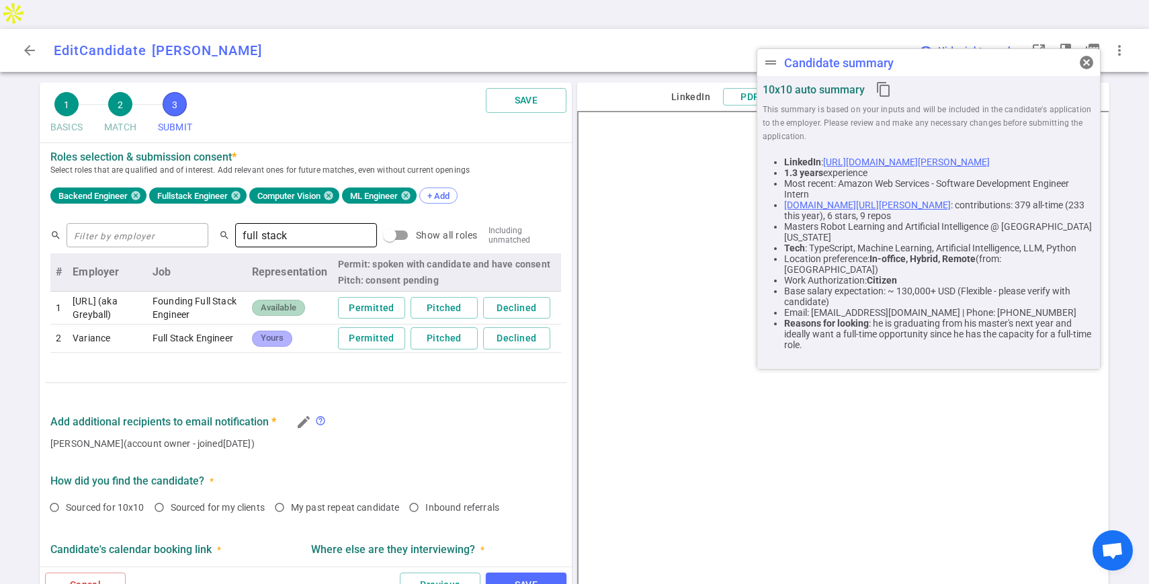
click at [238, 224] on input "full stack" at bounding box center [306, 235] width 142 height 22
click at [254, 222] on div "search ​ search full stack ​ Show all roles Including unmatched" at bounding box center [305, 235] width 511 height 26
click at [254, 224] on input "full stack" at bounding box center [306, 235] width 142 height 22
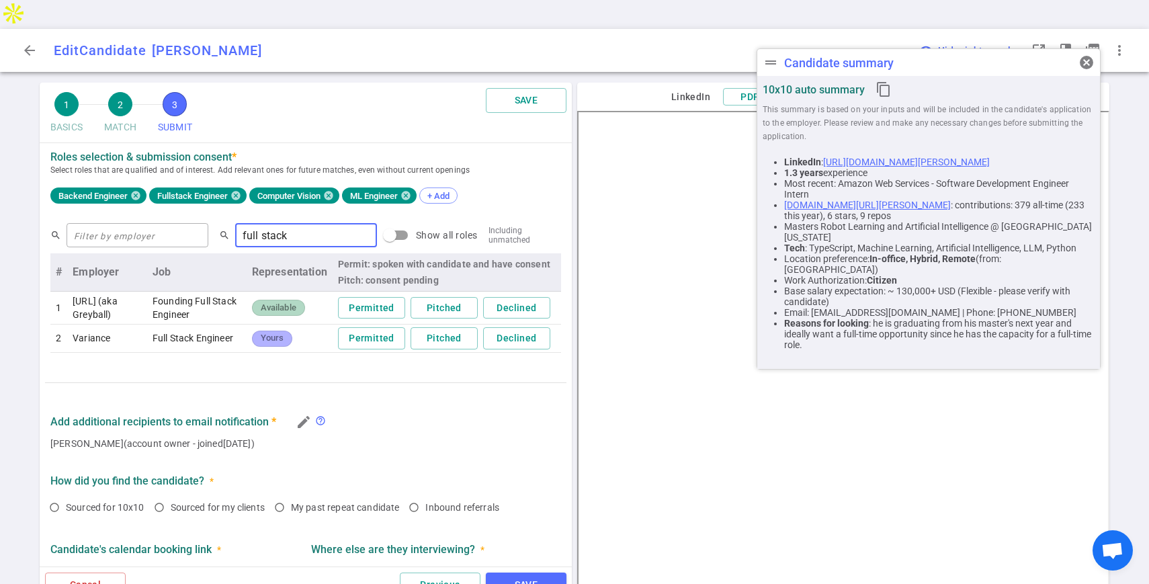
click at [254, 224] on input "full stack" at bounding box center [306, 235] width 142 height 22
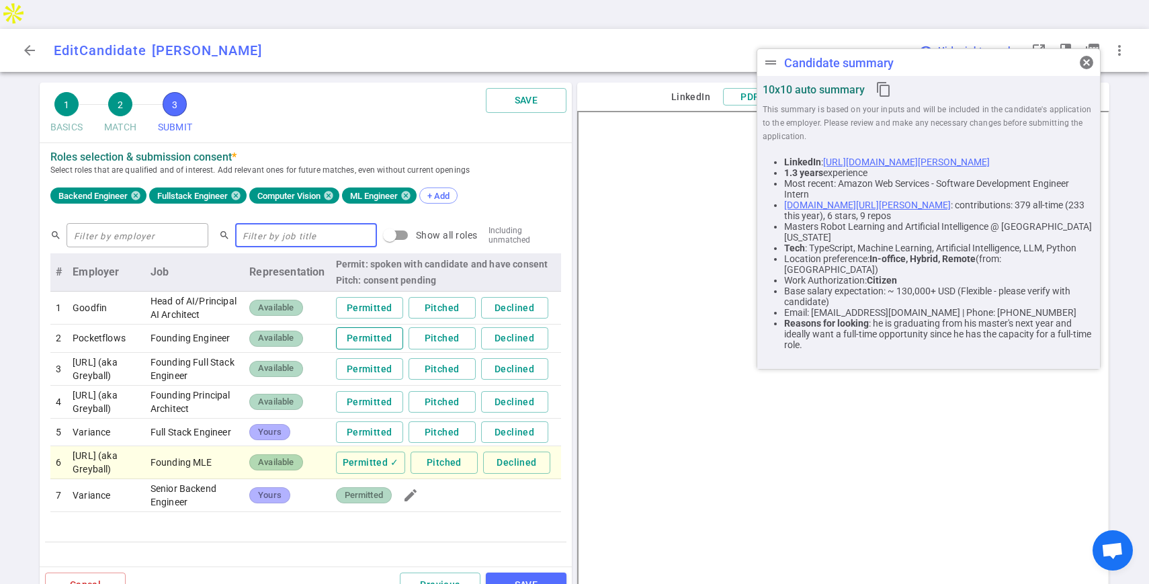
click at [388, 327] on button "Permitted" at bounding box center [369, 338] width 67 height 22
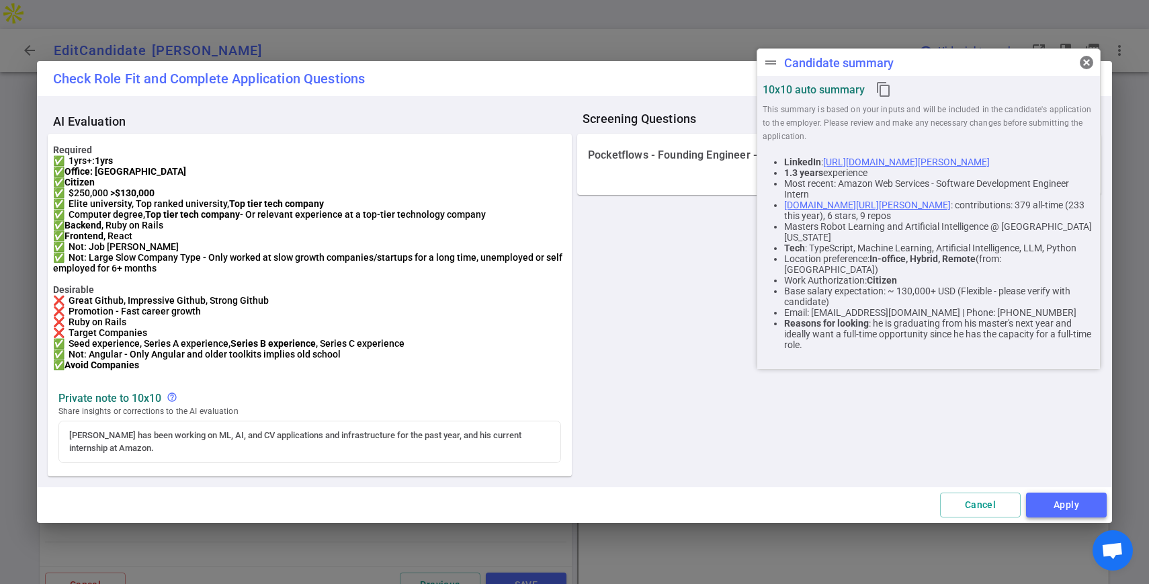
click at [1072, 517] on button "Apply" at bounding box center [1066, 505] width 81 height 25
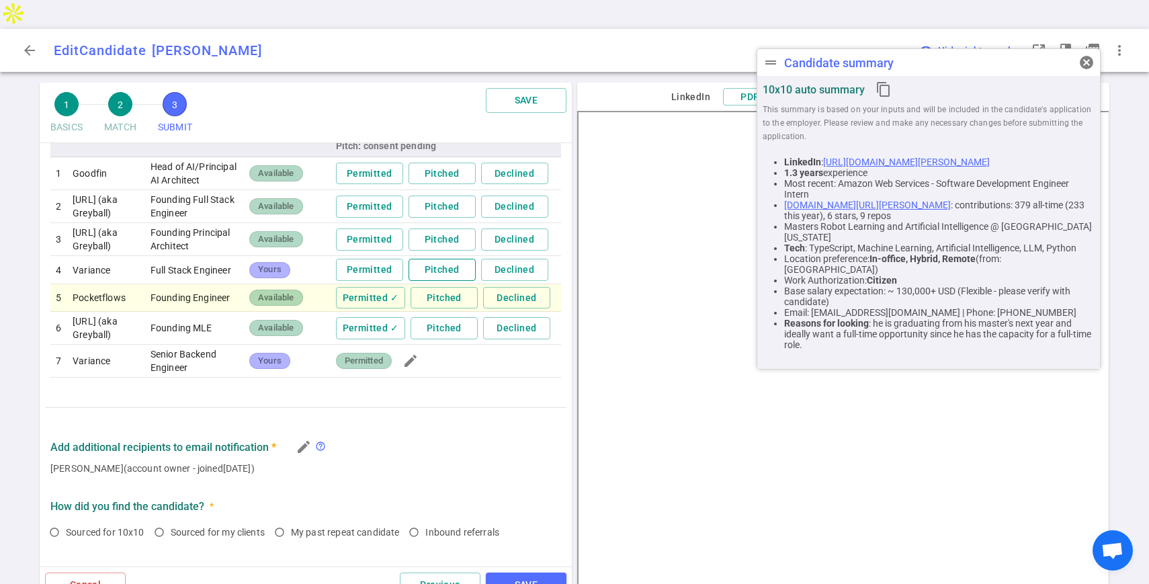
scroll to position [696, 0]
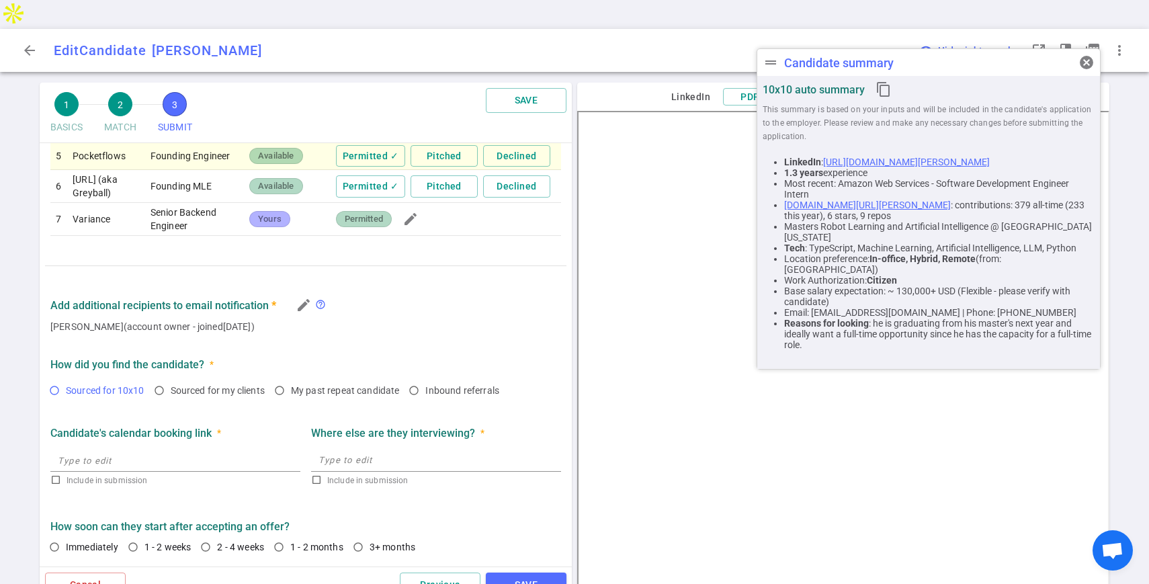
click at [54, 379] on input "Sourced for 10x10" at bounding box center [54, 390] width 23 height 23
radio input "true"
click at [73, 542] on span "Immediately" at bounding box center [92, 547] width 52 height 11
click at [66, 536] on input "Immediately" at bounding box center [54, 547] width 23 height 23
radio input "true"
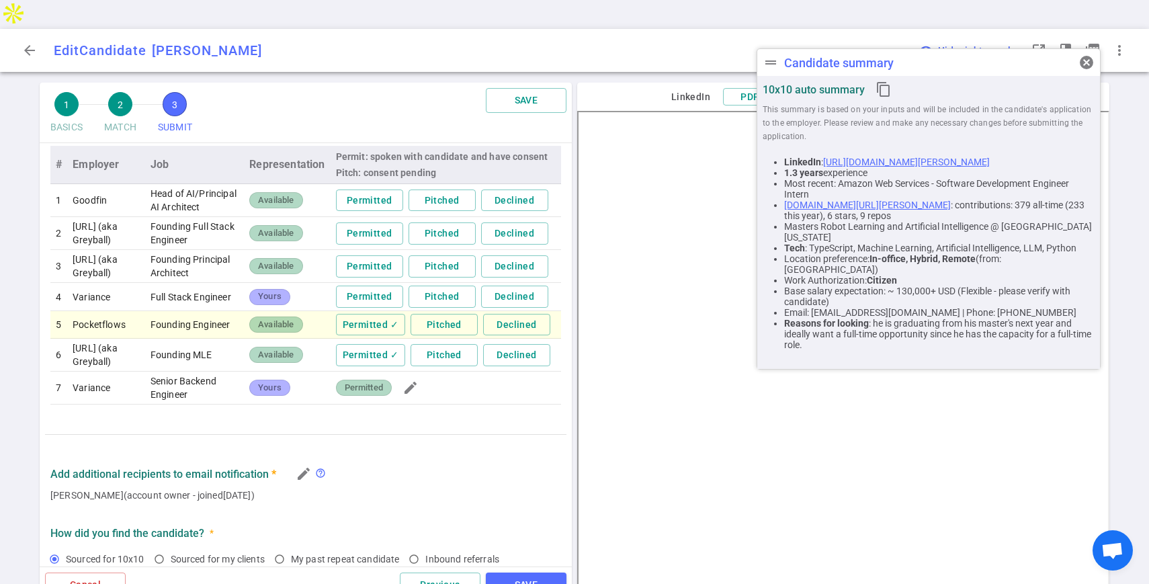
scroll to position [505, 0]
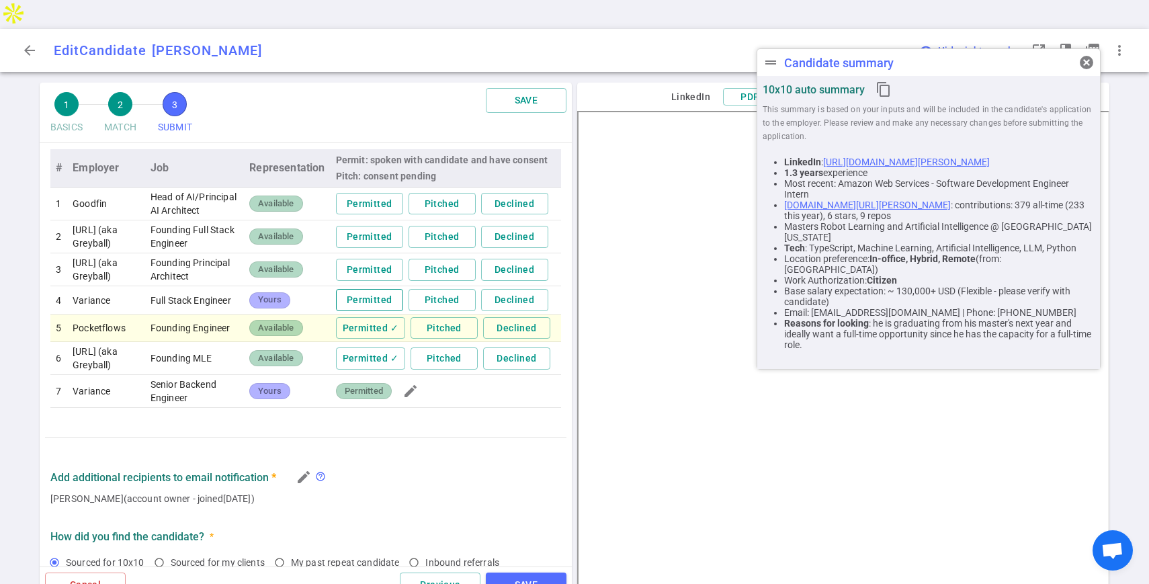
click at [384, 289] on button "Permitted" at bounding box center [369, 300] width 67 height 22
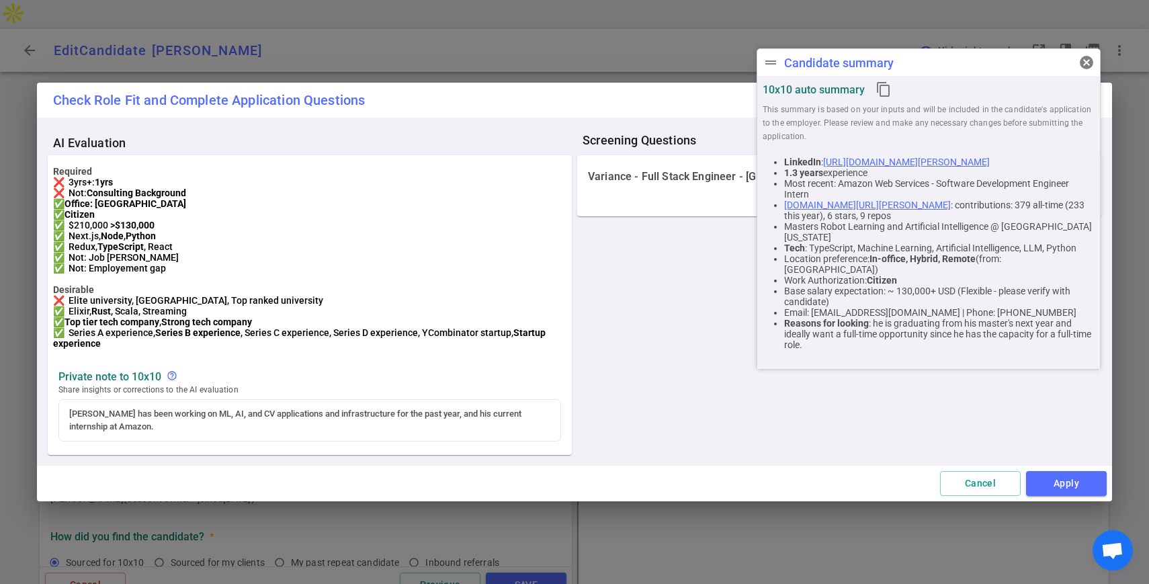
click at [1069, 501] on div "Cancel Apply" at bounding box center [574, 484] width 1075 height 36
click at [1058, 496] on button "Apply" at bounding box center [1066, 483] width 81 height 25
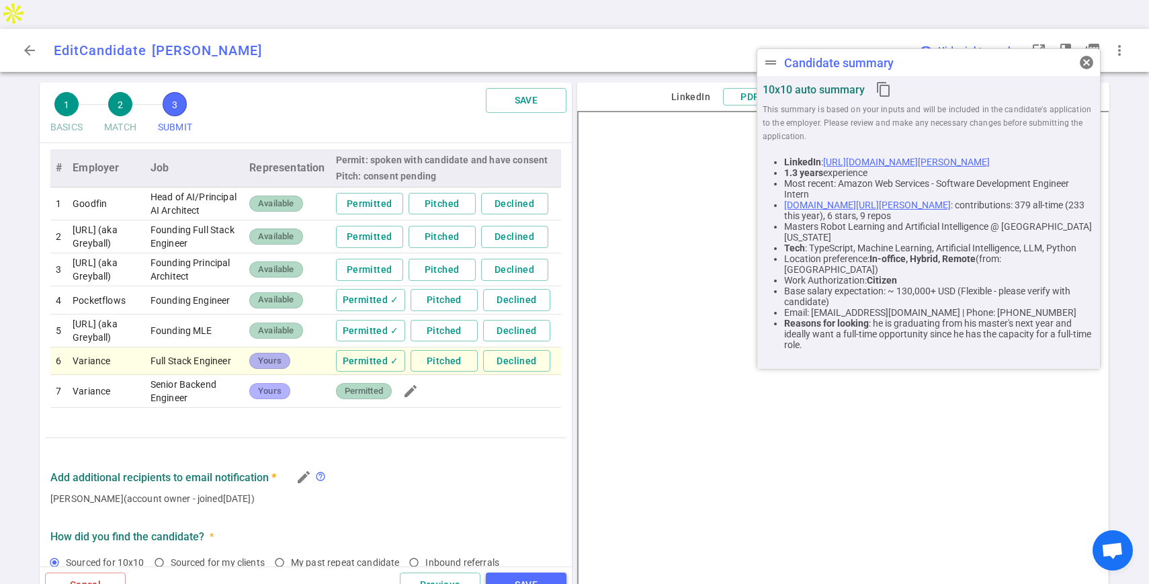
click at [507, 573] on button "SAVE" at bounding box center [526, 585] width 81 height 25
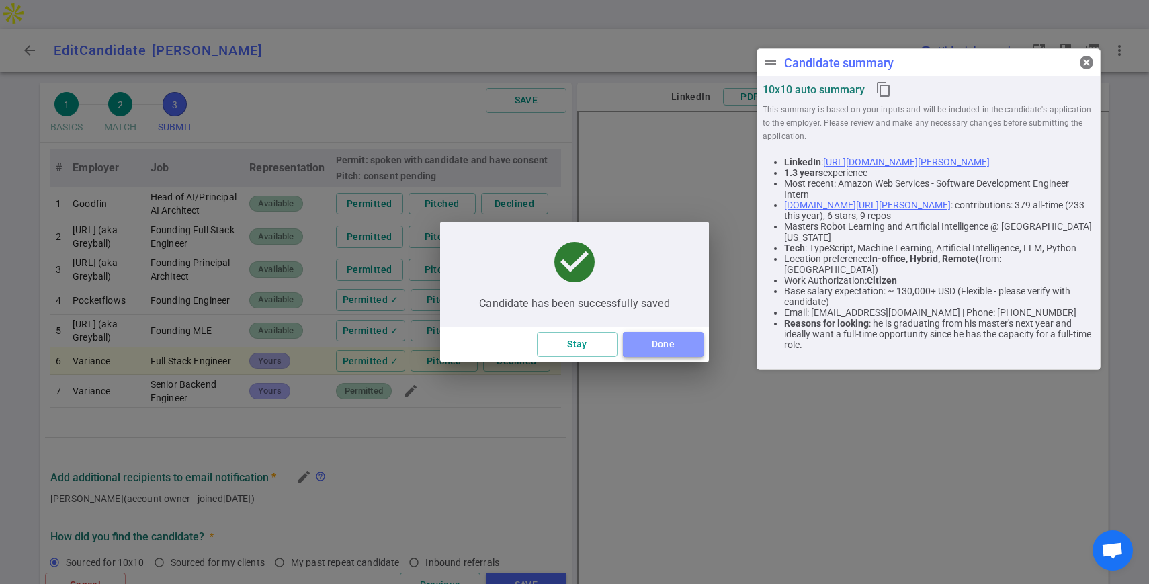
click at [642, 335] on button "Done" at bounding box center [663, 344] width 81 height 25
